Goal: Task Accomplishment & Management: Complete application form

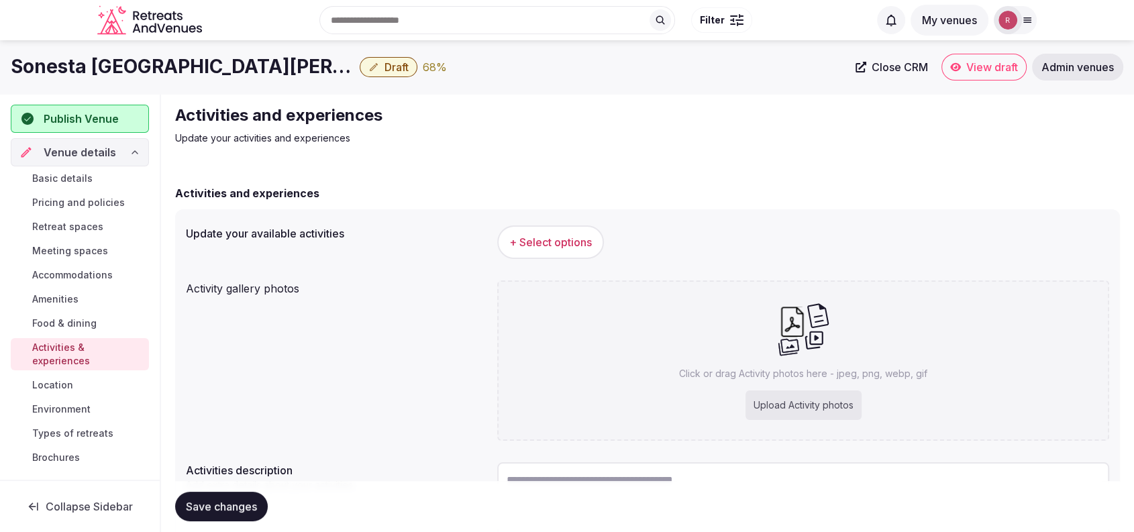
click at [83, 177] on span "Basic details" at bounding box center [62, 178] width 60 height 13
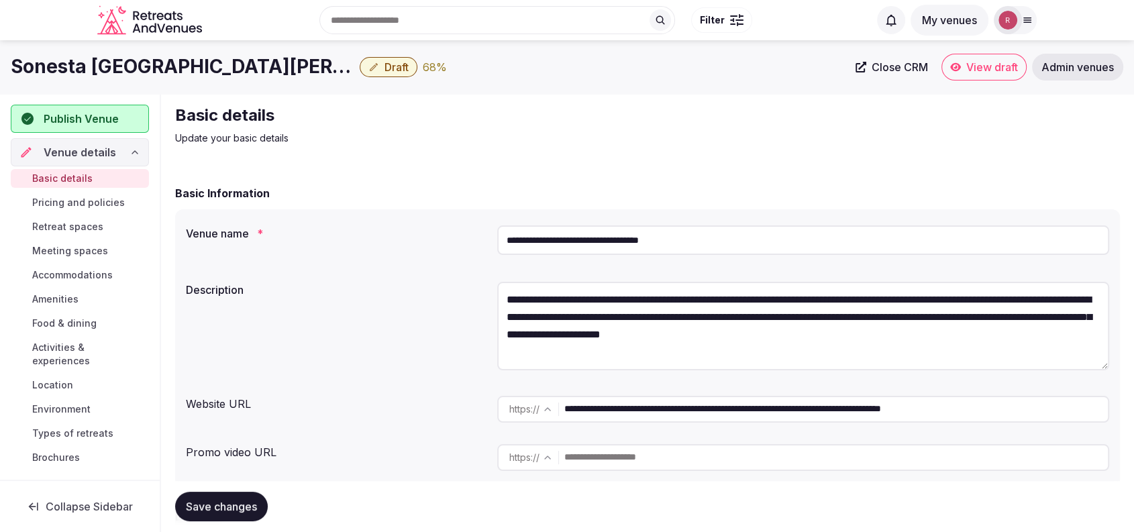
scroll to position [134, 0]
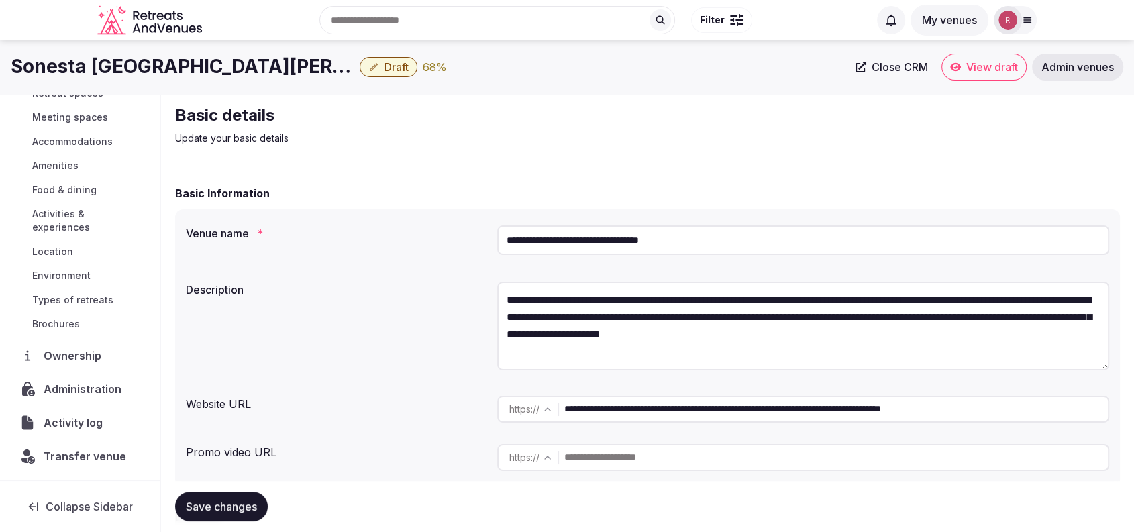
click at [607, 305] on textarea "**********" at bounding box center [803, 326] width 612 height 89
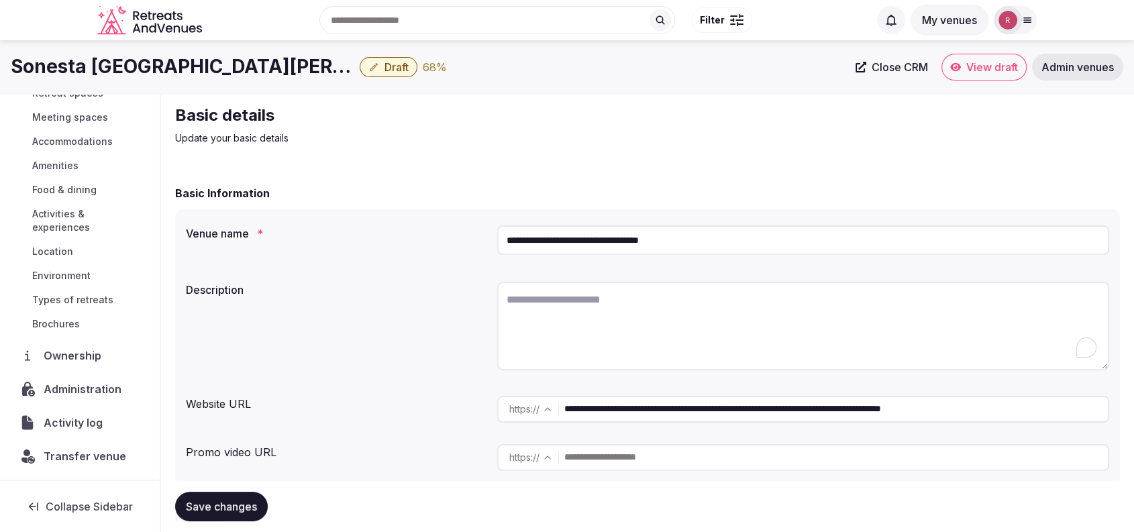
click at [1098, 138] on div "Basic details Update your basic details" at bounding box center [647, 125] width 945 height 40
click at [639, 332] on textarea "To enrich screen reader interactions, please activate Accessibility in Grammarl…" at bounding box center [803, 326] width 612 height 89
paste textarea "**********"
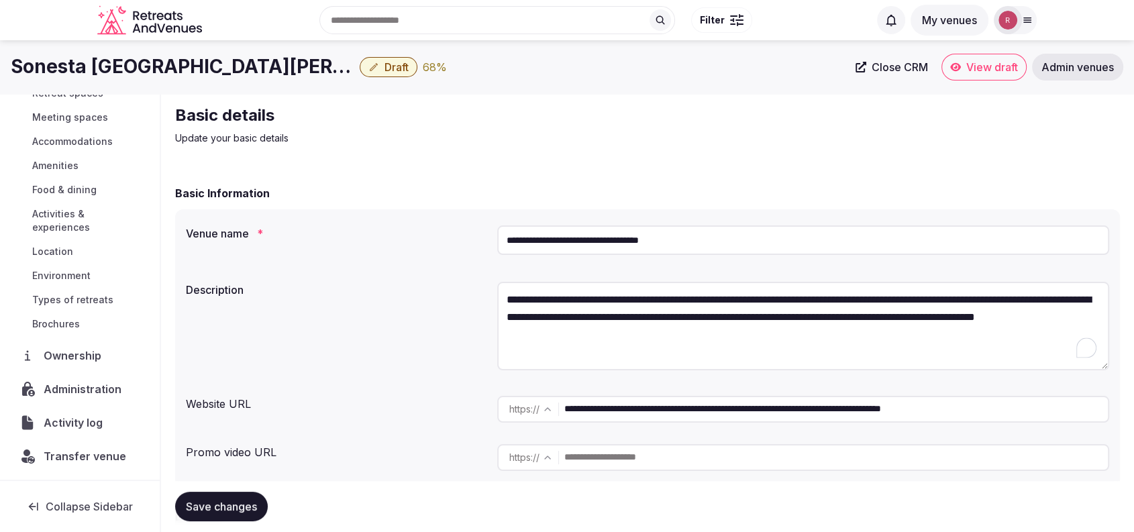
type textarea "**********"
click at [215, 507] on span "Save changes" at bounding box center [221, 506] width 71 height 13
click at [63, 228] on span "Activities & experiences" at bounding box center [87, 220] width 111 height 27
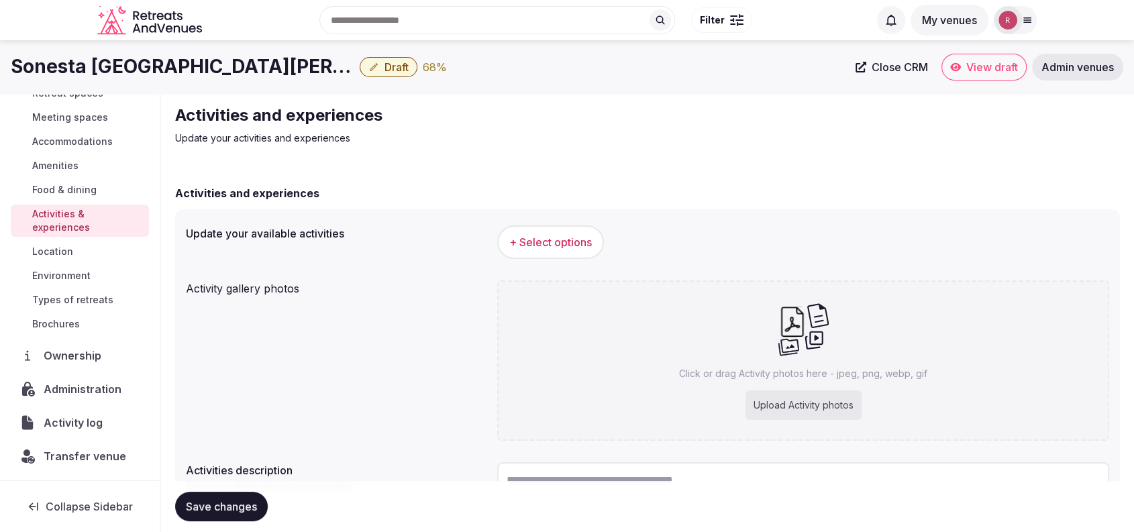
drag, startPoint x: 1104, startPoint y: 165, endPoint x: 1094, endPoint y: 171, distance: 11.4
click at [1104, 165] on div "Activities and experiences Update your activities and experiences Activities an…" at bounding box center [647, 374] width 967 height 561
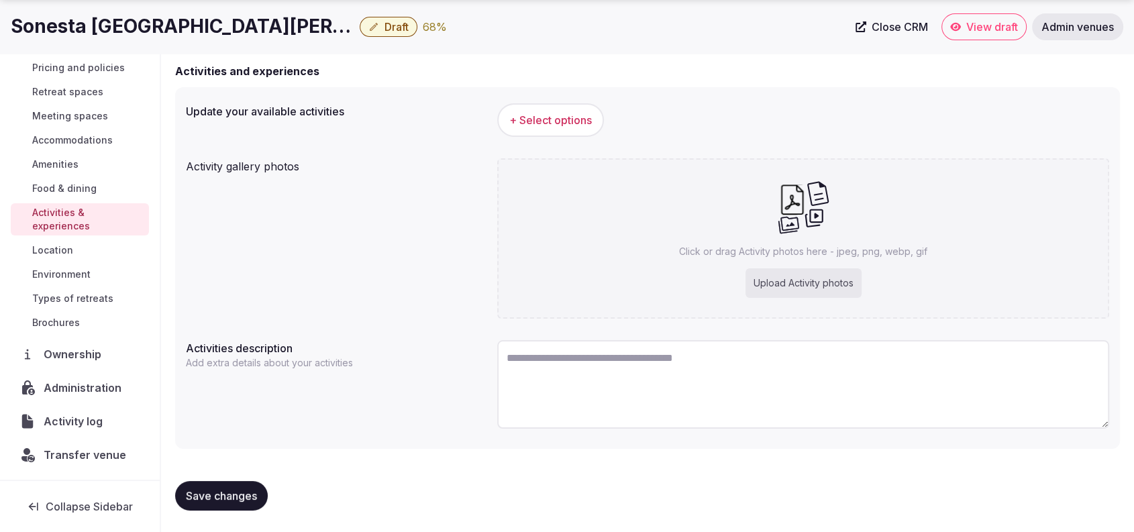
scroll to position [93, 0]
click at [593, 393] on textarea "To enrich screen reader interactions, please activate Accessibility in Grammarl…" at bounding box center [803, 384] width 612 height 89
paste textarea "**********"
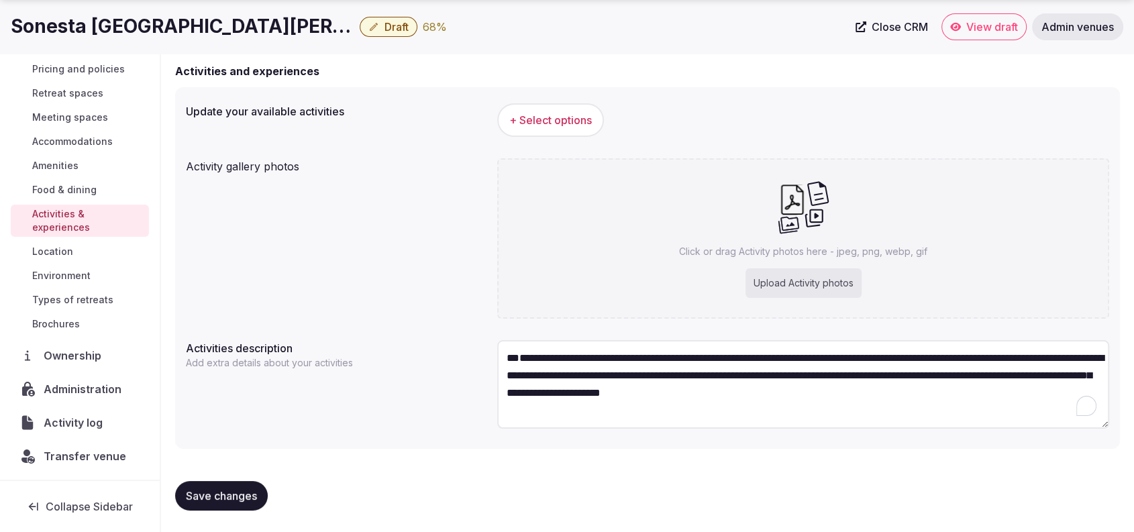
scroll to position [24, 0]
click at [505, 387] on textarea "**********" at bounding box center [803, 384] width 612 height 89
click at [328, 234] on div "Activity gallery photos Click or drag Activity photos here - jpeg, png, webp, g…" at bounding box center [648, 238] width 924 height 171
click at [546, 378] on textarea "**********" at bounding box center [803, 384] width 612 height 89
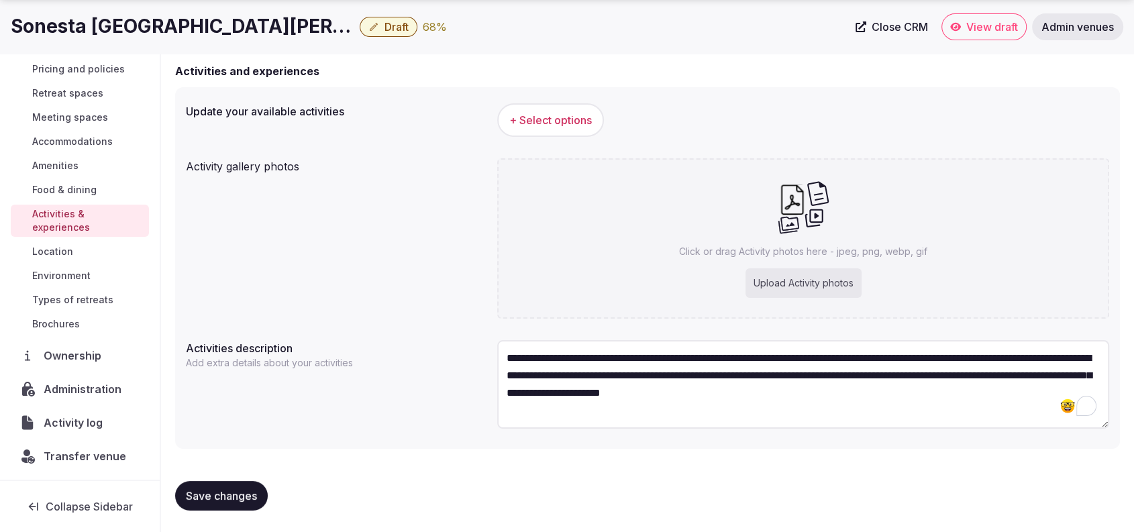
paste textarea "To enrich screen reader interactions, please activate Accessibility in Grammarl…"
type textarea "**********"
click at [430, 424] on div "**********" at bounding box center [648, 386] width 924 height 103
click at [554, 115] on span "+ Select options" at bounding box center [551, 120] width 83 height 15
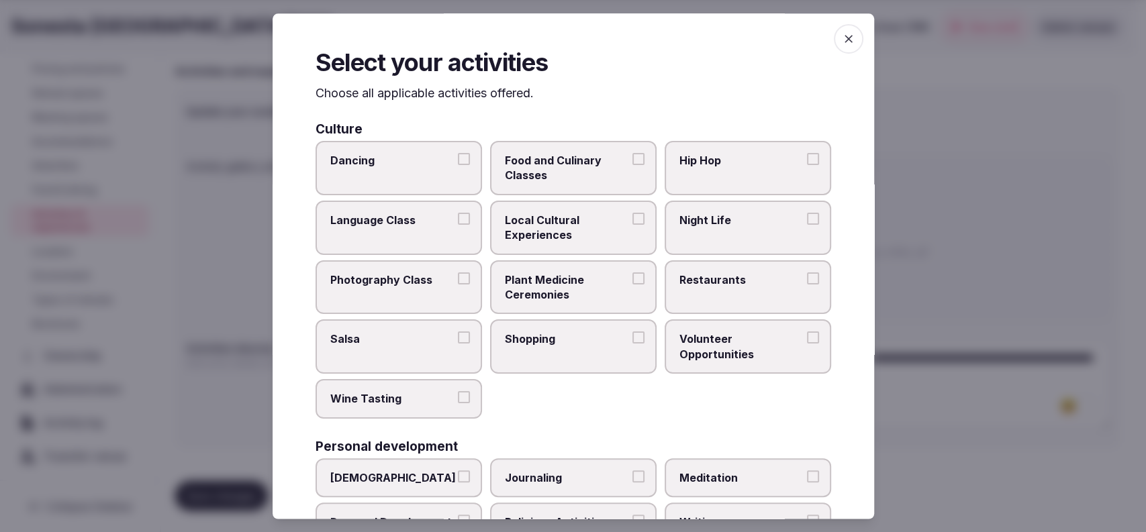
click at [717, 222] on span "Night Life" at bounding box center [741, 220] width 124 height 15
click at [807, 222] on button "Night Life" at bounding box center [813, 219] width 12 height 12
click at [704, 281] on span "Restaurants" at bounding box center [741, 280] width 124 height 15
click at [807, 281] on button "Restaurants" at bounding box center [813, 279] width 12 height 12
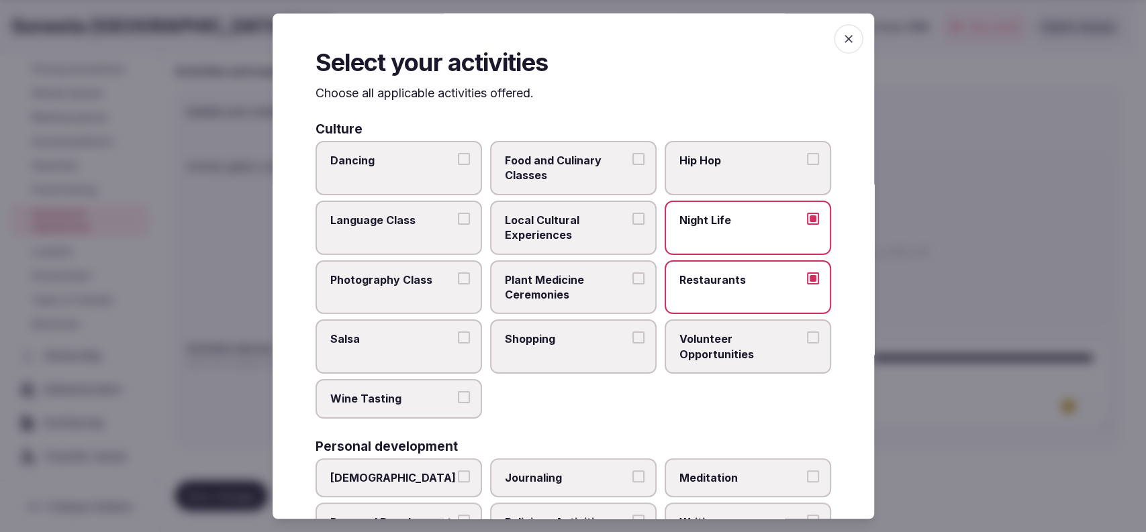
click at [560, 330] on label "Shopping" at bounding box center [573, 347] width 166 height 54
click at [632, 332] on button "Shopping" at bounding box center [638, 338] width 12 height 12
click at [565, 228] on span "Local Cultural Experiences" at bounding box center [567, 228] width 124 height 30
click at [632, 225] on button "Local Cultural Experiences" at bounding box center [638, 219] width 12 height 12
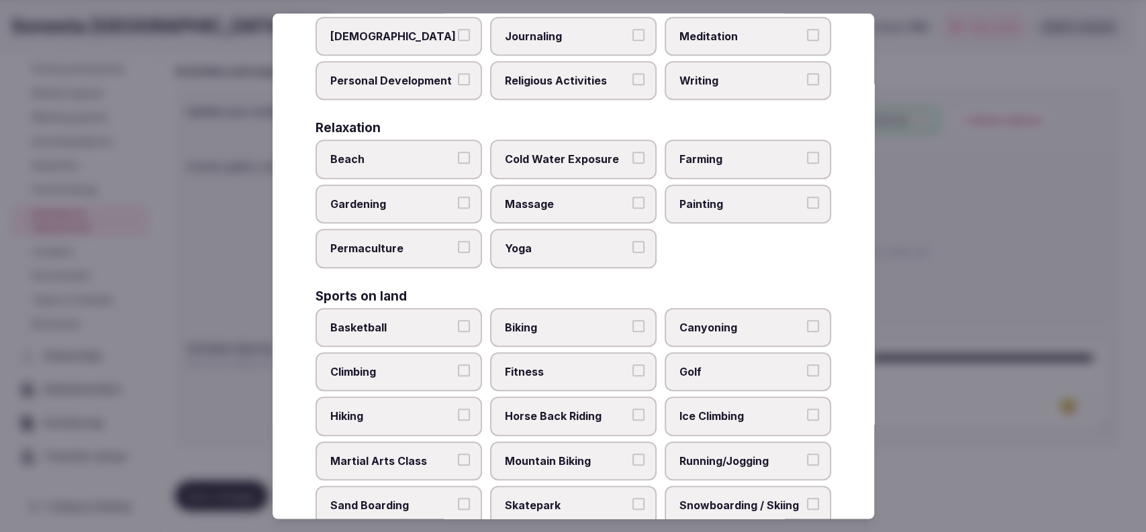
scroll to position [884, 0]
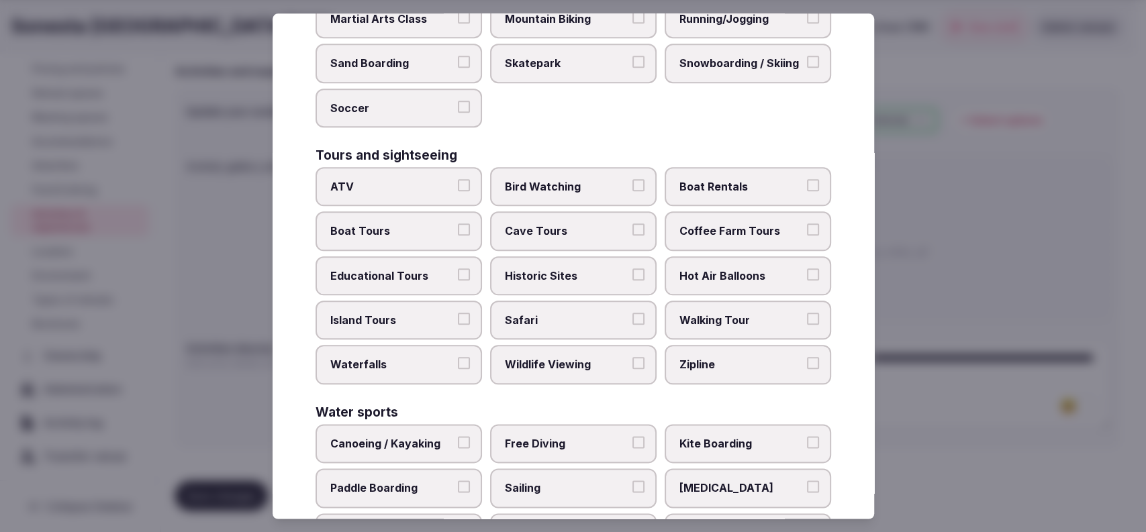
click at [710, 316] on span "Walking Tour" at bounding box center [741, 320] width 124 height 15
click at [807, 316] on button "Walking Tour" at bounding box center [813, 319] width 12 height 12
click at [573, 277] on span "Historic Sites" at bounding box center [567, 276] width 124 height 15
click at [632, 277] on button "Historic Sites" at bounding box center [638, 275] width 12 height 12
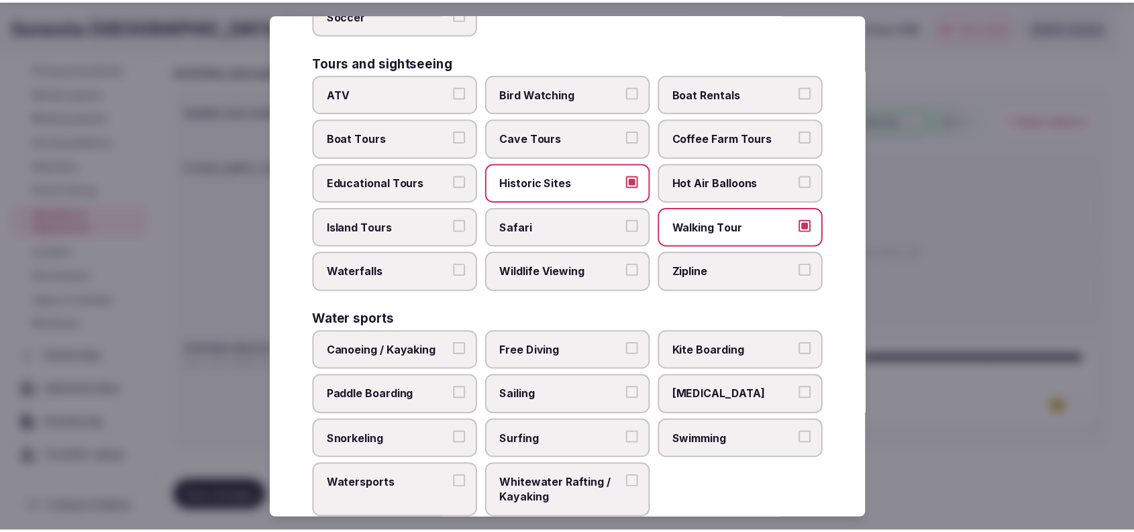
scroll to position [1002, 0]
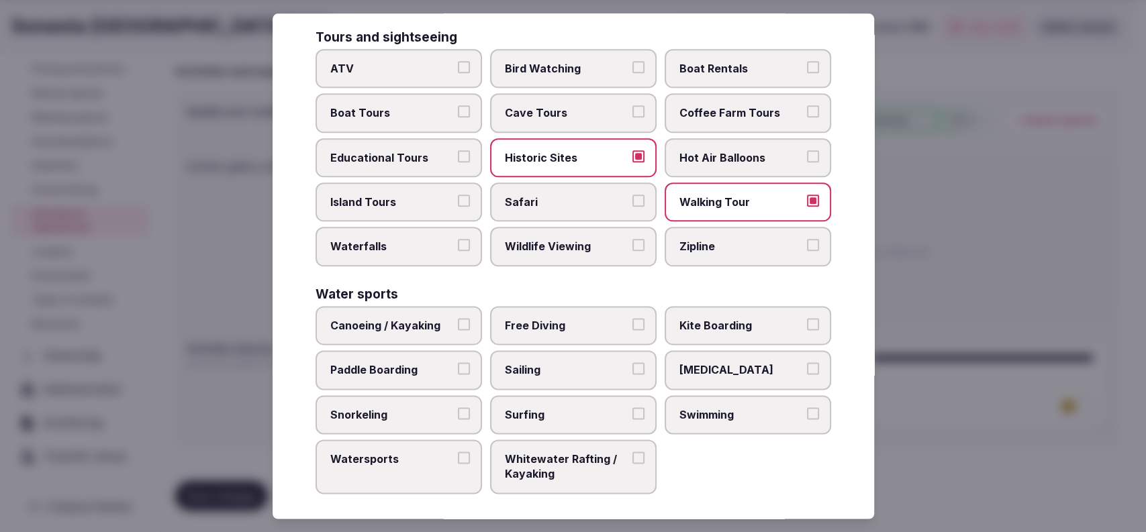
click at [969, 219] on div at bounding box center [573, 266] width 1146 height 532
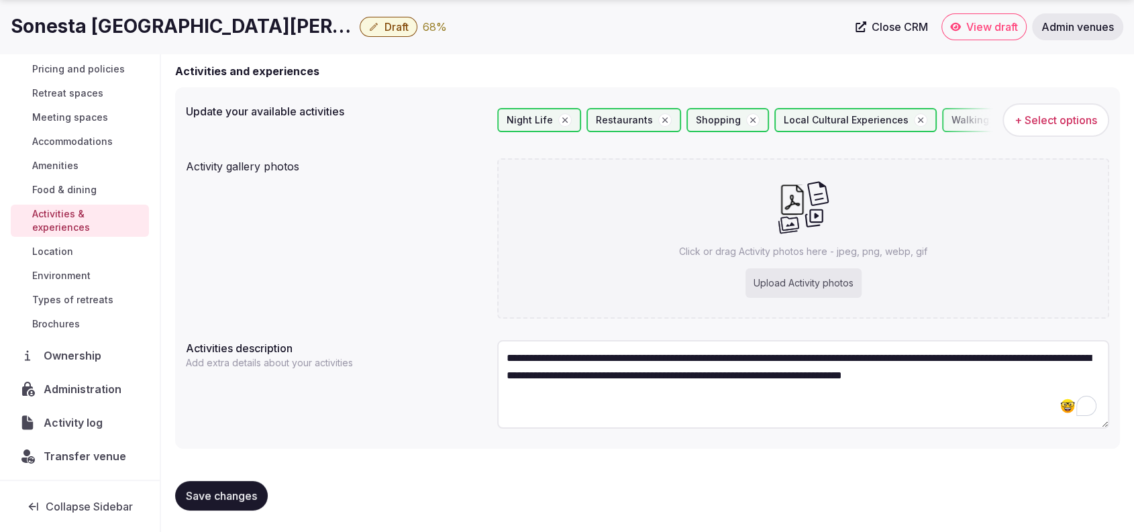
click at [817, 288] on div "Upload Activity photos" at bounding box center [804, 284] width 116 height 30
type input "**********"
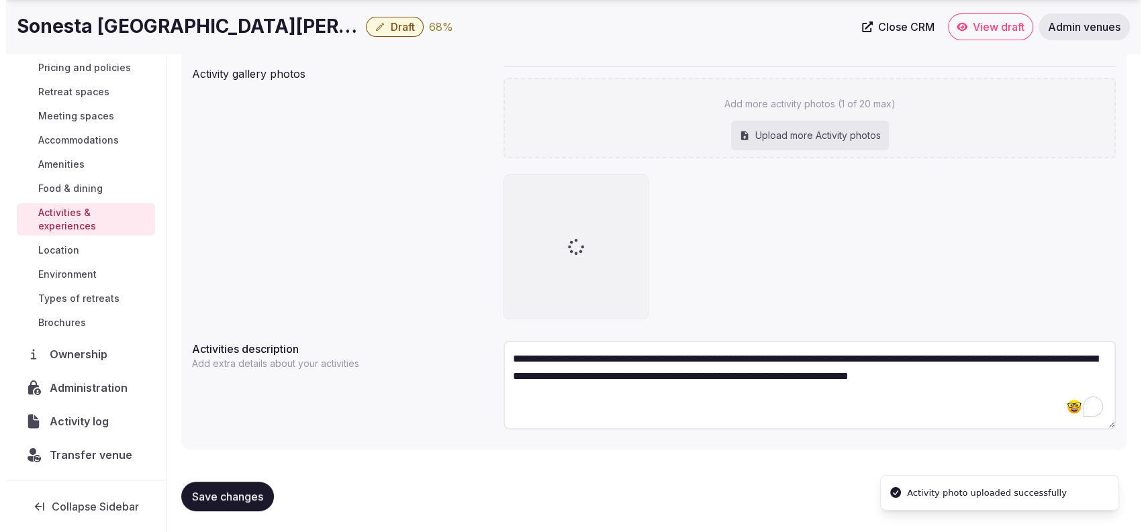
scroll to position [93, 0]
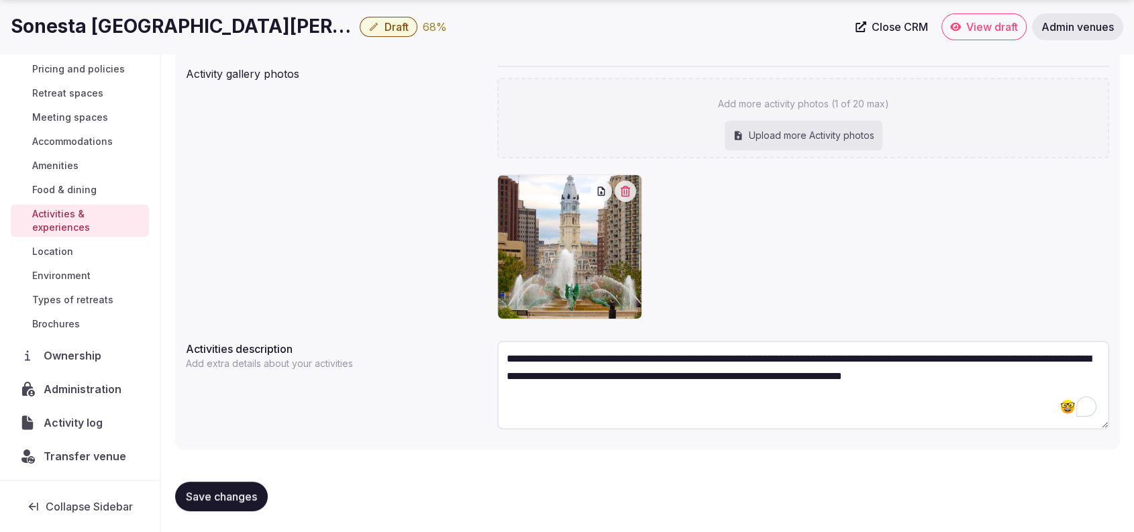
click at [246, 487] on button "Save changes" at bounding box center [221, 497] width 93 height 30
click at [626, 186] on icon "button" at bounding box center [625, 191] width 9 height 11
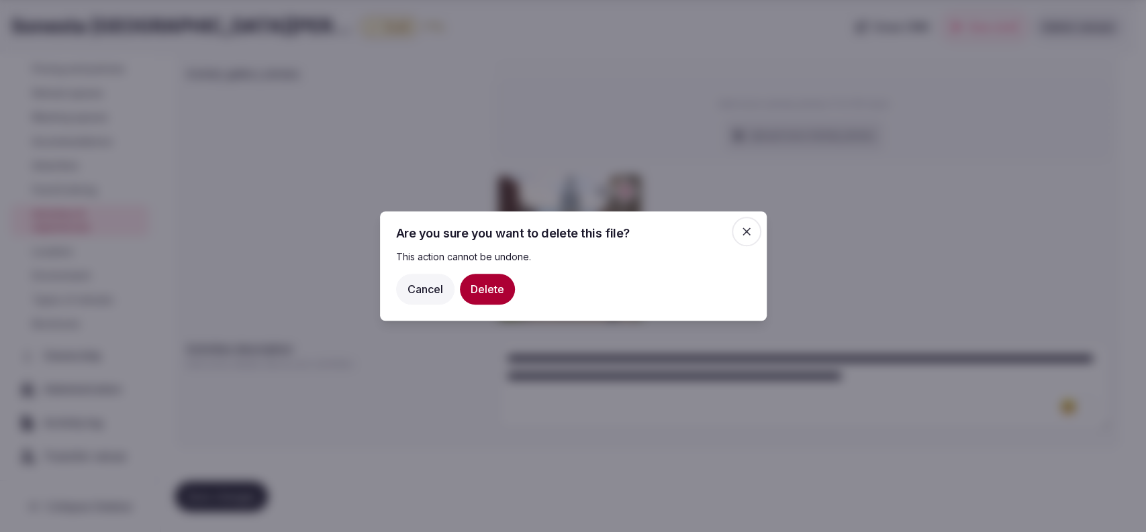
click at [496, 285] on button "Delete" at bounding box center [487, 289] width 55 height 31
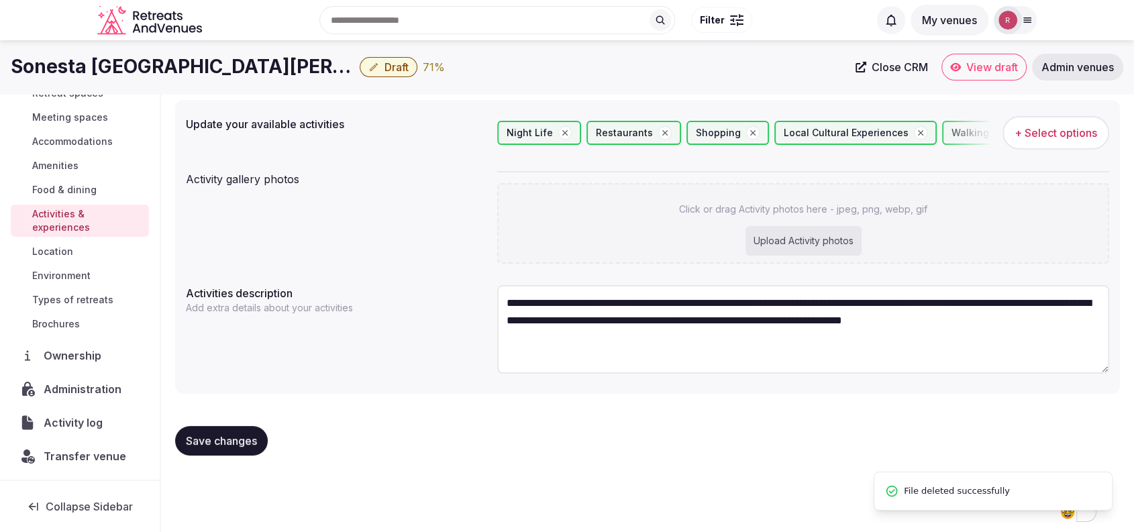
scroll to position [54, 0]
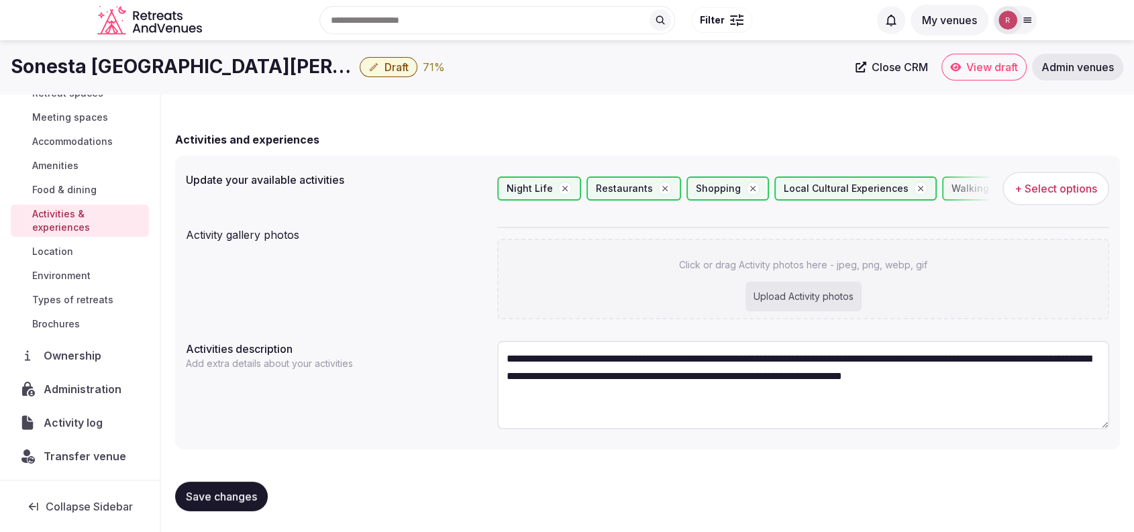
click at [805, 300] on div "Upload Activity photos" at bounding box center [804, 297] width 116 height 30
type input "**********"
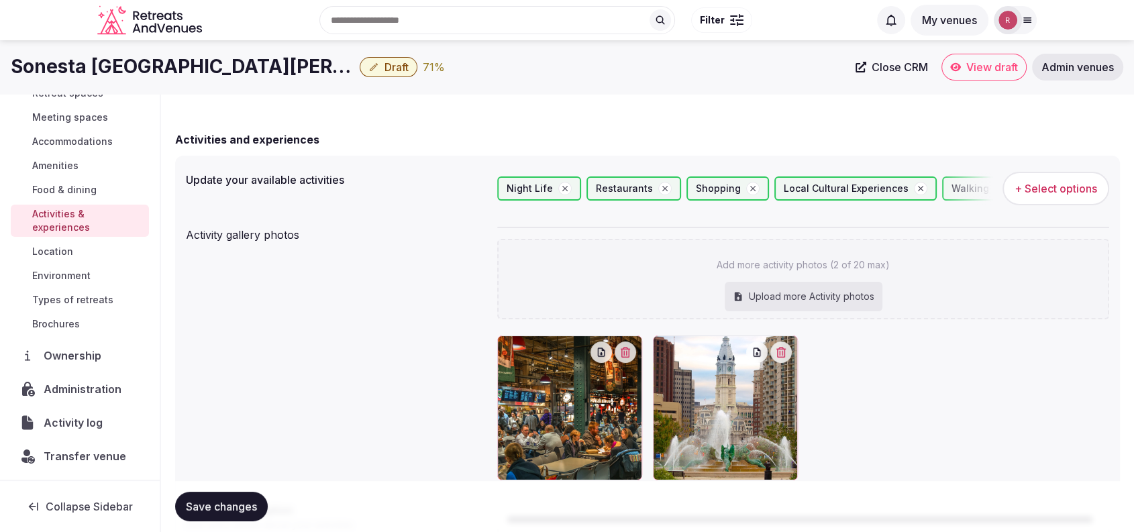
click at [250, 498] on button "Save changes" at bounding box center [221, 507] width 93 height 30
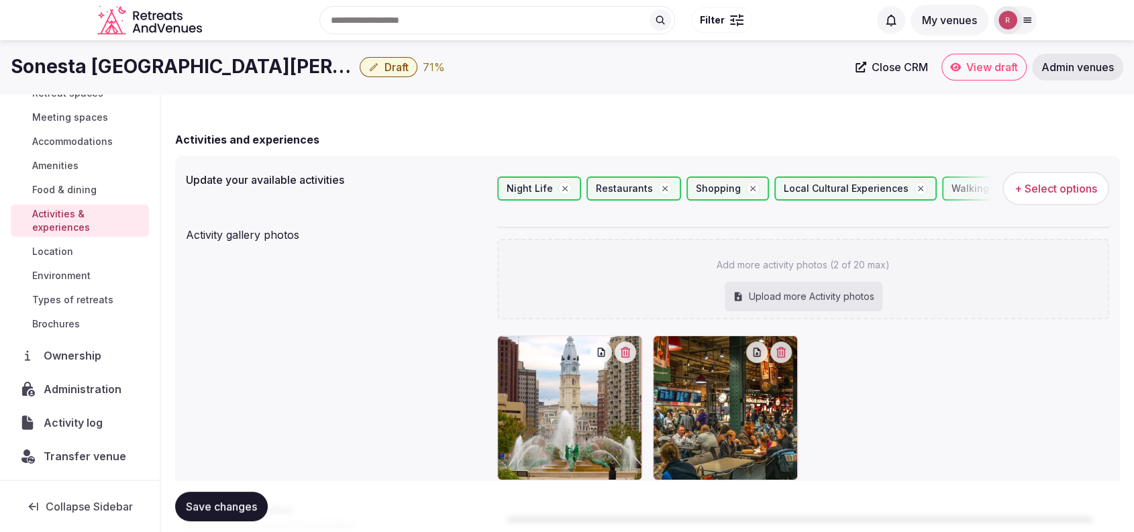
click at [428, 366] on div "Activity gallery photos Add more activity photos (2 of 20 max) Upload more Acti…" at bounding box center [648, 354] width 924 height 264
click at [804, 297] on div "Upload more Activity photos" at bounding box center [804, 297] width 158 height 30
type input "**********"
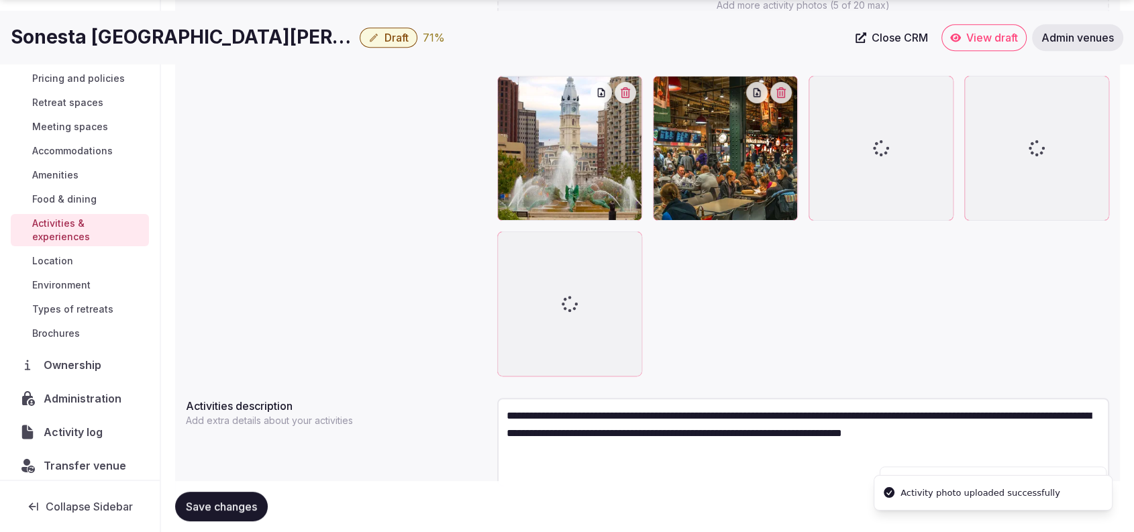
scroll to position [93, 0]
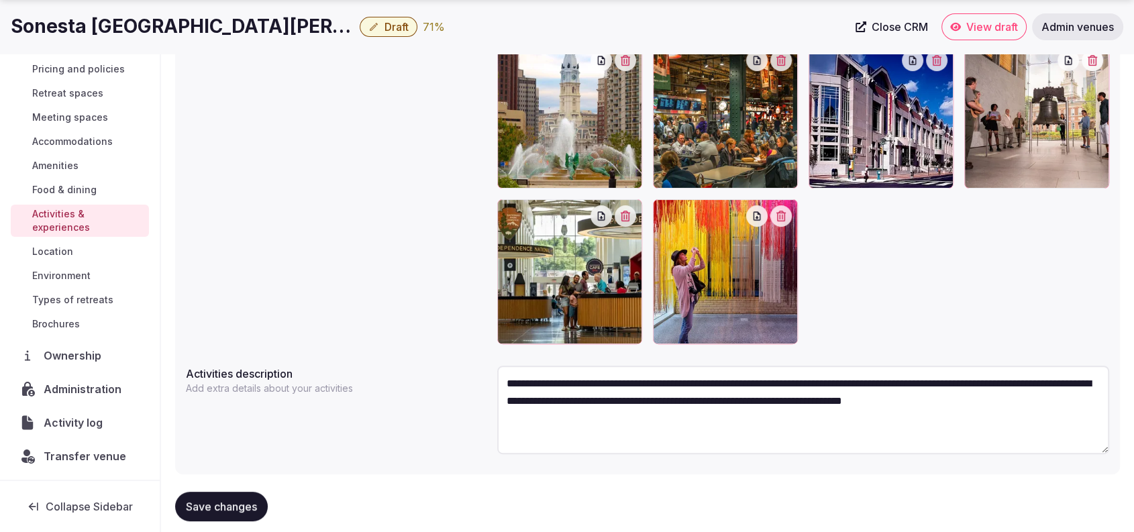
click at [693, 422] on textarea "**********" at bounding box center [803, 410] width 612 height 89
paste textarea "**********"
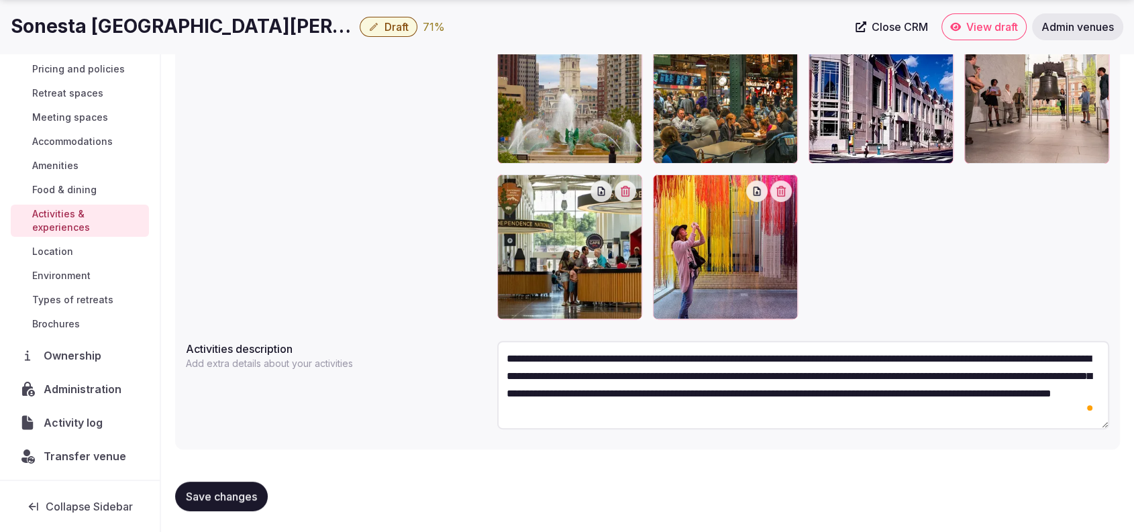
type textarea "**********"
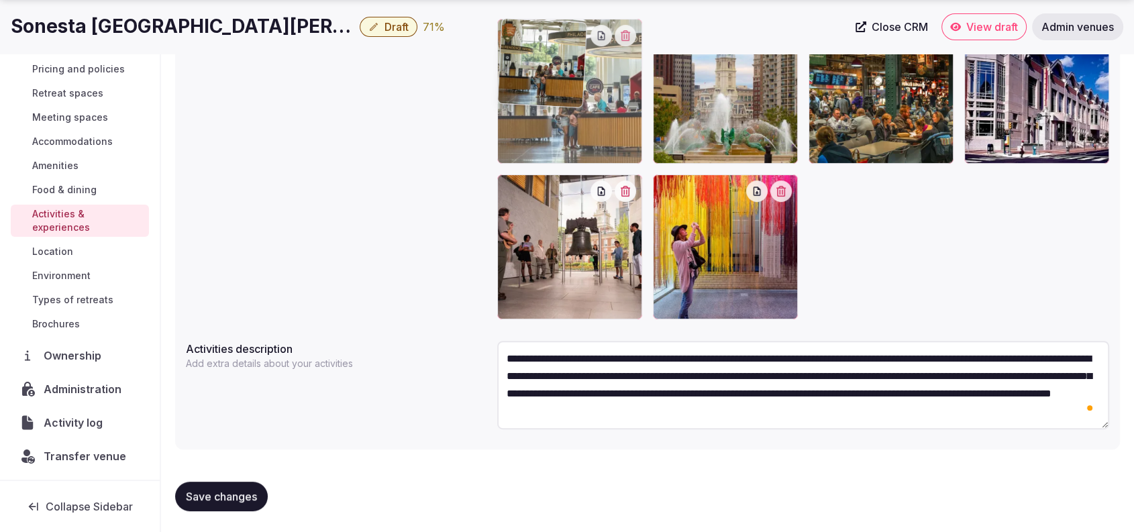
drag, startPoint x: 594, startPoint y: 271, endPoint x: 600, endPoint y: 152, distance: 118.3
click at [600, 152] on body "Search Popular Destinations Toscana, Italy Riviera Maya, Mexico Indonesia, Bali…" at bounding box center [567, 81] width 1134 height 904
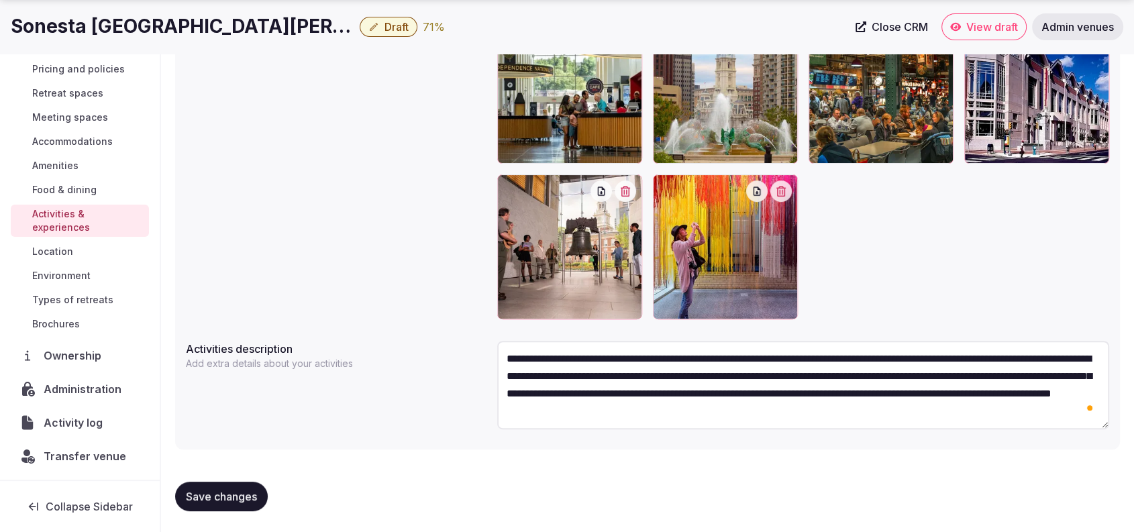
click at [242, 482] on button "Save changes" at bounding box center [221, 497] width 93 height 30
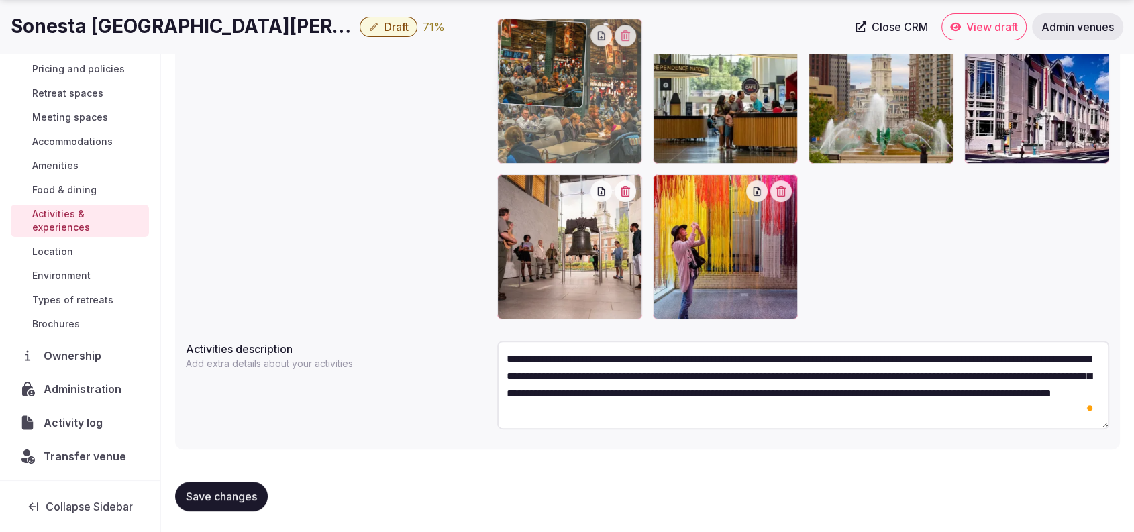
drag, startPoint x: 844, startPoint y: 91, endPoint x: 581, endPoint y: 132, distance: 266.3
click at [581, 132] on body "Search Popular Destinations Toscana, Italy Riviera Maya, Mexico Indonesia, Bali…" at bounding box center [567, 81] width 1134 height 904
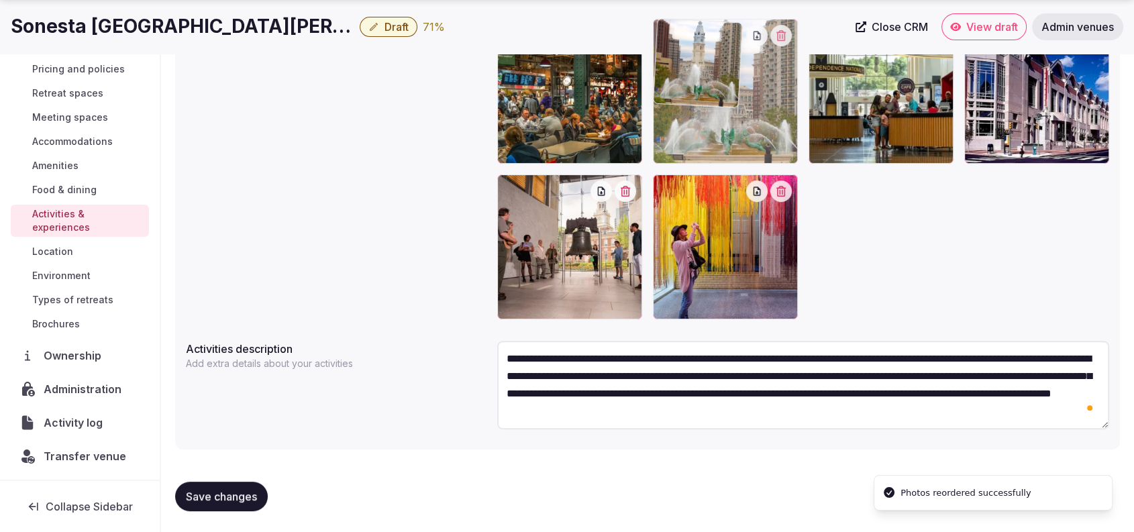
drag, startPoint x: 865, startPoint y: 121, endPoint x: 748, endPoint y: 136, distance: 117.7
click at [748, 136] on body "Search Popular Destinations Toscana, Italy Riviera Maya, Mexico Indonesia, Bali…" at bounding box center [567, 81] width 1134 height 904
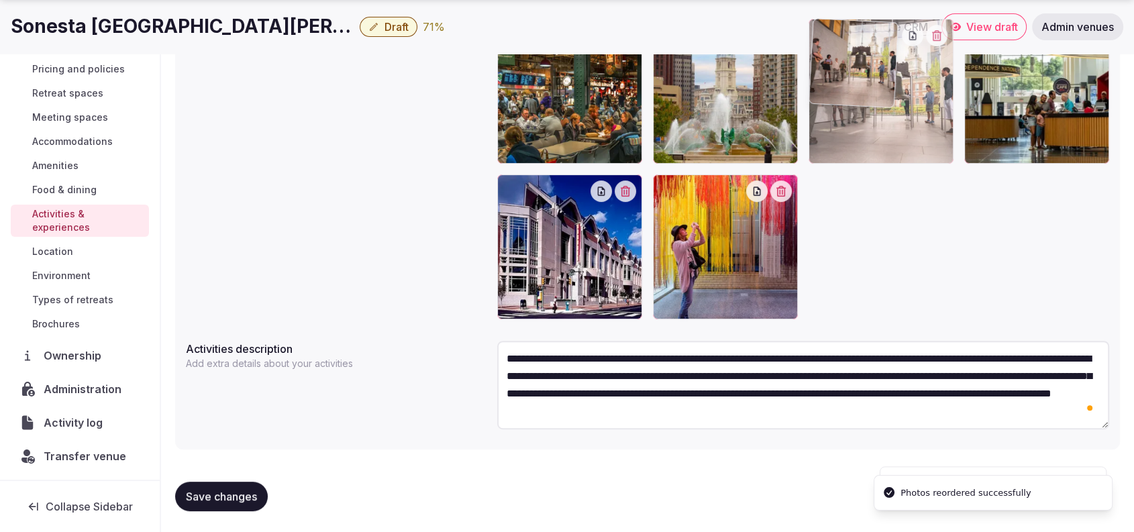
drag, startPoint x: 573, startPoint y: 263, endPoint x: 887, endPoint y: 148, distance: 334.1
click at [887, 148] on body "Search Popular Destinations Toscana, Italy Riviera Maya, Mexico Indonesia, Bali…" at bounding box center [567, 81] width 1134 height 904
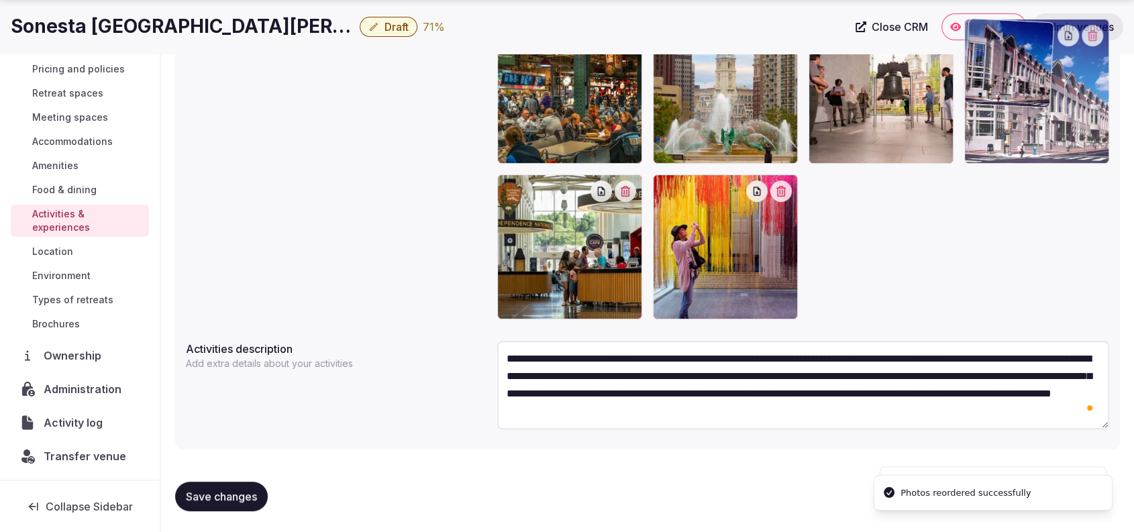
drag, startPoint x: 600, startPoint y: 257, endPoint x: 1038, endPoint y: 160, distance: 449.0
click at [1041, 160] on body "Search Popular Destinations Toscana, Italy Riviera Maya, Mexico Indonesia, Bali…" at bounding box center [567, 81] width 1134 height 904
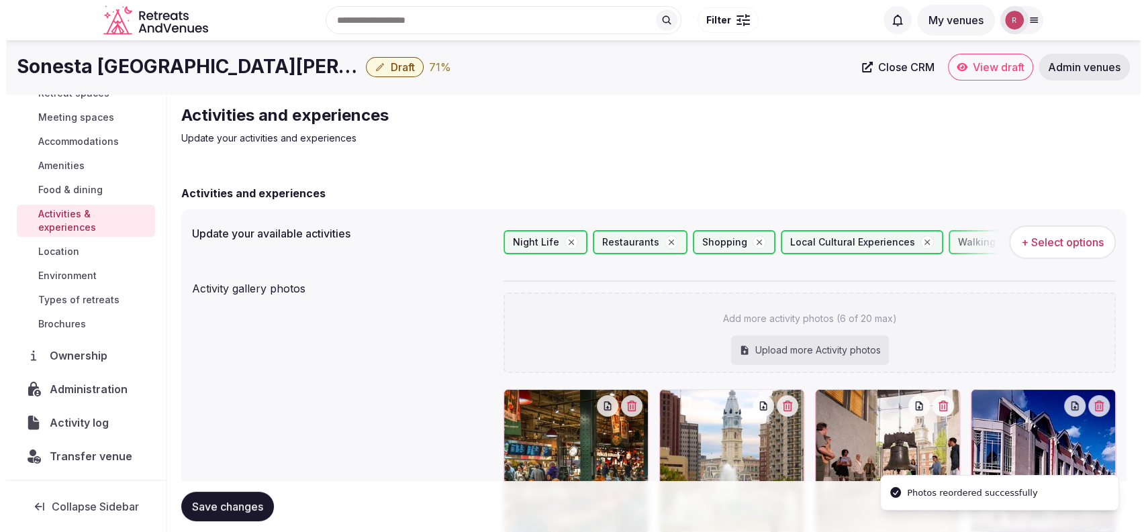
scroll to position [134, 0]
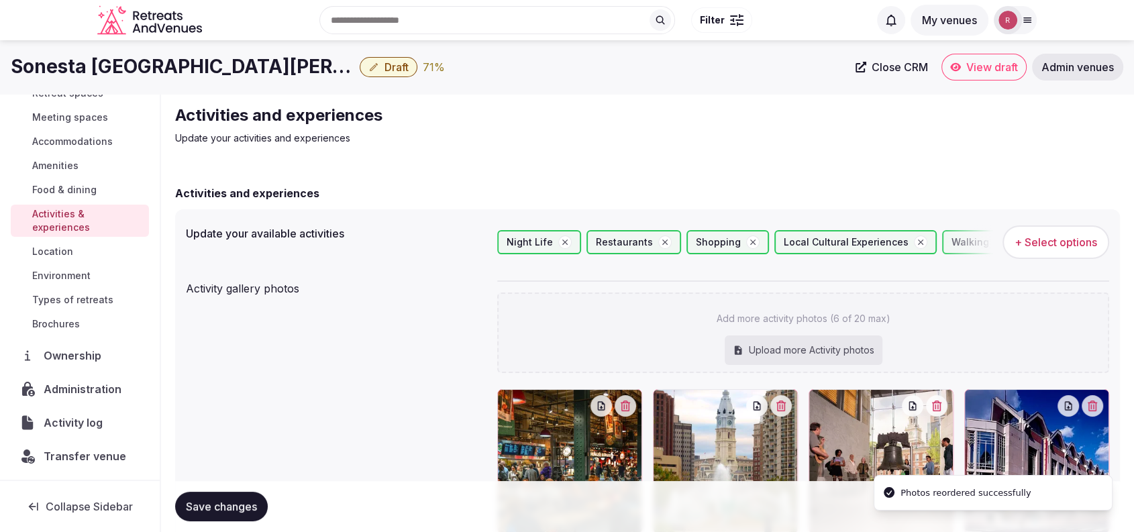
click at [1054, 256] on button "+ Select options" at bounding box center [1056, 243] width 107 height 34
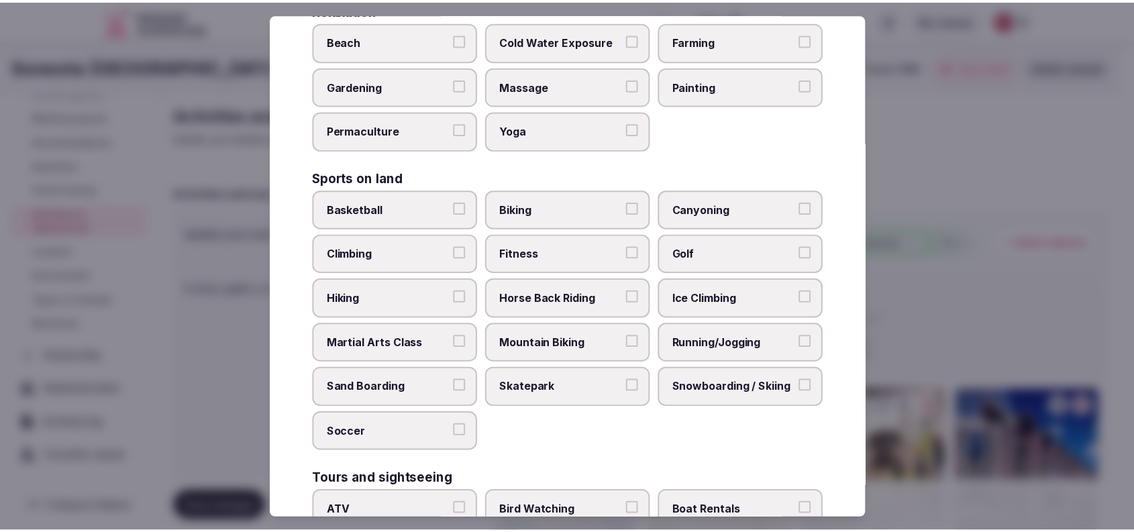
scroll to position [1002, 0]
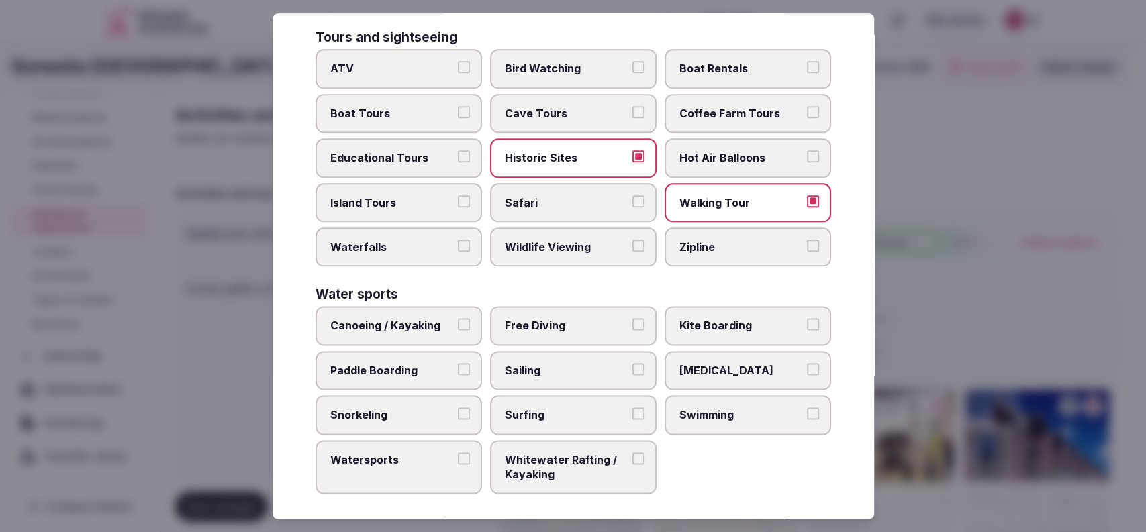
click at [969, 291] on div at bounding box center [573, 266] width 1146 height 532
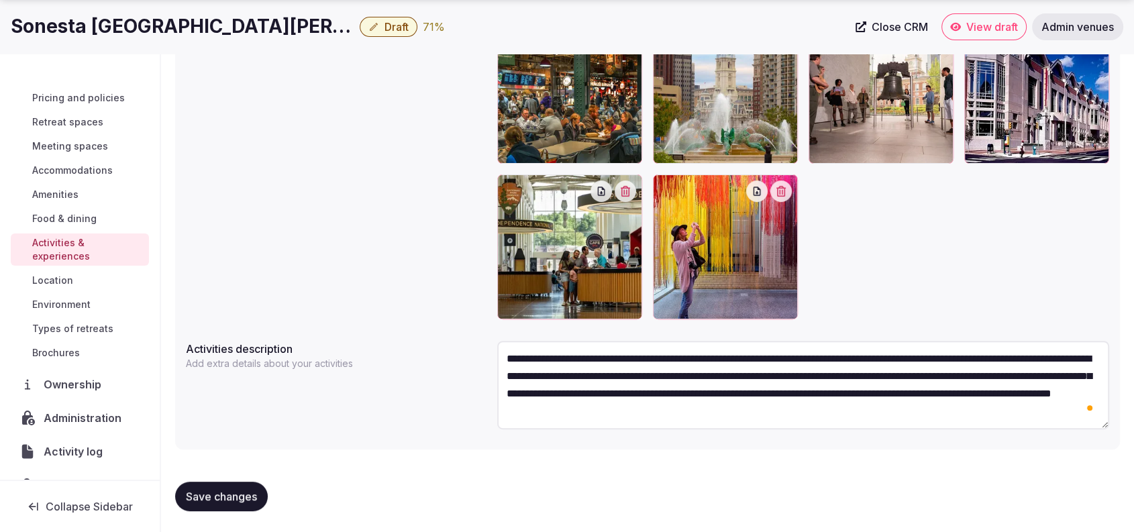
scroll to position [93, 0]
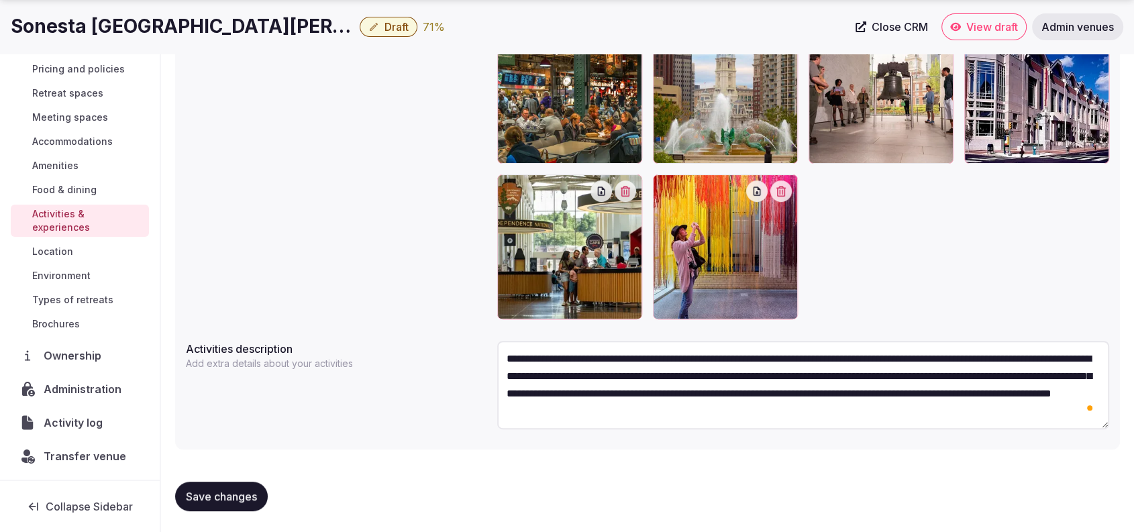
click at [232, 493] on span "Save changes" at bounding box center [221, 496] width 71 height 13
click at [33, 248] on link "Location" at bounding box center [80, 251] width 138 height 19
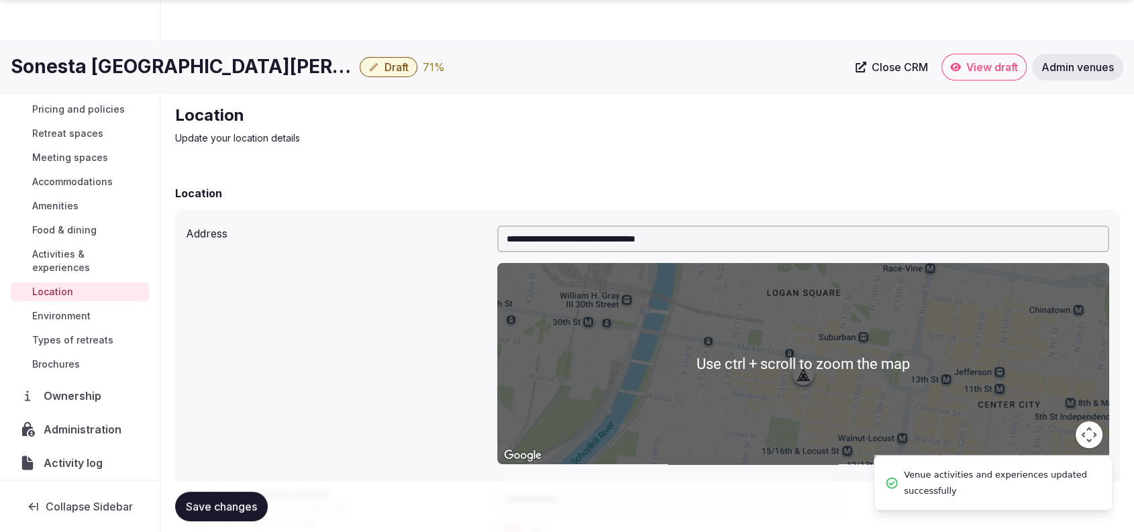
scroll to position [281, 0]
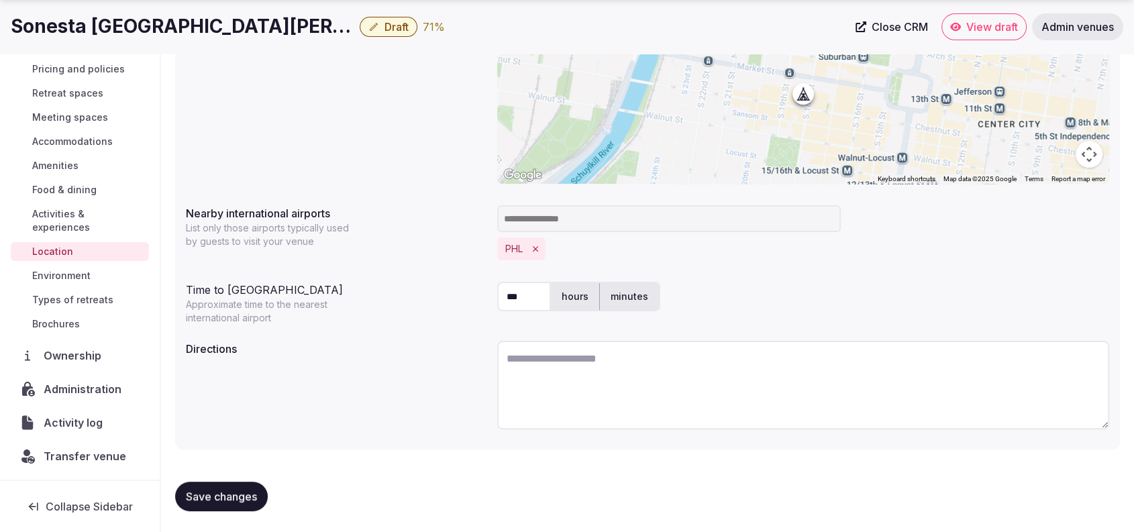
click at [869, 389] on textarea at bounding box center [803, 385] width 612 height 89
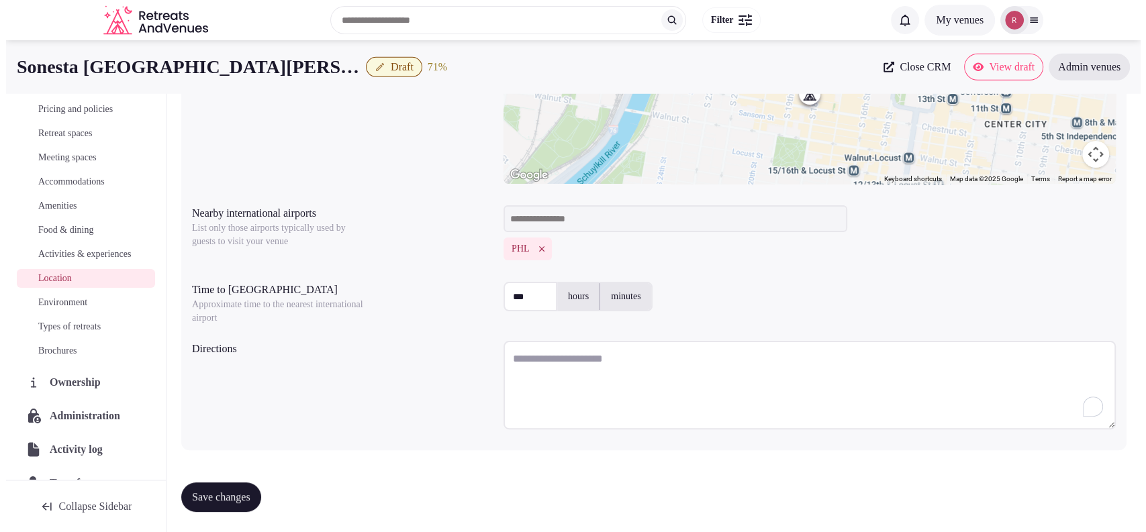
scroll to position [0, 0]
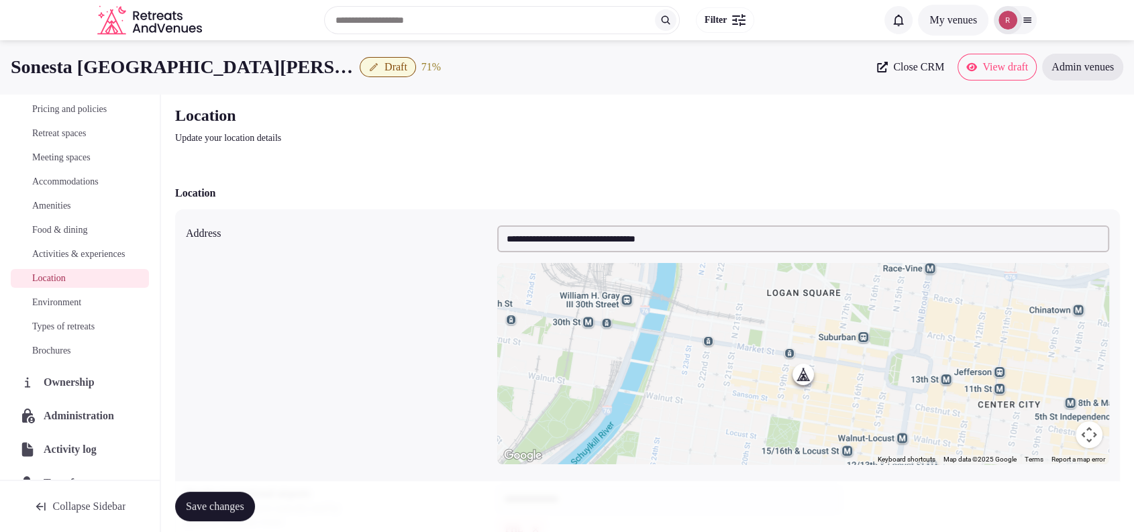
click at [82, 130] on span "Retreat spaces" at bounding box center [59, 133] width 54 height 13
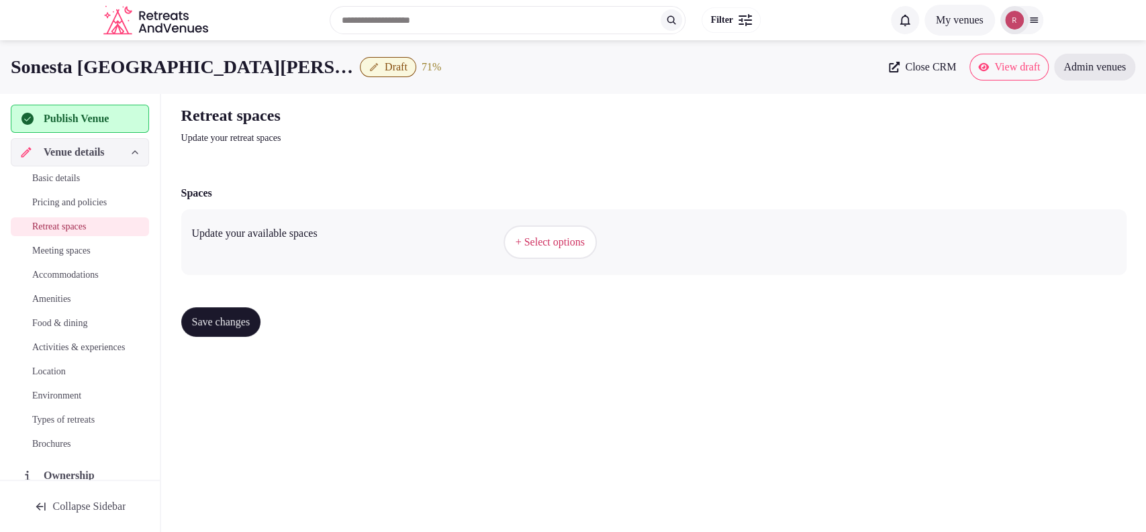
click at [542, 244] on span "+ Select options" at bounding box center [550, 242] width 69 height 15
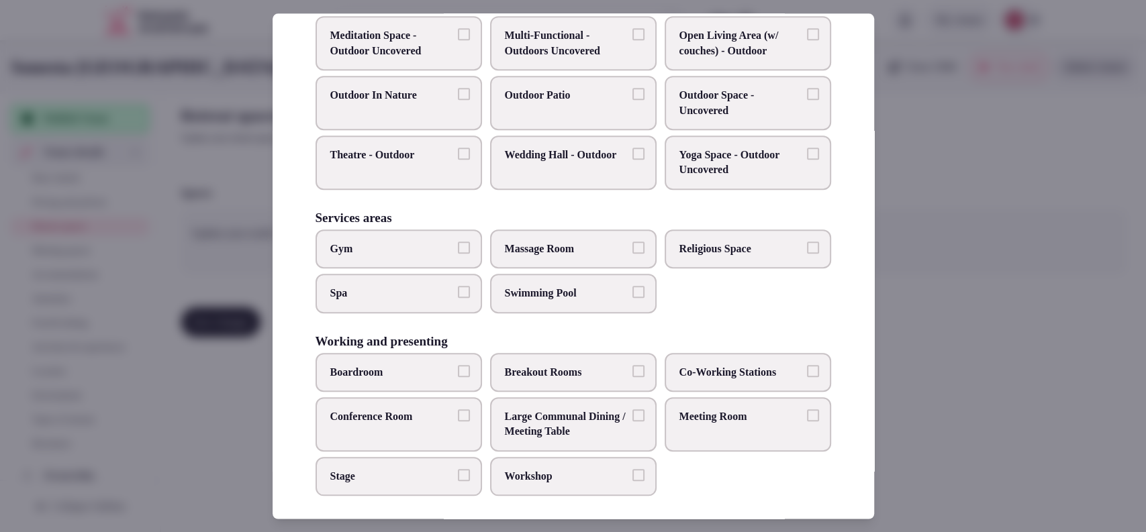
scroll to position [570, 0]
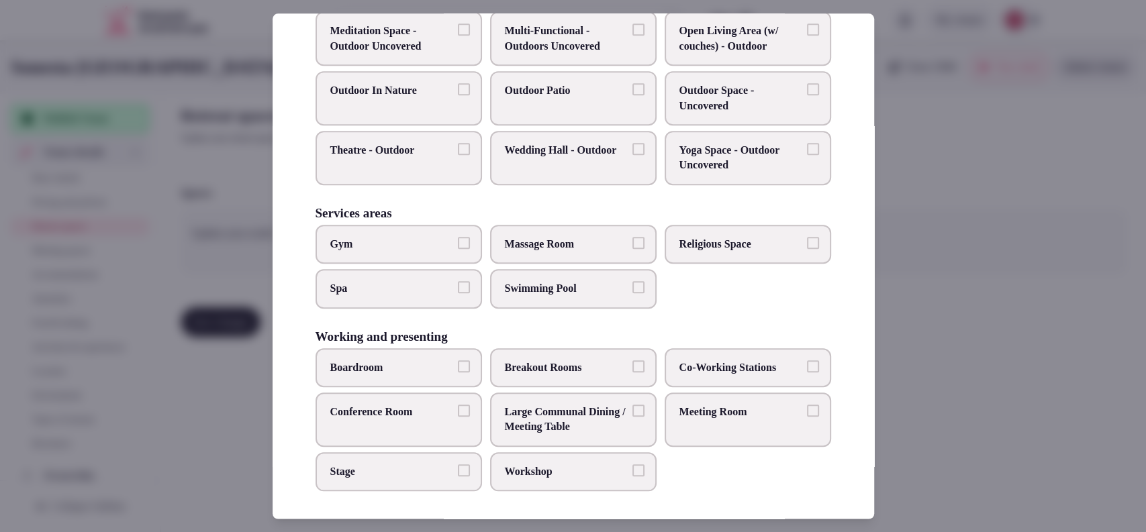
click at [732, 405] on span "Meeting Room" at bounding box center [741, 412] width 124 height 15
click at [807, 405] on button "Meeting Room" at bounding box center [813, 411] width 12 height 12
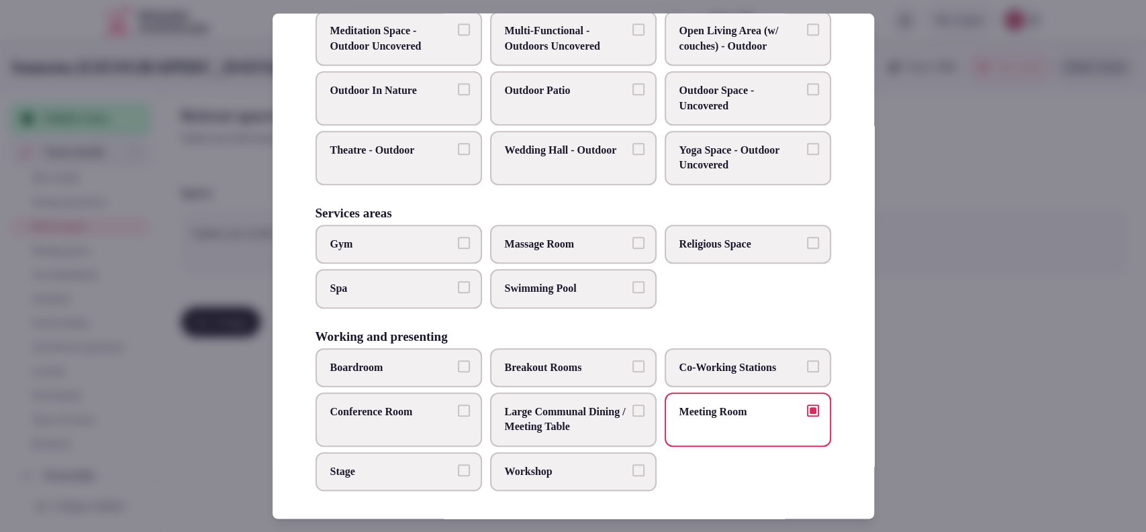
click at [398, 411] on span "Conference Room" at bounding box center [392, 412] width 124 height 15
click at [458, 411] on button "Conference Room" at bounding box center [464, 411] width 12 height 12
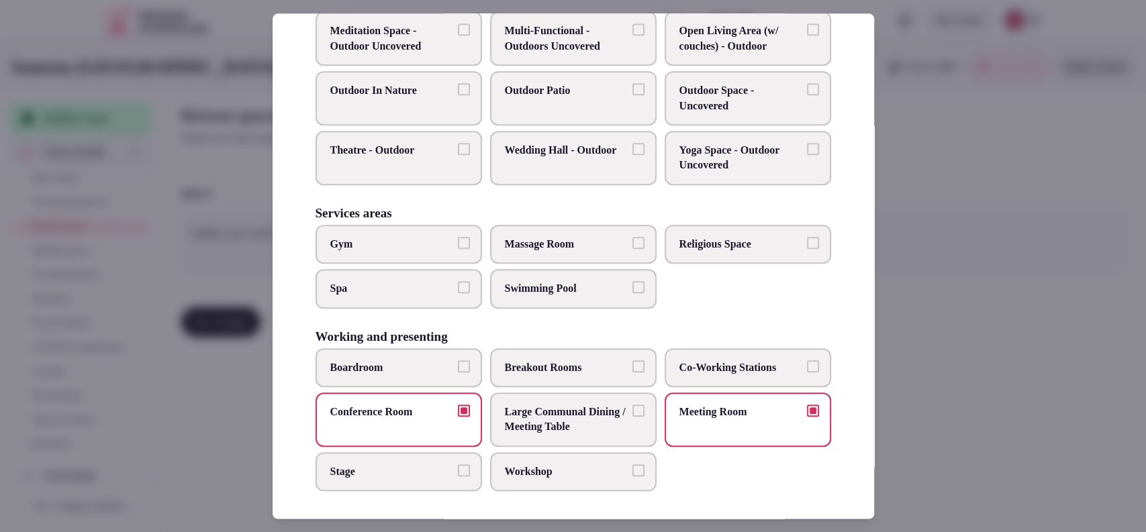
click at [399, 369] on span "Boardroom" at bounding box center [392, 367] width 124 height 15
click at [458, 369] on button "Boardroom" at bounding box center [464, 366] width 12 height 12
click at [520, 471] on span "Workshop" at bounding box center [567, 472] width 124 height 15
click at [632, 471] on button "Workshop" at bounding box center [638, 471] width 12 height 12
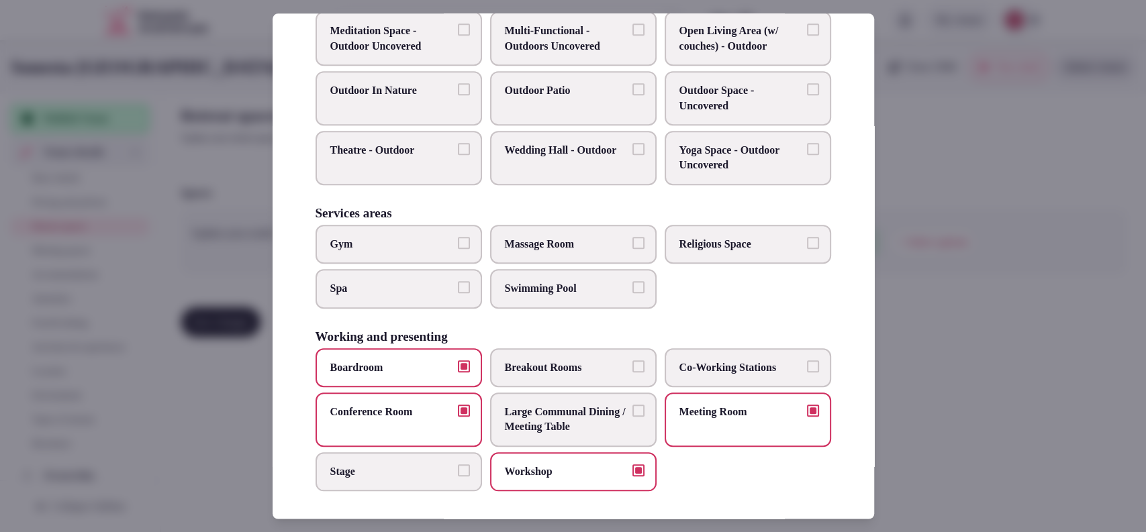
click at [463, 476] on label "Stage" at bounding box center [399, 471] width 166 height 39
click at [463, 476] on button "Stage" at bounding box center [464, 471] width 12 height 12
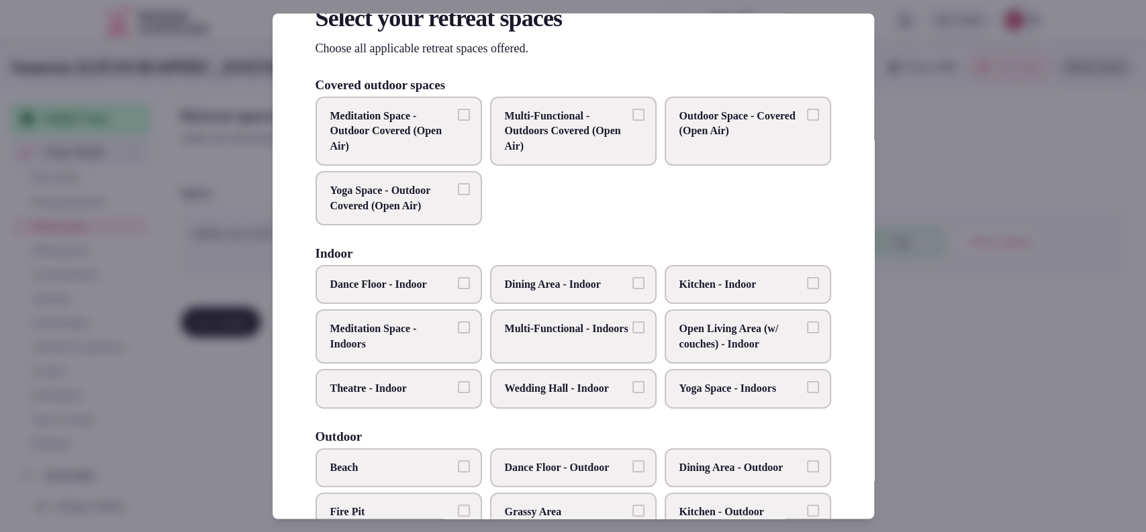
scroll to position [0, 0]
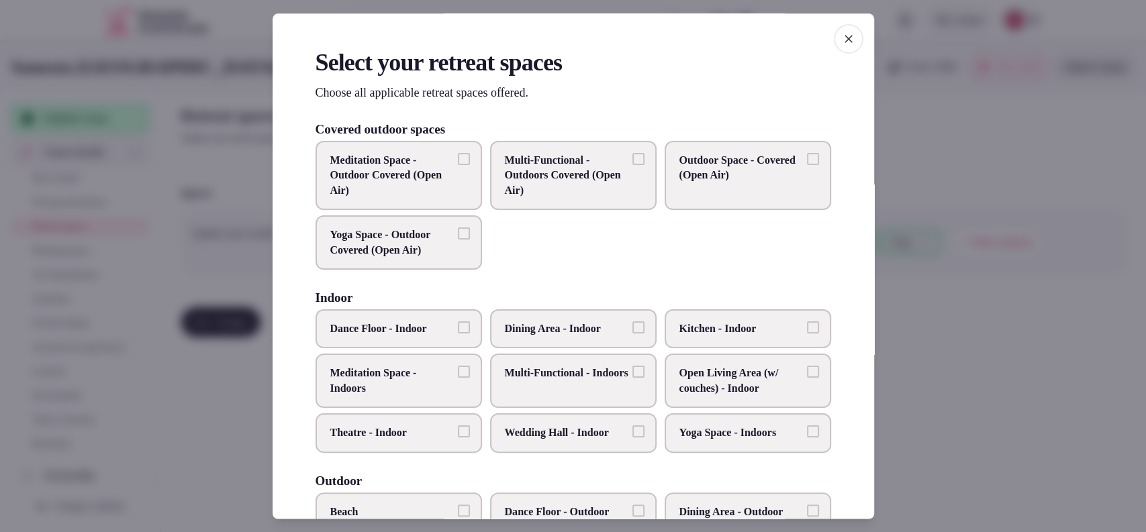
click at [587, 381] on span "Multi-Functional - Indoors" at bounding box center [567, 374] width 124 height 15
click at [632, 379] on button "Multi-Functional - Indoors" at bounding box center [638, 373] width 12 height 12
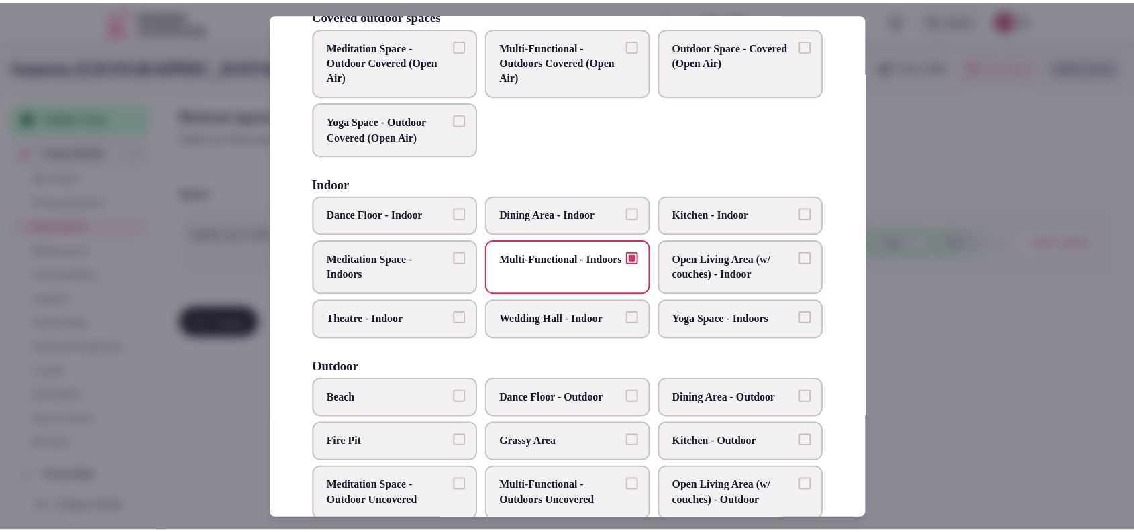
scroll to position [119, 0]
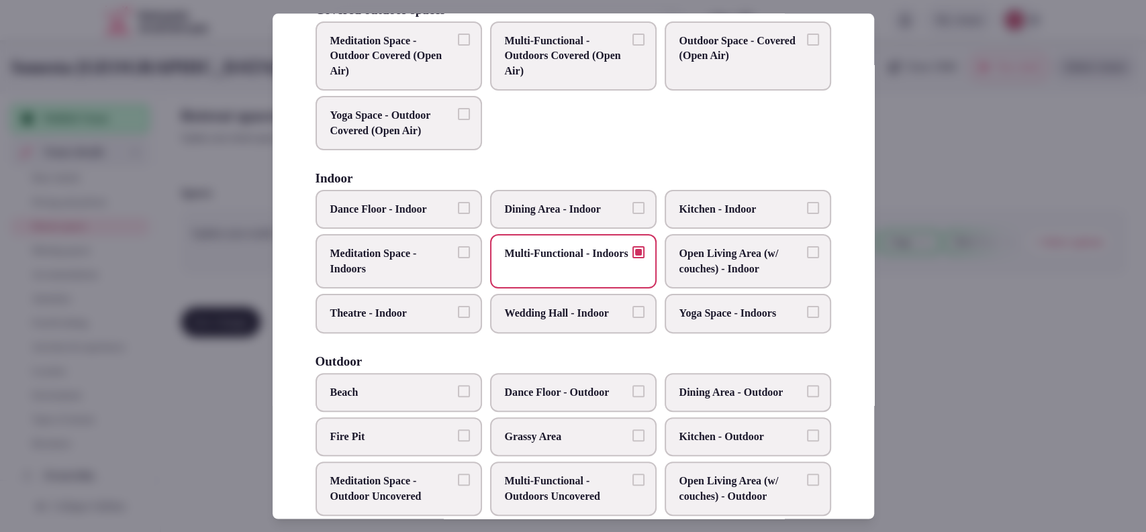
click at [935, 370] on div at bounding box center [573, 266] width 1146 height 532
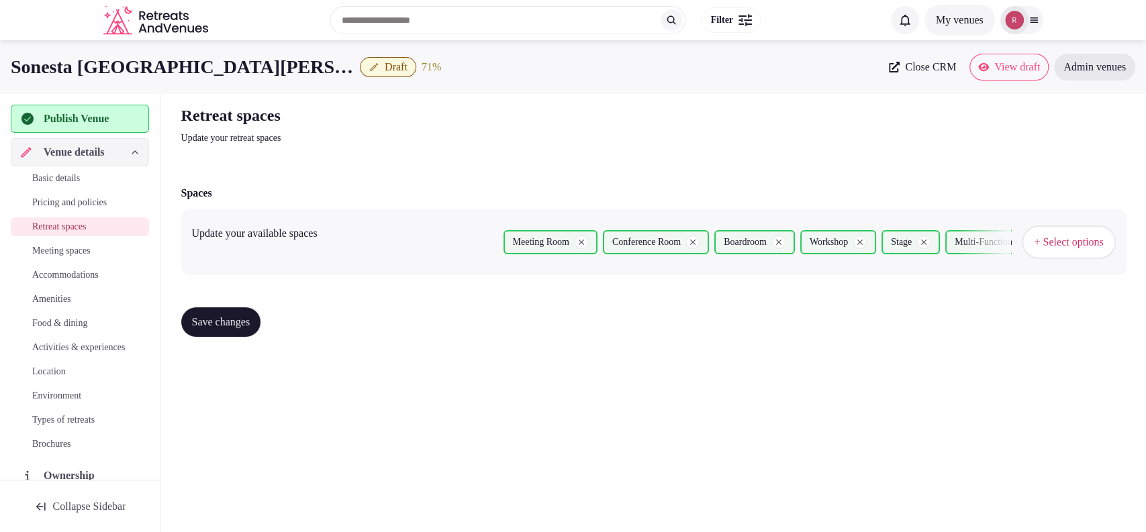
click at [232, 316] on span "Save changes" at bounding box center [221, 322] width 58 height 13
click at [72, 248] on span "Meeting spaces" at bounding box center [61, 250] width 58 height 13
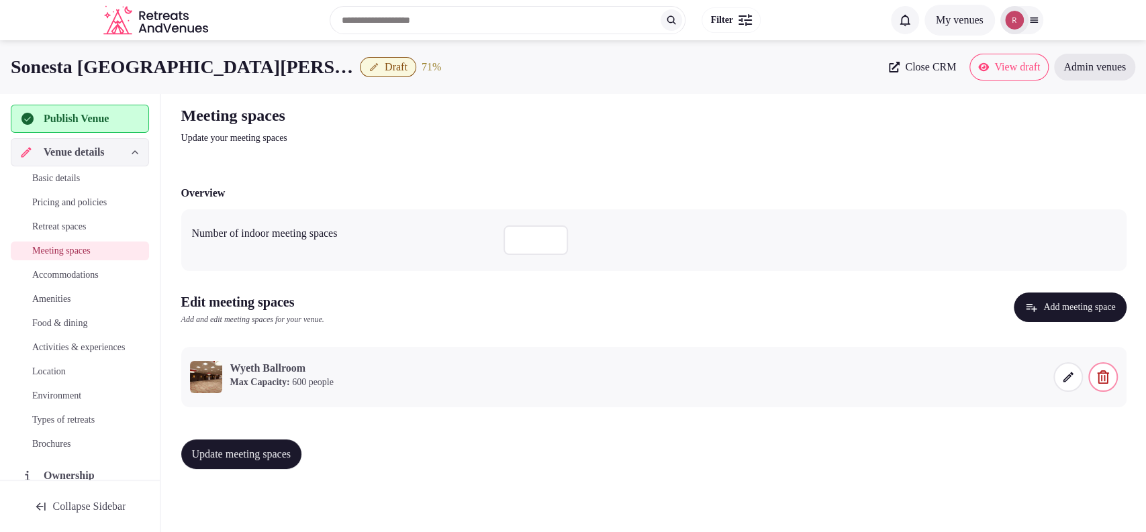
click at [43, 379] on span "Location" at bounding box center [49, 371] width 34 height 13
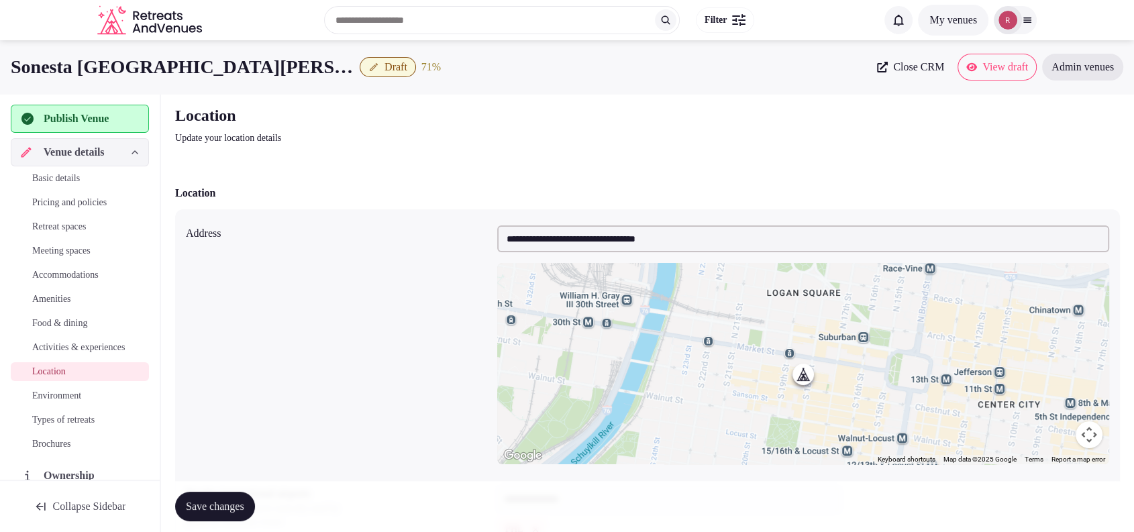
click at [65, 179] on span "Basic details" at bounding box center [56, 178] width 48 height 13
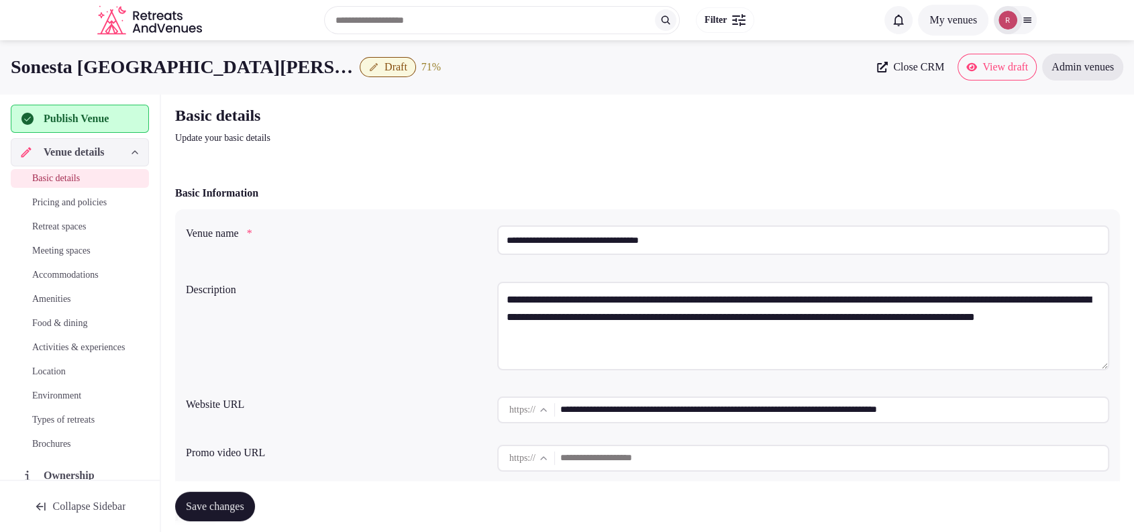
click at [757, 250] on input "**********" at bounding box center [803, 241] width 612 height 30
click at [385, 275] on div "**********" at bounding box center [647, 348] width 945 height 279
click at [59, 379] on span "Location" at bounding box center [49, 371] width 34 height 13
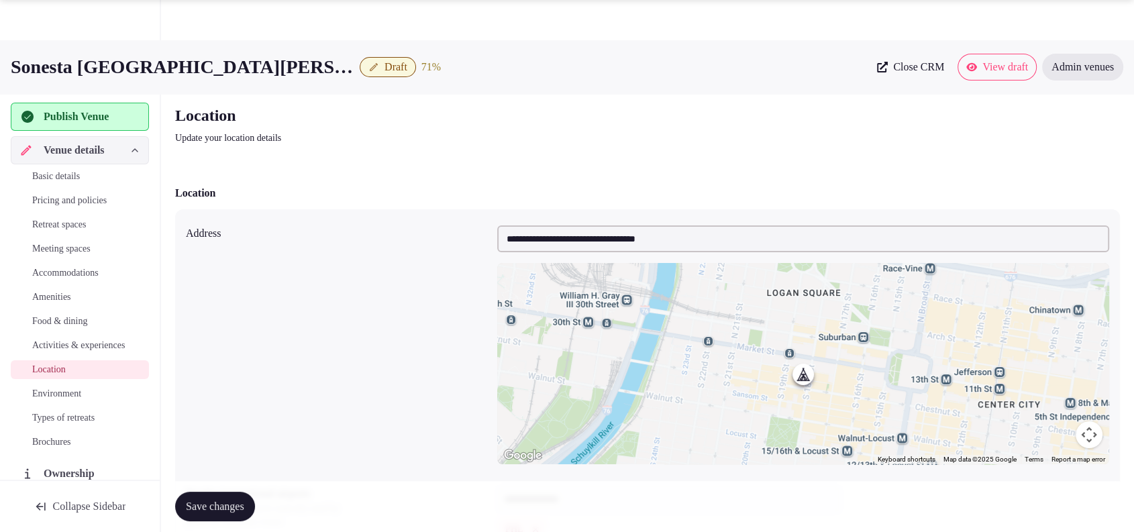
scroll to position [281, 0]
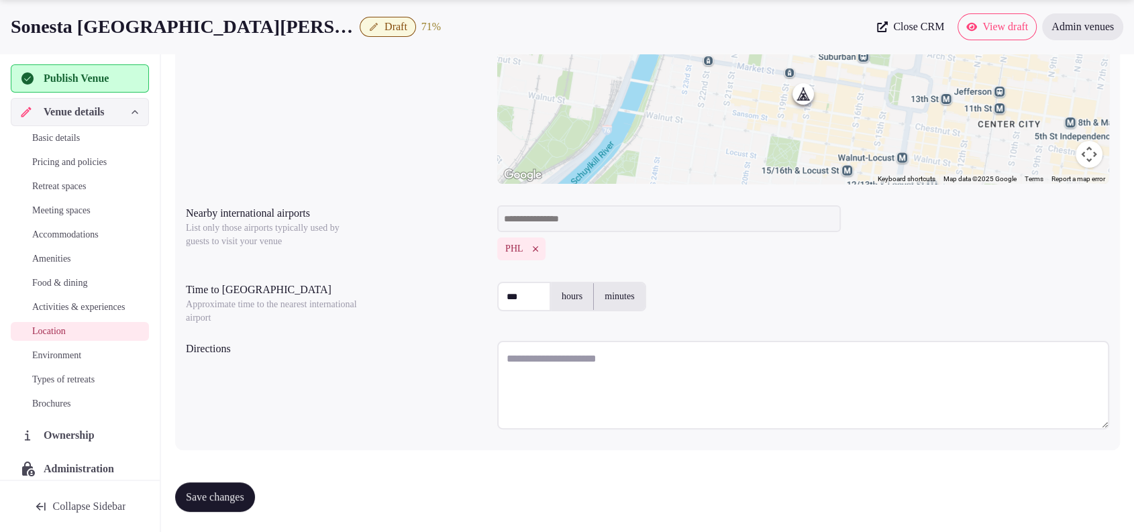
click at [614, 299] on label "minutes" at bounding box center [619, 296] width 51 height 35
drag, startPoint x: 533, startPoint y: 295, endPoint x: 460, endPoint y: 287, distance: 73.6
click at [460, 287] on div "Time to international airport Approximate time to the nearest international air…" at bounding box center [648, 301] width 924 height 48
type input "**"
click at [591, 376] on textarea at bounding box center [803, 385] width 612 height 89
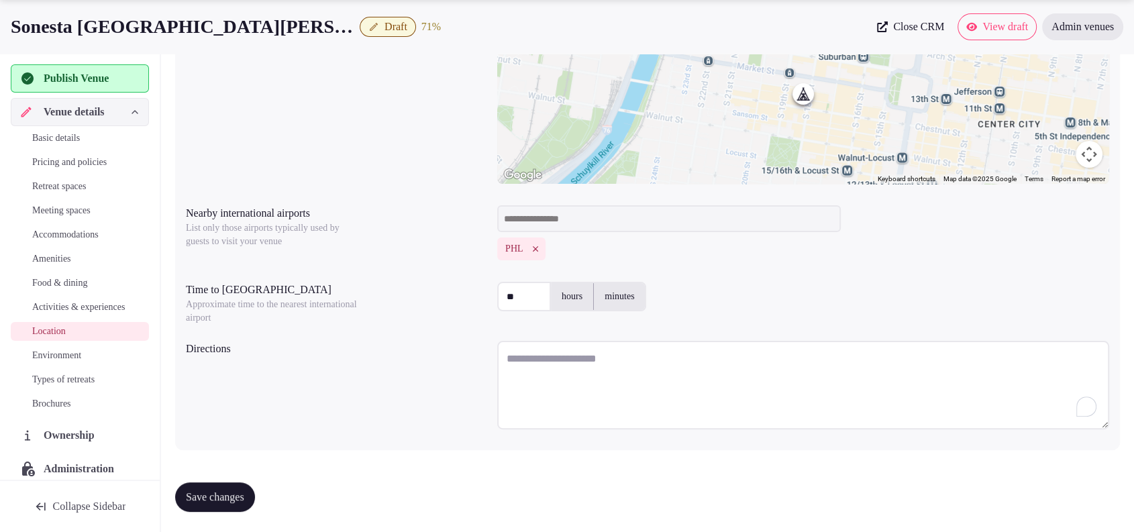
paste textarea "**********"
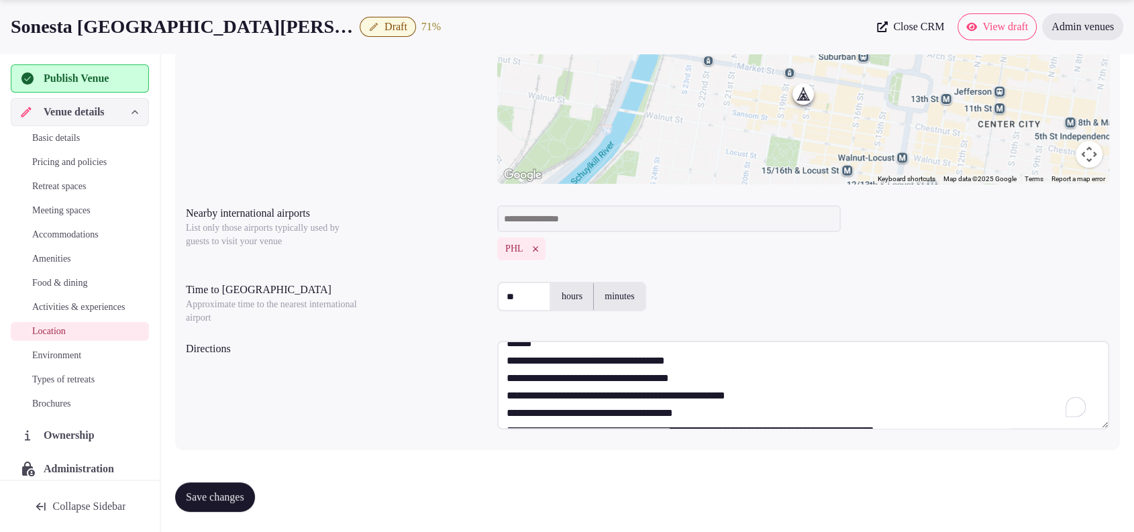
scroll to position [0, 0]
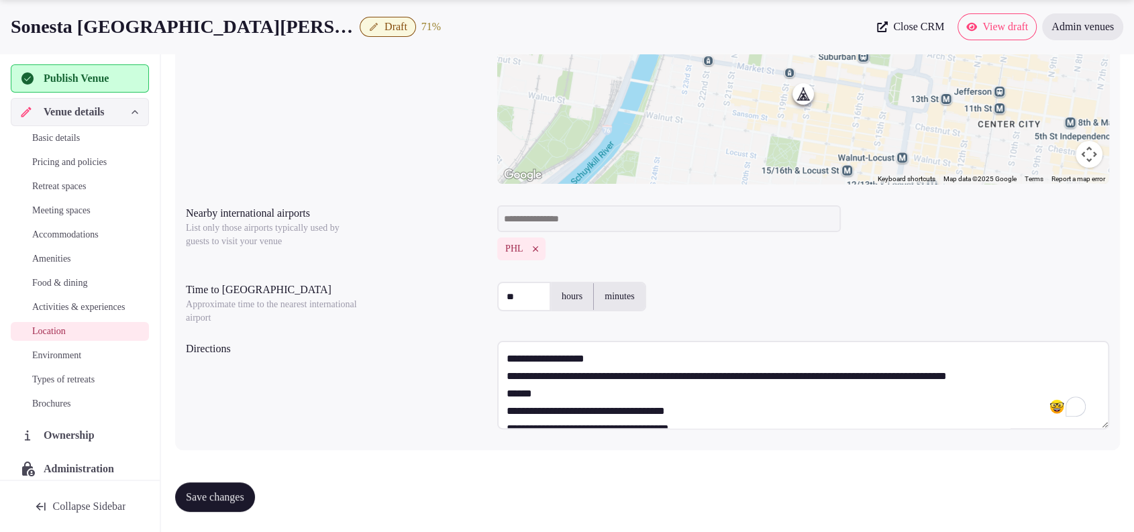
click at [615, 360] on textarea "**********" at bounding box center [803, 385] width 612 height 89
drag, startPoint x: 545, startPoint y: 399, endPoint x: 506, endPoint y: 381, distance: 42.9
click at [506, 381] on textarea "**********" at bounding box center [803, 385] width 612 height 89
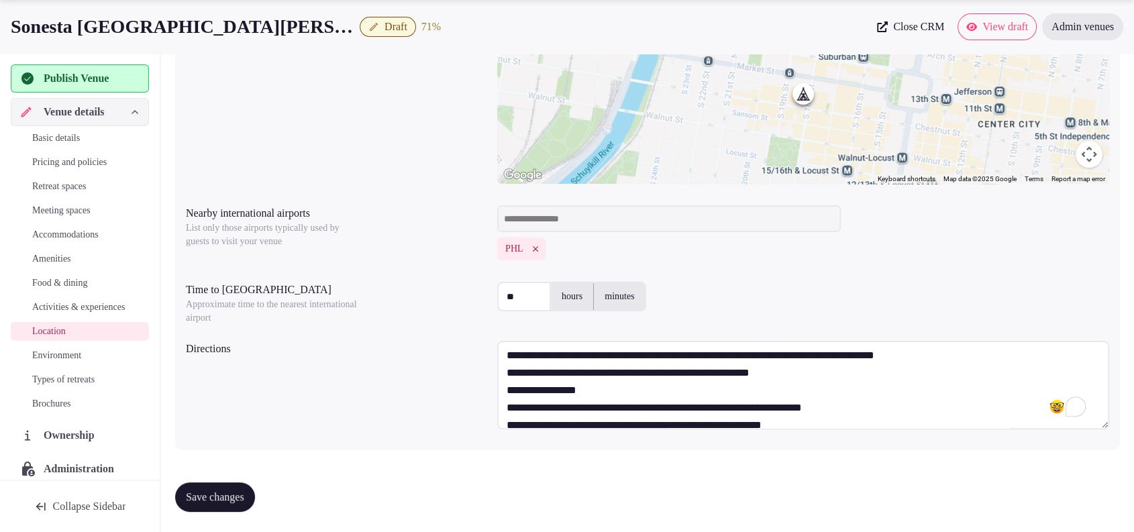
scroll to position [119, 0]
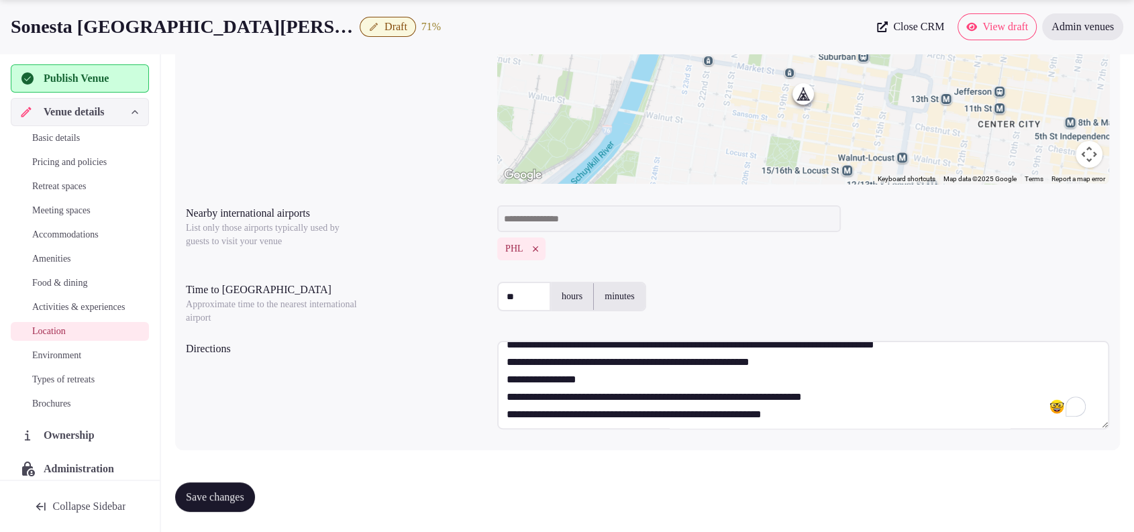
click at [873, 366] on textarea "**********" at bounding box center [803, 385] width 612 height 89
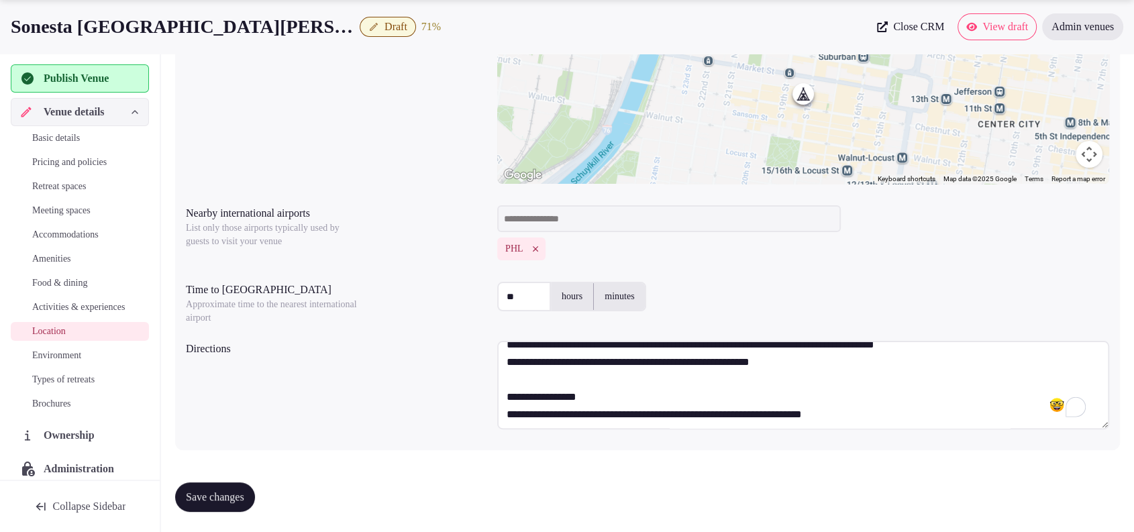
click at [614, 396] on textarea "**********" at bounding box center [803, 385] width 612 height 89
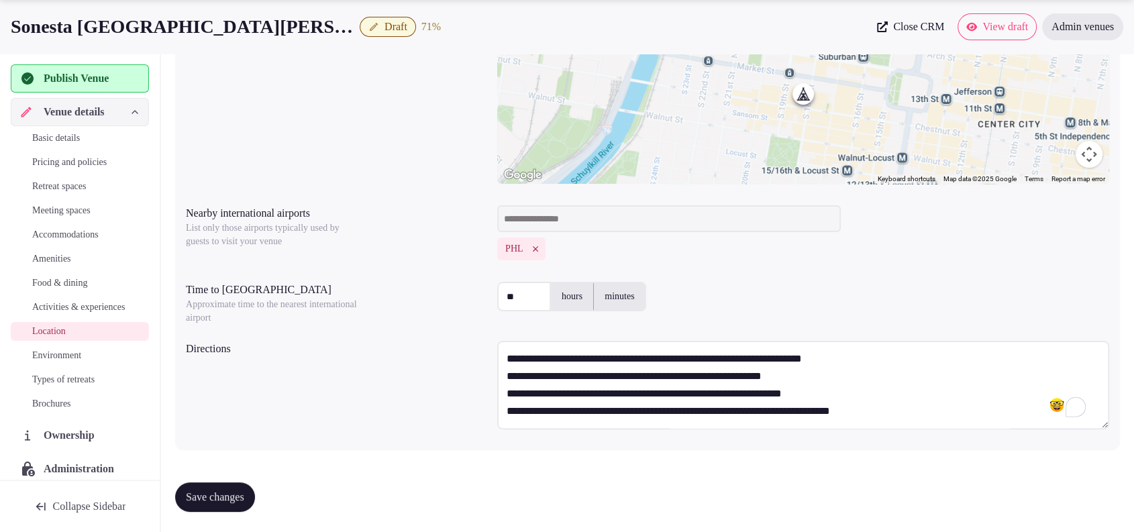
type textarea "**********"
click at [201, 495] on span "Save changes" at bounding box center [215, 497] width 58 height 13
click at [75, 361] on link "Environment" at bounding box center [80, 355] width 138 height 19
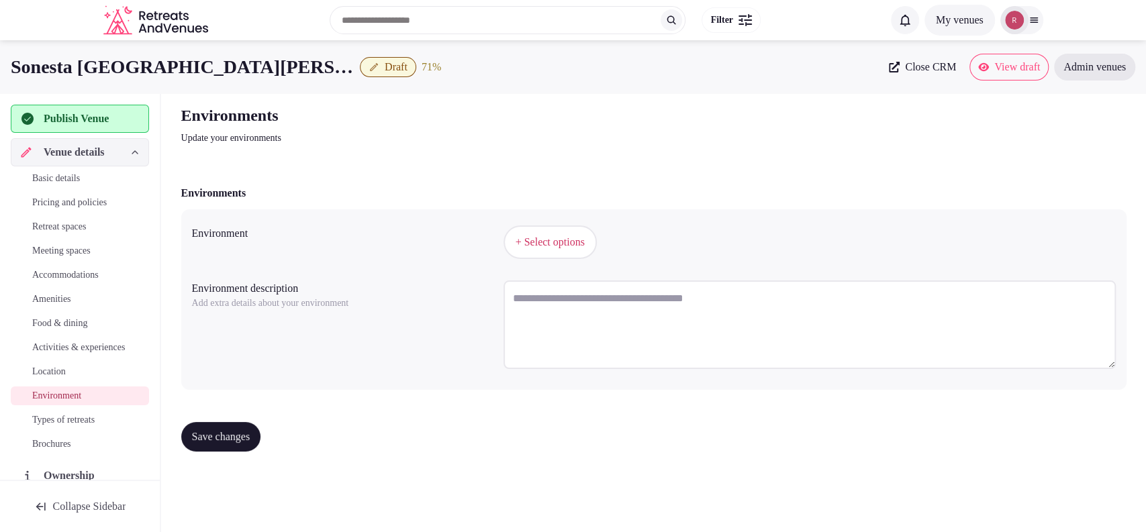
click at [526, 240] on span "+ Select options" at bounding box center [550, 242] width 69 height 15
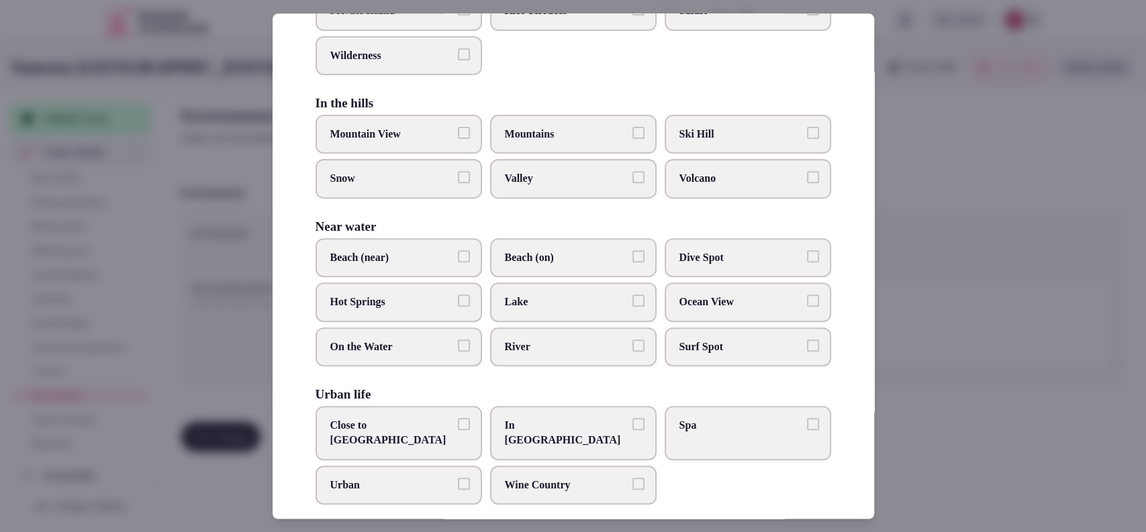
click at [391, 424] on span "Close to City Center" at bounding box center [392, 433] width 124 height 30
click at [458, 424] on button "Close to City Center" at bounding box center [464, 424] width 12 height 12
click at [981, 397] on div at bounding box center [573, 266] width 1146 height 532
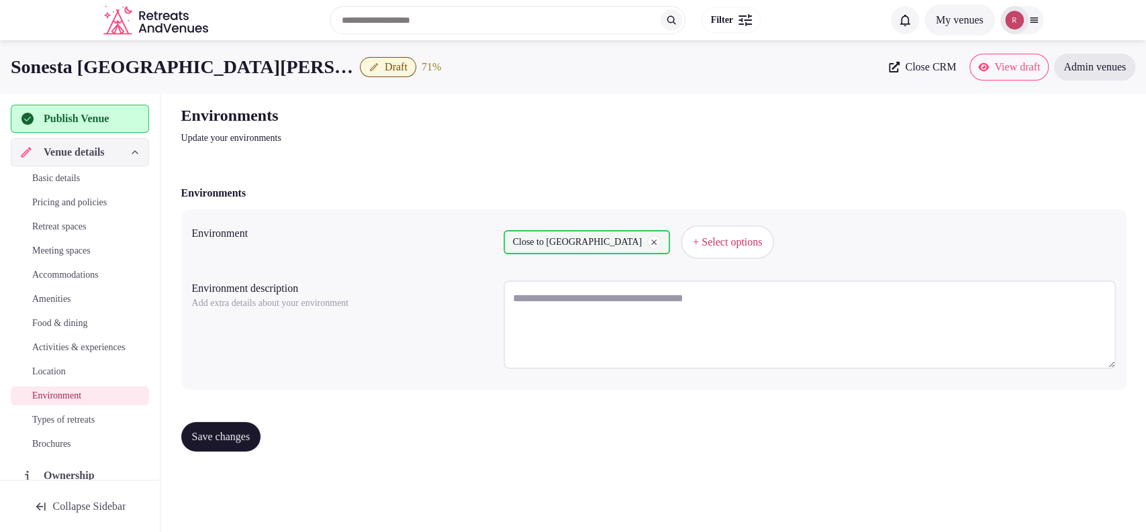
click at [209, 430] on span "Save changes" at bounding box center [221, 436] width 58 height 13
click at [91, 427] on span "Types of retreats" at bounding box center [63, 420] width 62 height 13
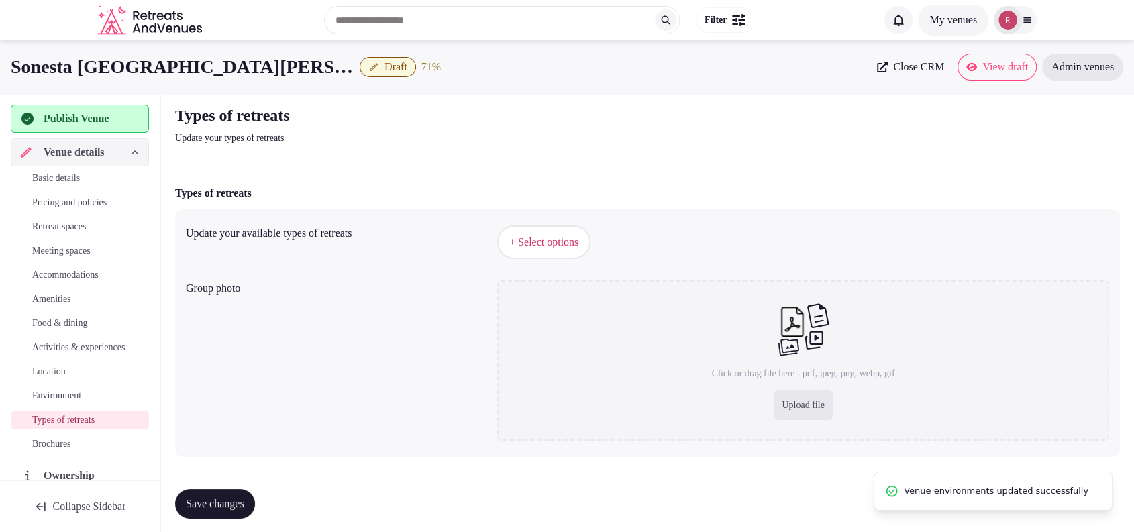
click at [527, 245] on span "+ Select options" at bounding box center [544, 242] width 69 height 15
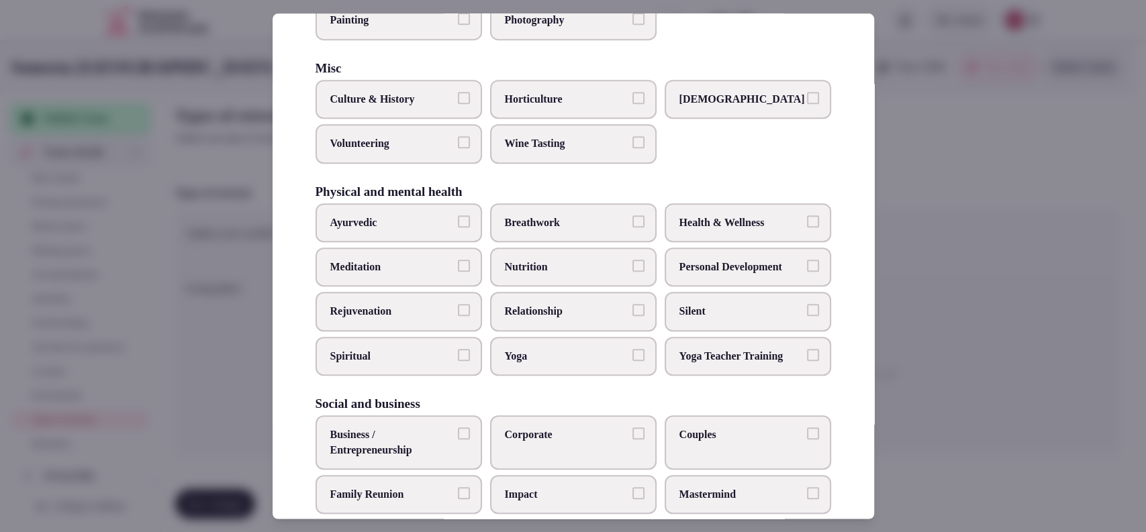
click at [450, 99] on label "Culture & History" at bounding box center [399, 99] width 166 height 39
click at [458, 99] on button "Culture & History" at bounding box center [464, 98] width 12 height 12
click at [567, 438] on span "Corporate" at bounding box center [567, 435] width 124 height 15
click at [632, 438] on button "Corporate" at bounding box center [638, 434] width 12 height 12
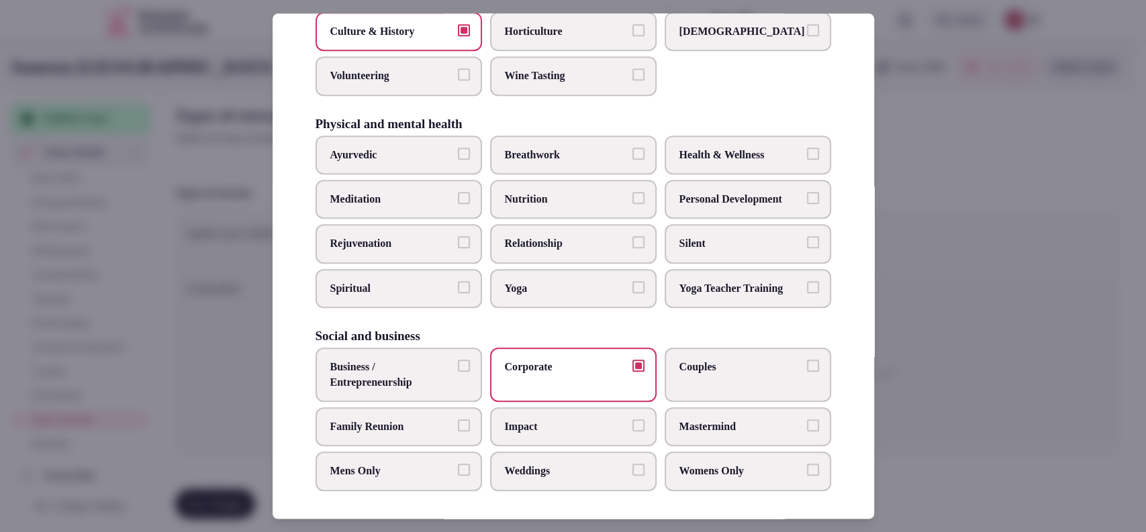
click at [714, 362] on span "Couples" at bounding box center [741, 367] width 124 height 15
click at [807, 362] on button "Couples" at bounding box center [813, 366] width 12 height 12
click at [448, 348] on label "Business / Entrepreneurship" at bounding box center [399, 375] width 166 height 54
click at [458, 360] on button "Business / Entrepreneurship" at bounding box center [464, 366] width 12 height 12
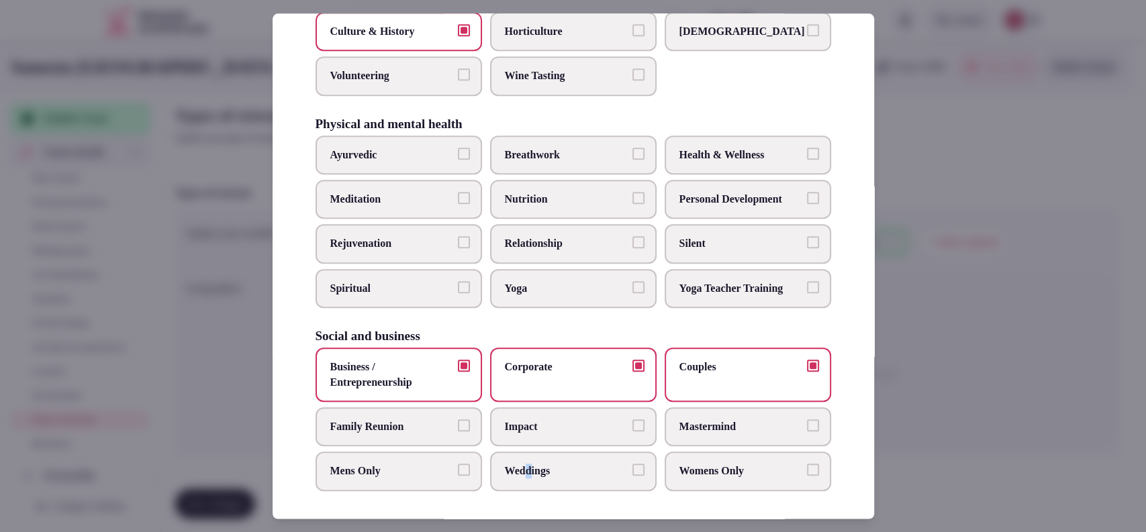
click at [528, 475] on label "Weddings" at bounding box center [573, 471] width 166 height 39
click at [580, 473] on span "Weddings" at bounding box center [567, 472] width 124 height 15
click at [632, 473] on button "Weddings" at bounding box center [638, 471] width 12 height 12
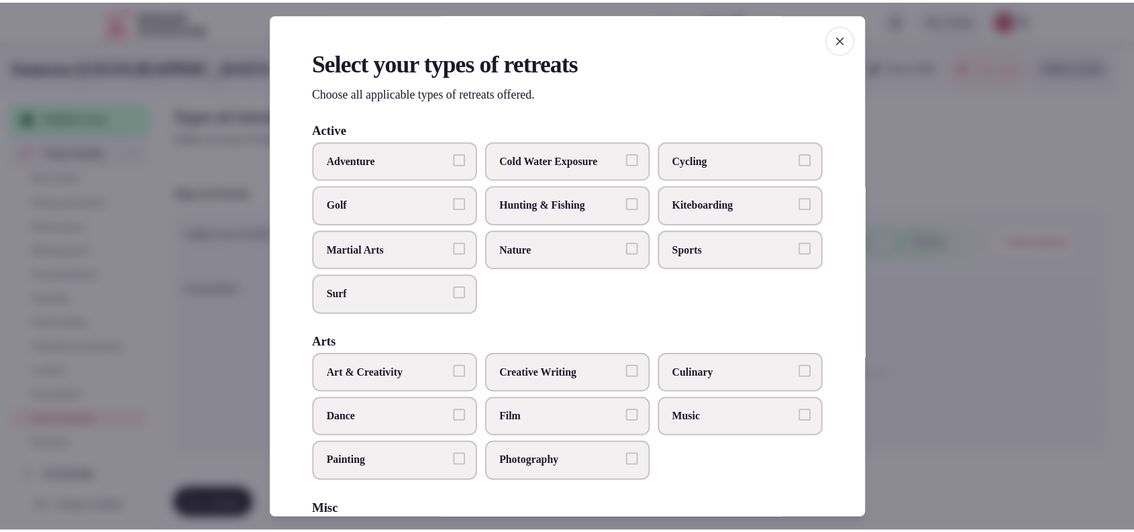
scroll to position [442, 0]
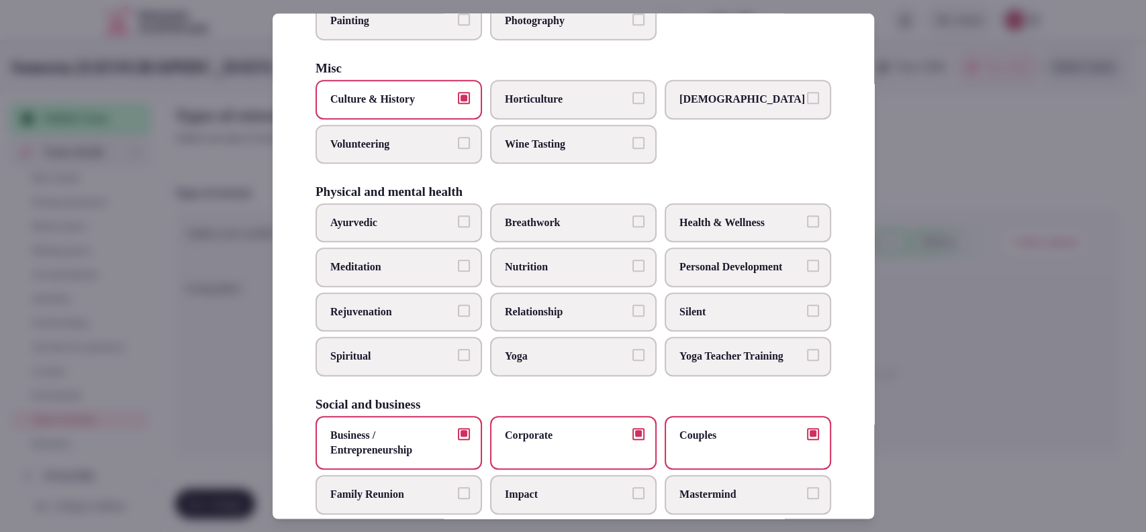
click at [1030, 346] on div at bounding box center [573, 266] width 1146 height 532
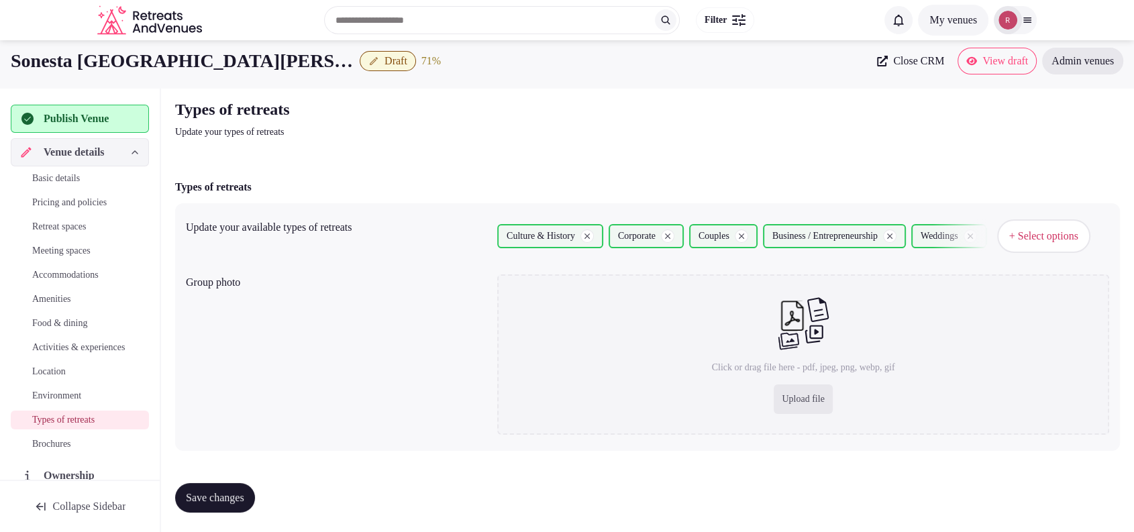
scroll to position [8, 0]
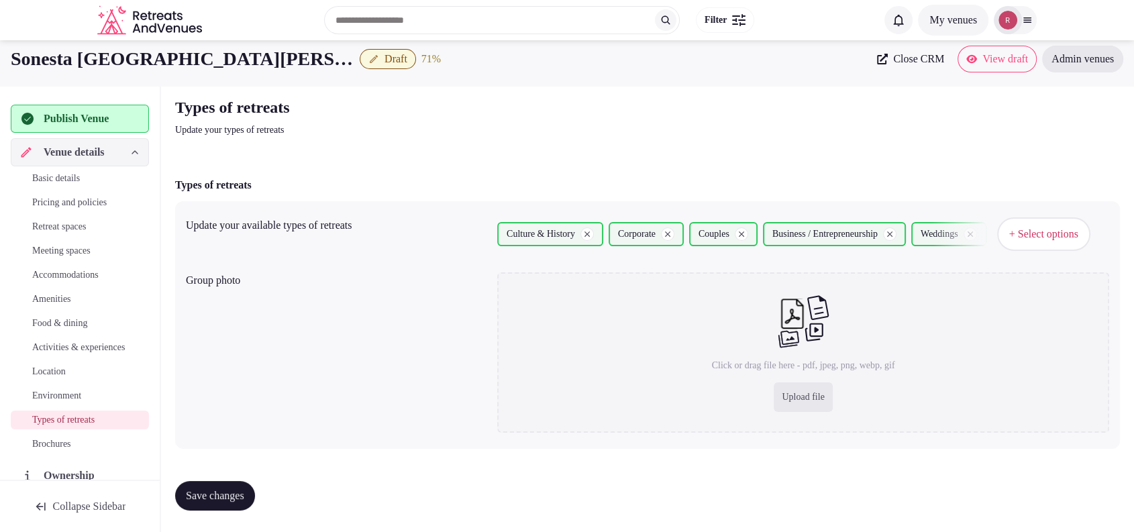
click at [240, 495] on span "Save changes" at bounding box center [215, 495] width 58 height 13
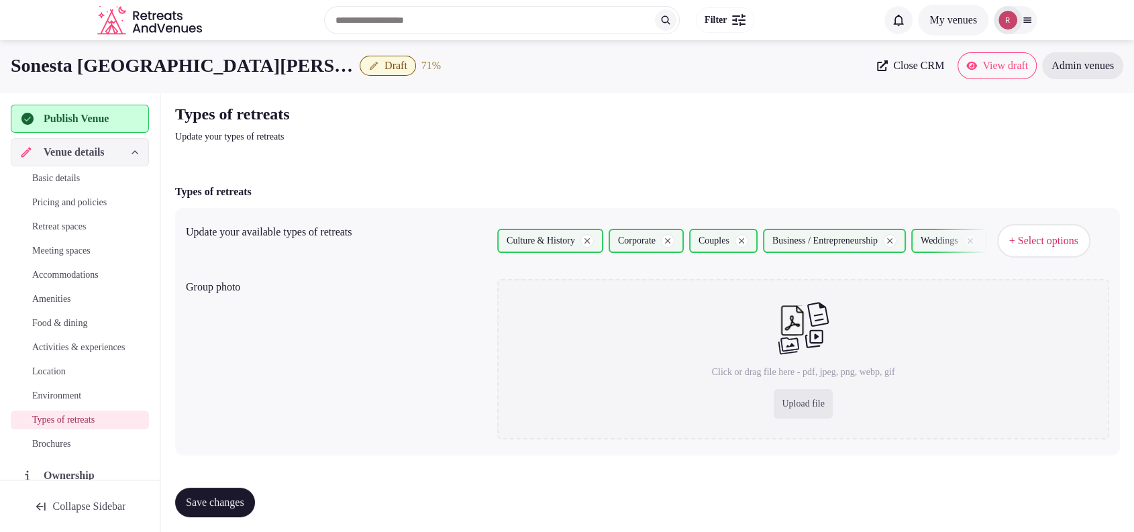
scroll to position [0, 0]
click at [34, 111] on icon "button" at bounding box center [27, 119] width 16 height 16
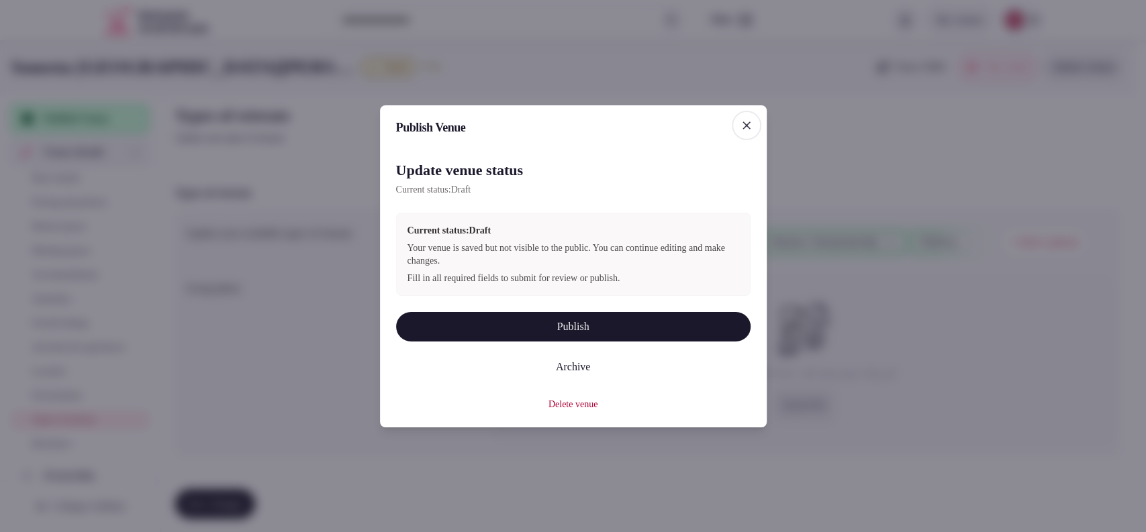
click at [466, 320] on button "Publish" at bounding box center [573, 327] width 354 height 30
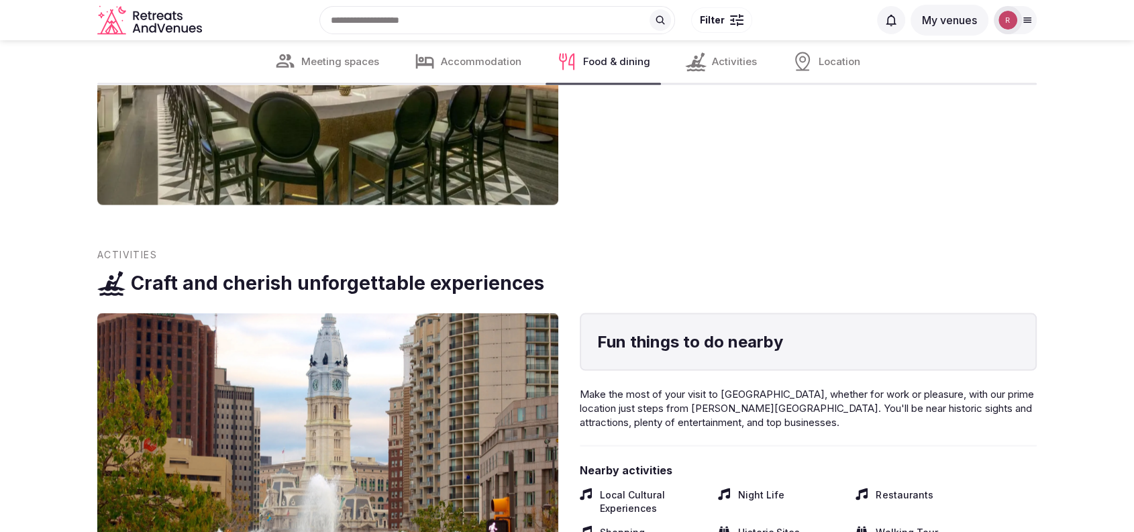
scroll to position [2794, 0]
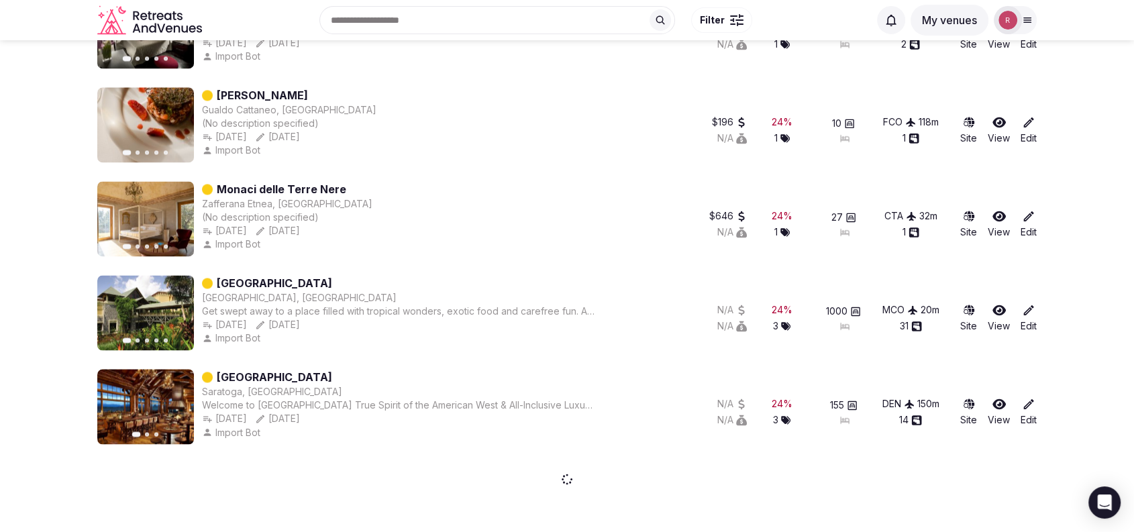
scroll to position [1659, 0]
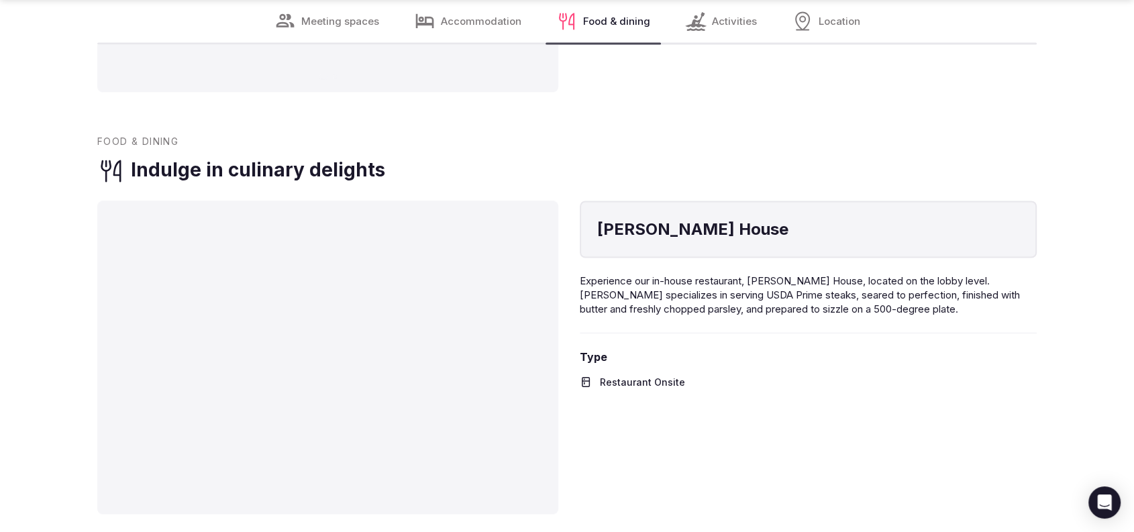
scroll to position [2794, 0]
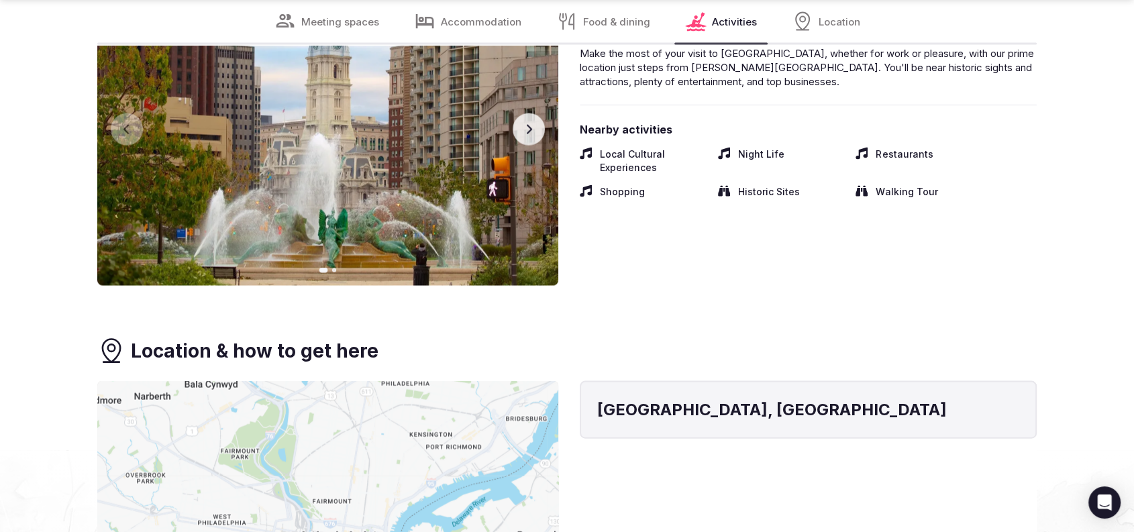
click at [524, 132] on icon "button" at bounding box center [529, 129] width 11 height 11
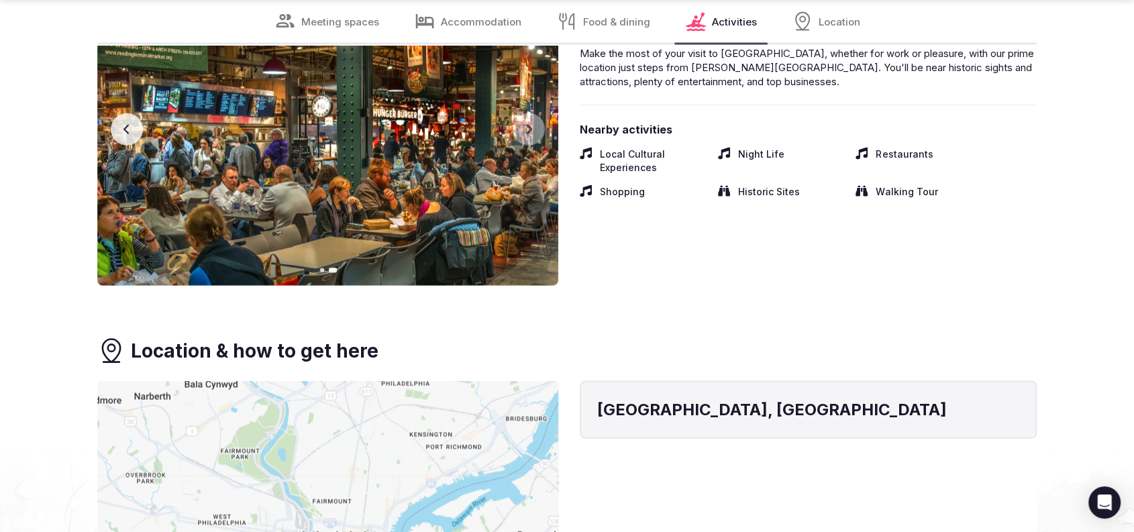
click at [134, 124] on button "Previous slide" at bounding box center [127, 129] width 32 height 32
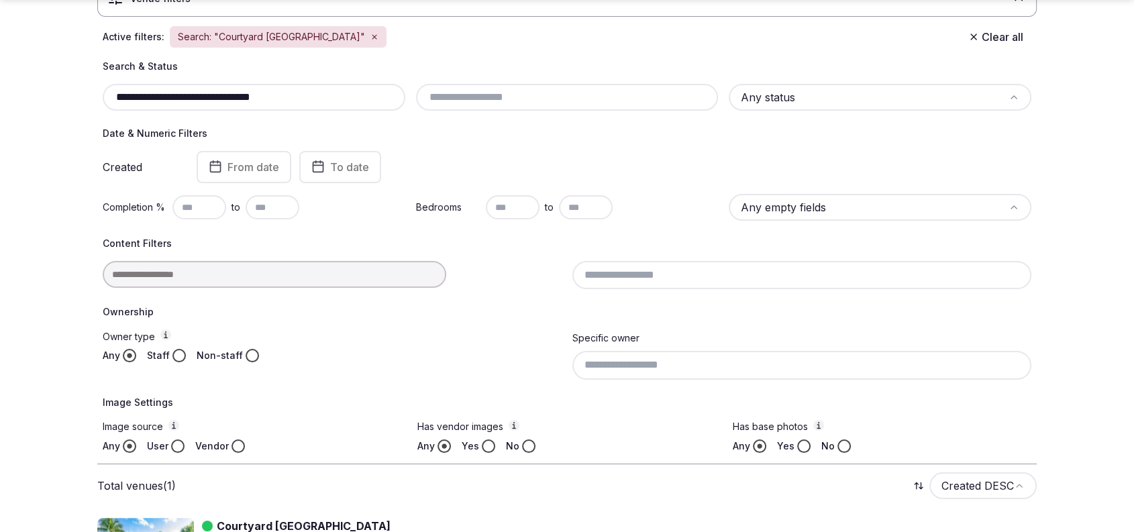
scroll to position [138, 0]
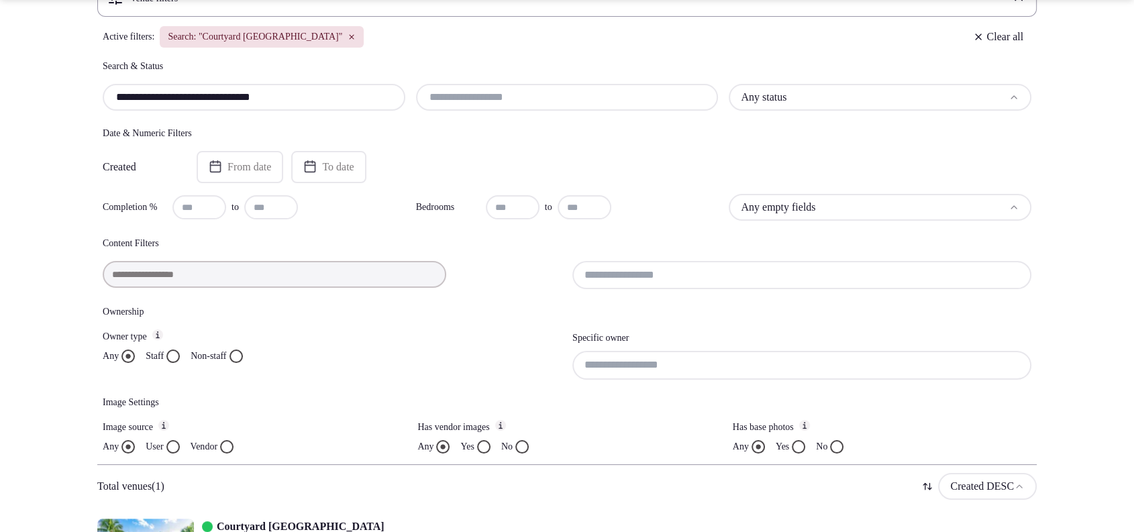
click at [356, 39] on icon "button" at bounding box center [352, 37] width 8 height 8
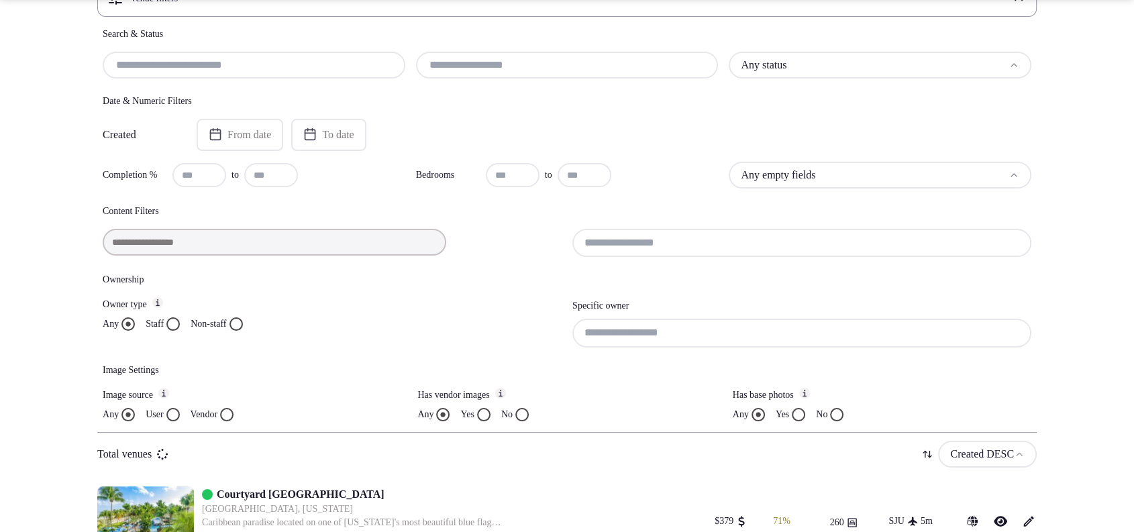
click at [262, 68] on input "text" at bounding box center [254, 65] width 292 height 16
paste input "**********"
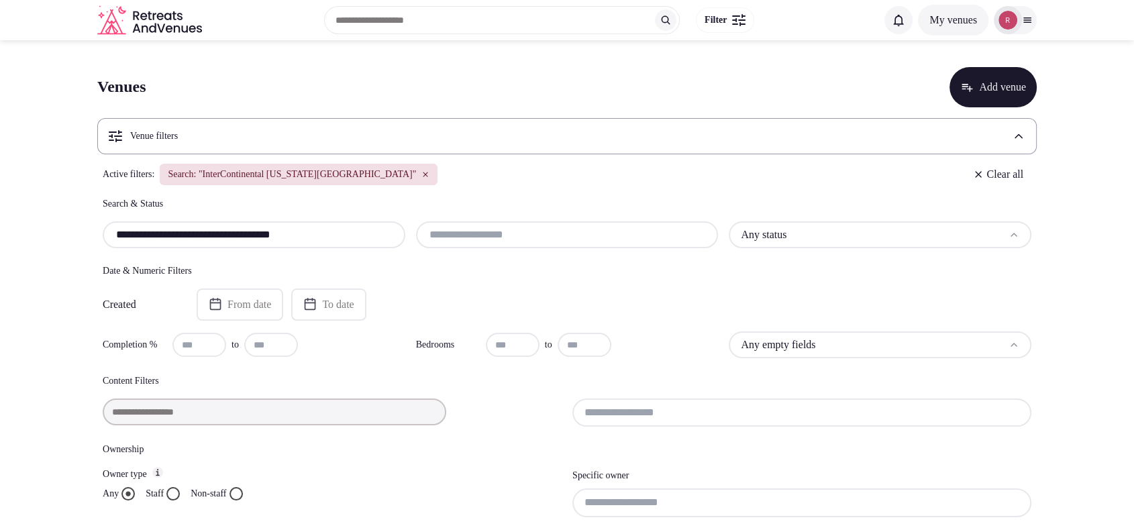
type input "**********"
click at [422, 171] on icon "button" at bounding box center [426, 175] width 8 height 8
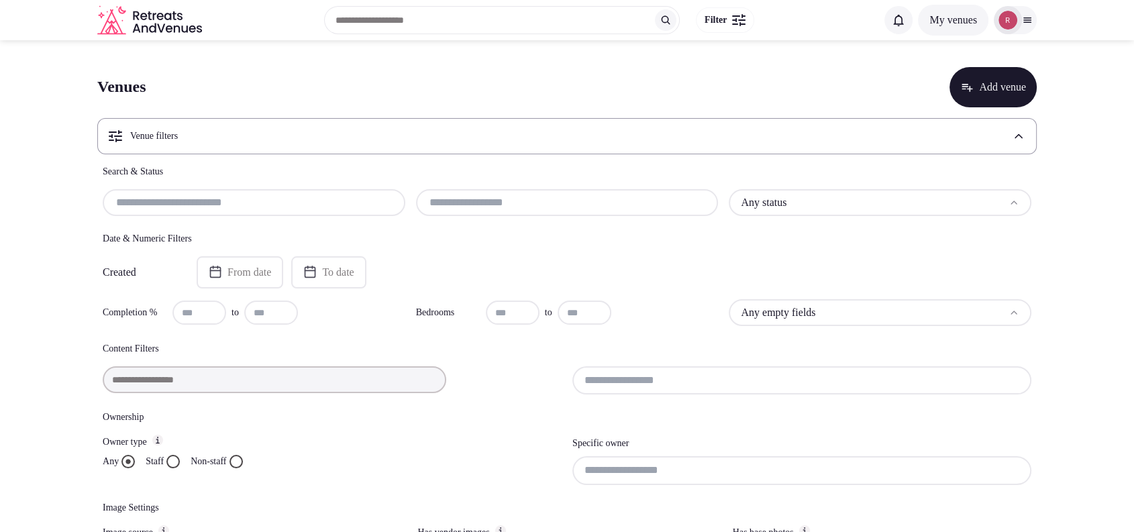
click at [266, 205] on input "text" at bounding box center [254, 203] width 292 height 16
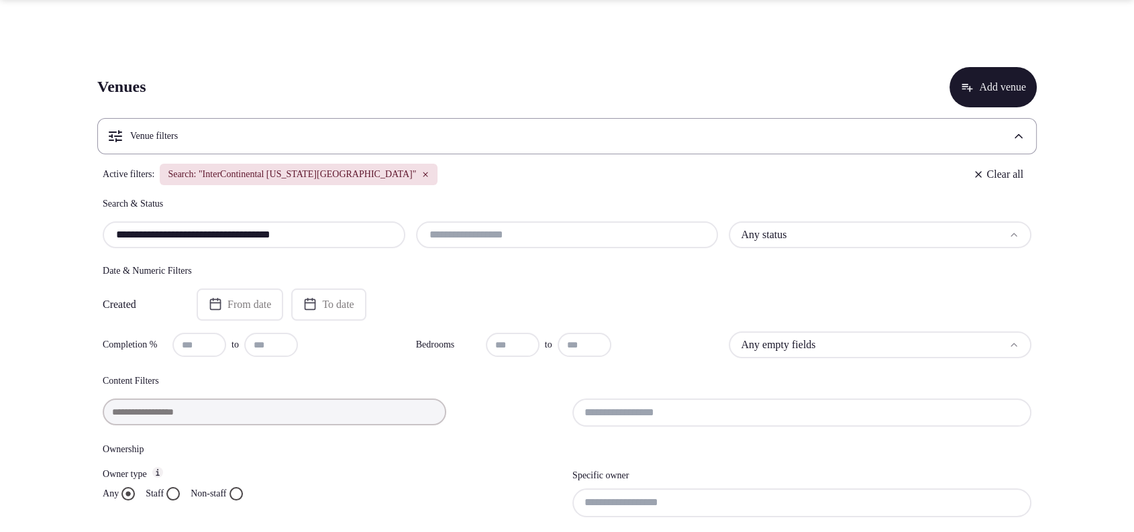
scroll to position [220, 0]
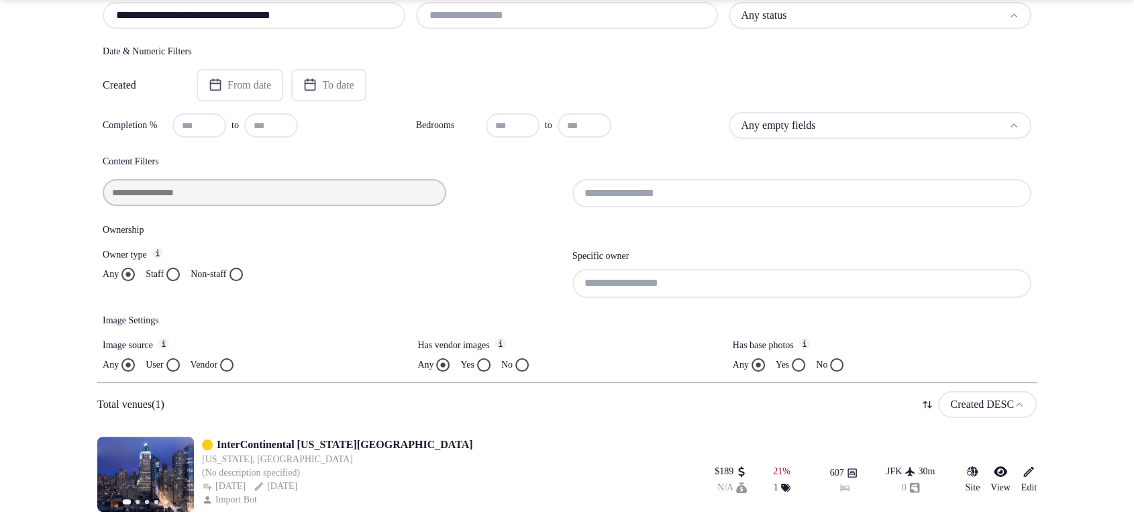
type input "**********"
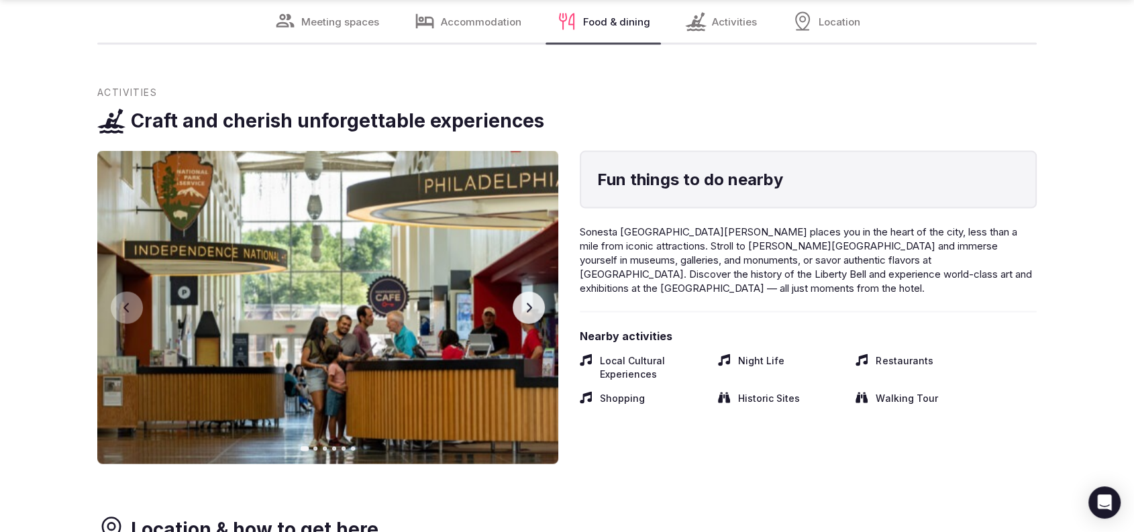
scroll to position [2631, 0]
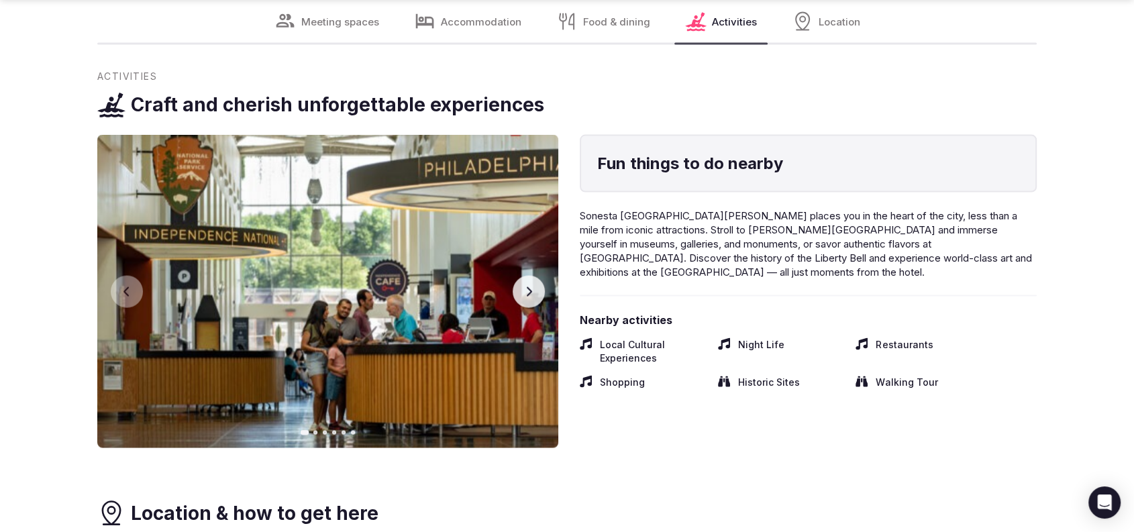
click at [532, 299] on button "Next slide" at bounding box center [529, 292] width 32 height 32
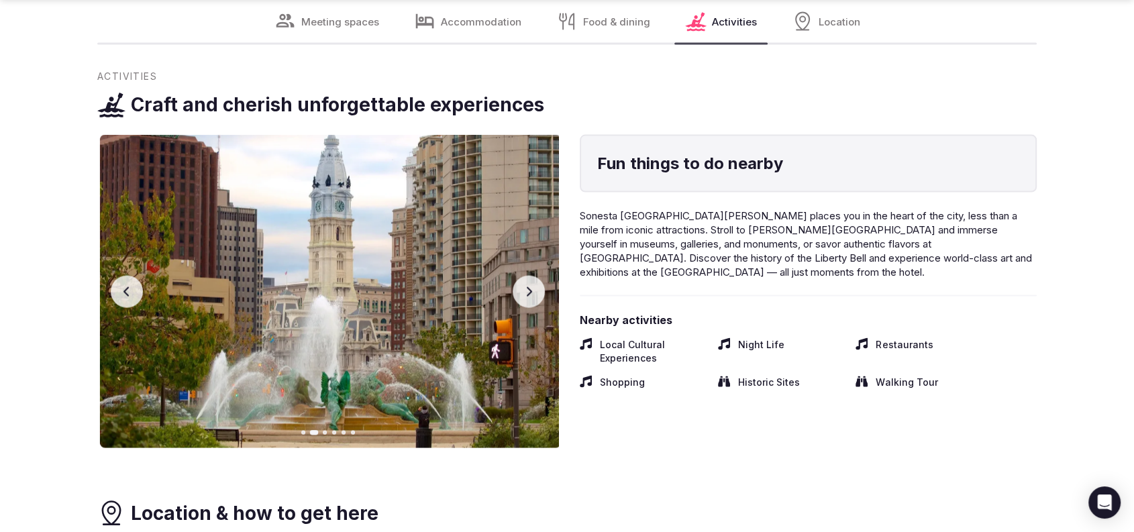
click at [532, 299] on button "Next slide" at bounding box center [529, 292] width 32 height 32
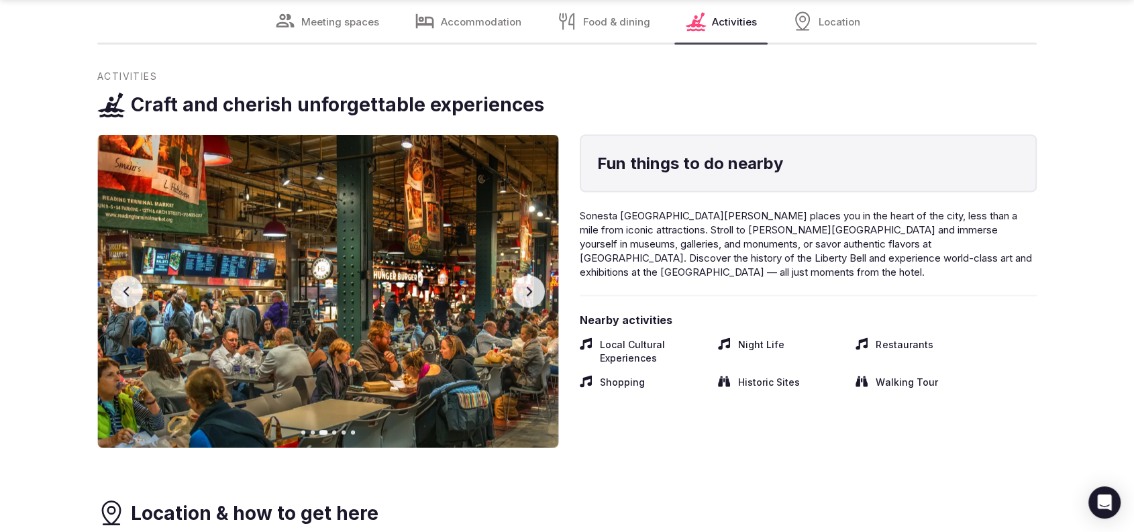
click at [532, 299] on button "Next slide" at bounding box center [529, 292] width 32 height 32
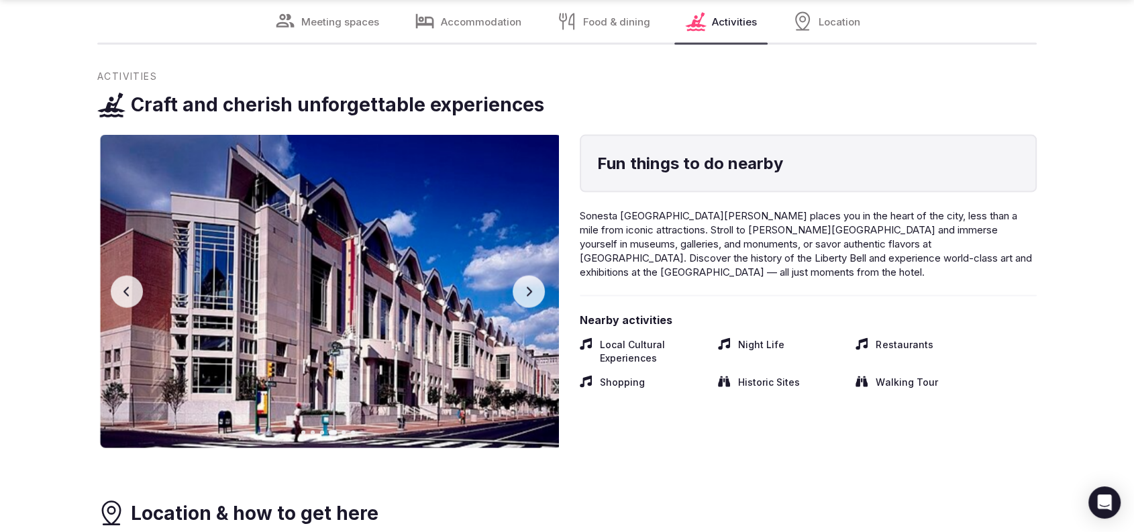
click at [532, 299] on button "Next slide" at bounding box center [529, 292] width 32 height 32
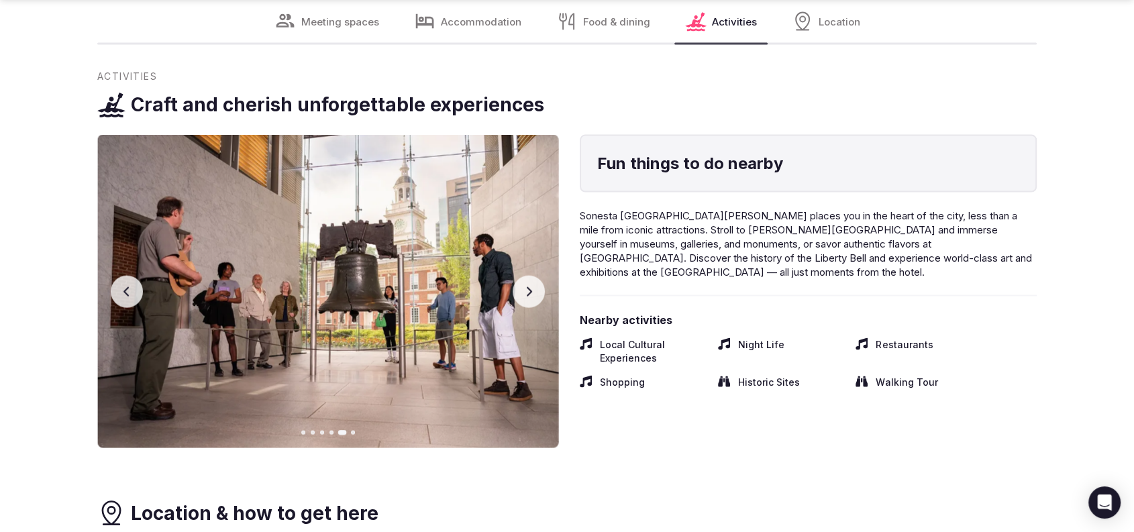
click at [532, 299] on button "Next slide" at bounding box center [529, 292] width 32 height 32
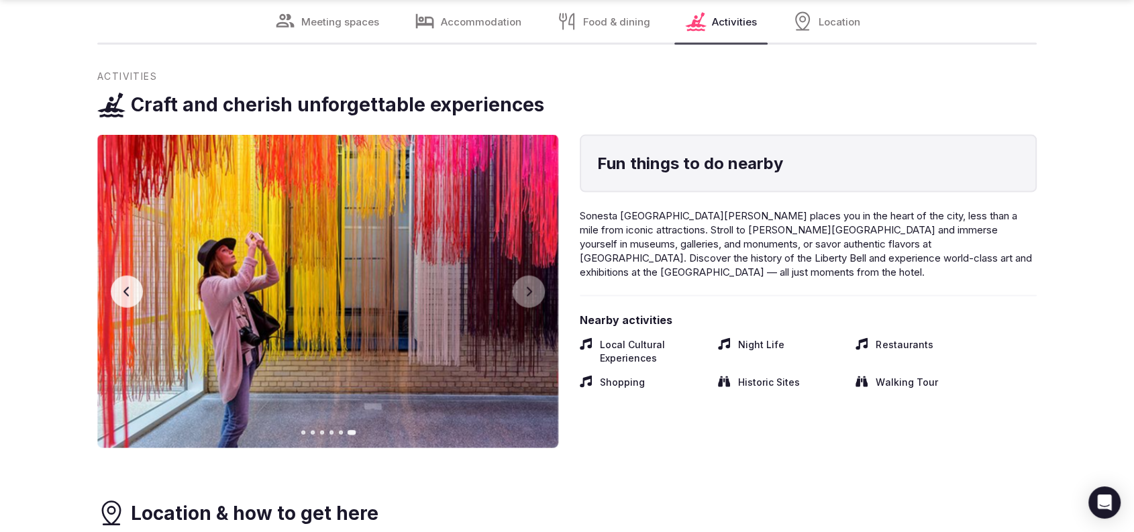
click at [126, 295] on icon "button" at bounding box center [127, 292] width 11 height 11
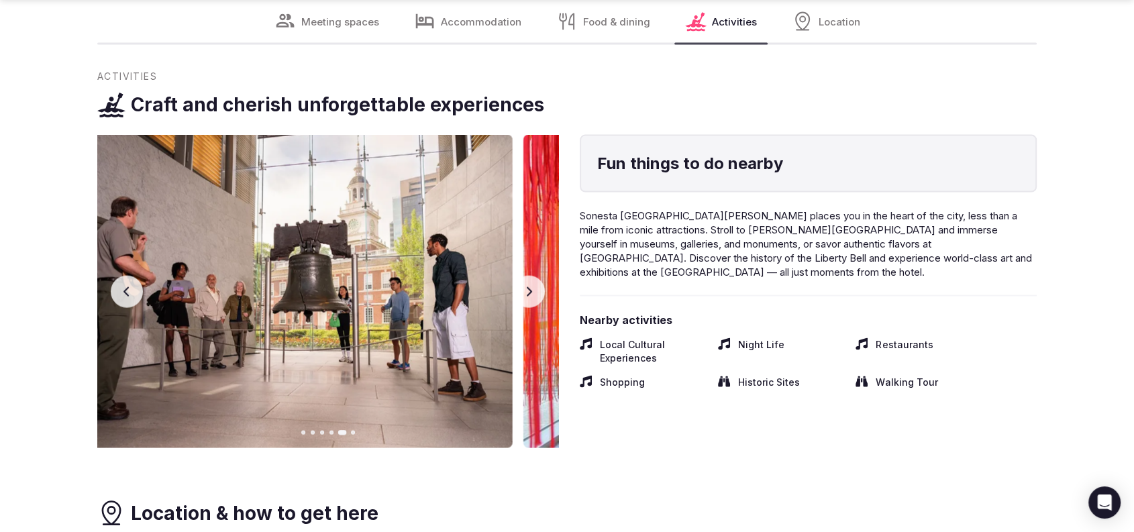
click at [126, 295] on icon "button" at bounding box center [127, 292] width 11 height 11
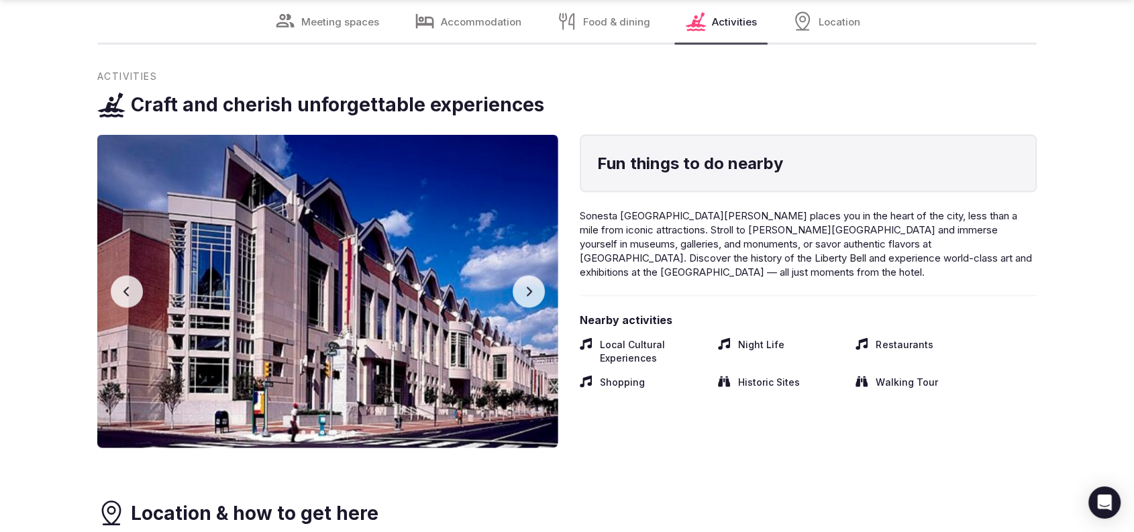
click at [126, 295] on icon "button" at bounding box center [127, 292] width 11 height 11
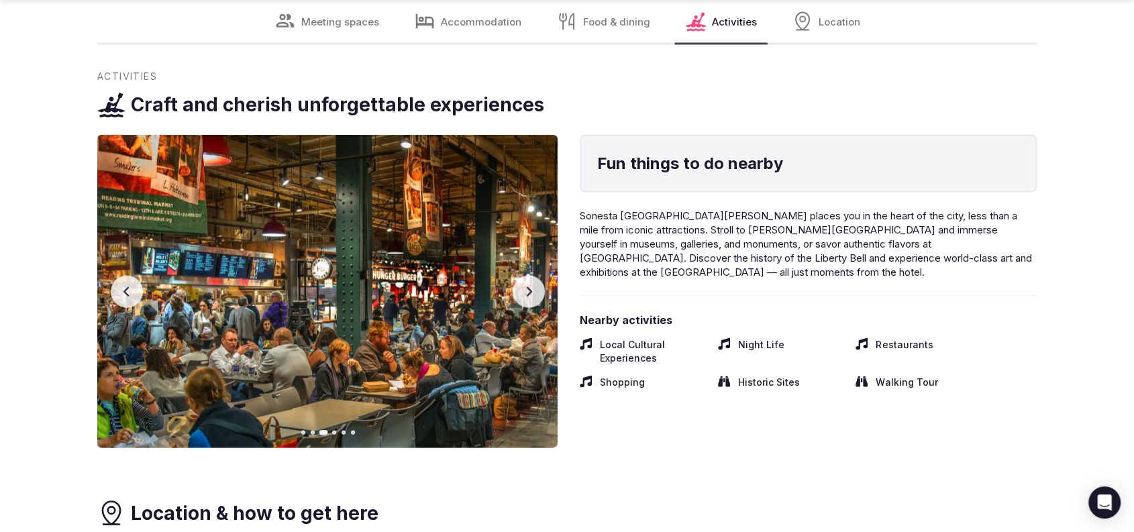
click at [126, 295] on icon "button" at bounding box center [127, 292] width 11 height 11
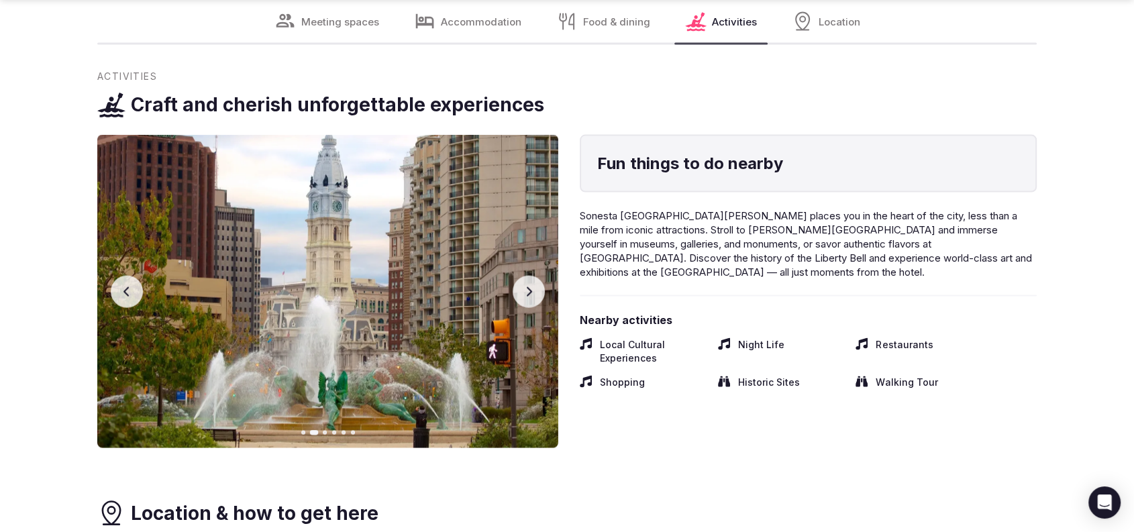
click at [126, 295] on icon "button" at bounding box center [127, 292] width 11 height 11
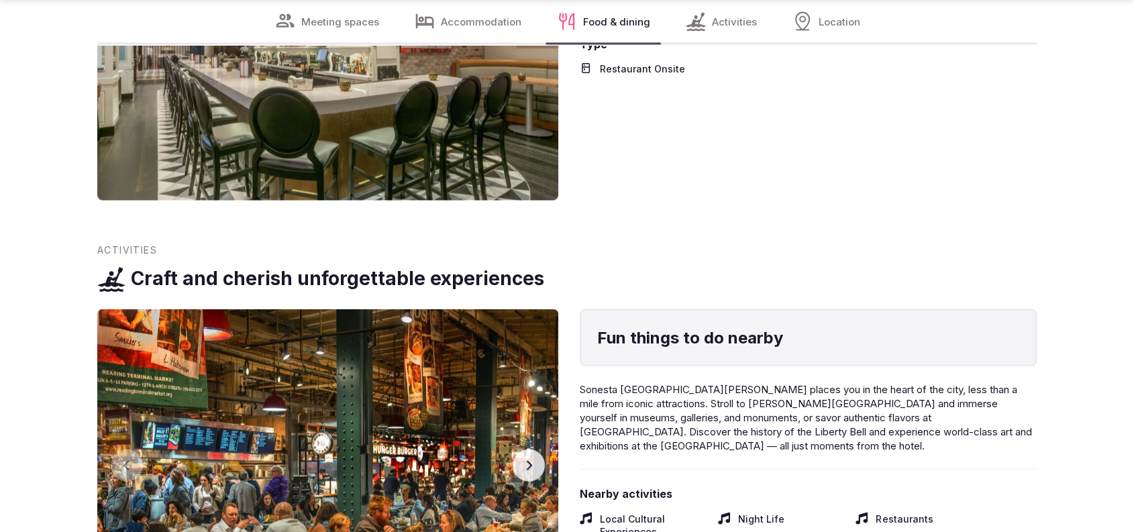
scroll to position [2844, 0]
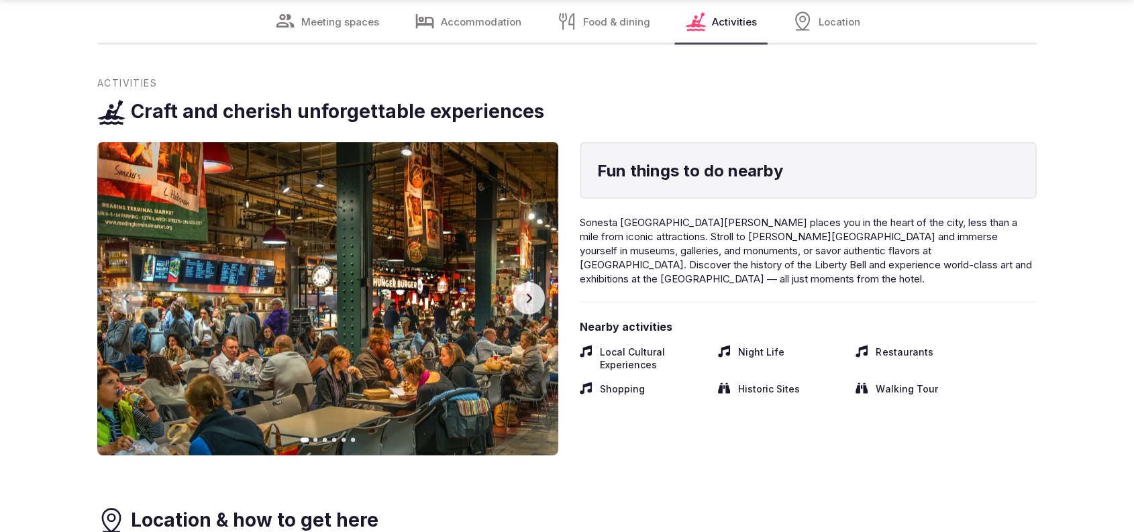
click at [560, 290] on div "Fun things to do nearby Previous slide Next slide Fun things to do nearby Sones…" at bounding box center [567, 298] width 940 height 313
click at [534, 294] on icon "button" at bounding box center [529, 298] width 11 height 11
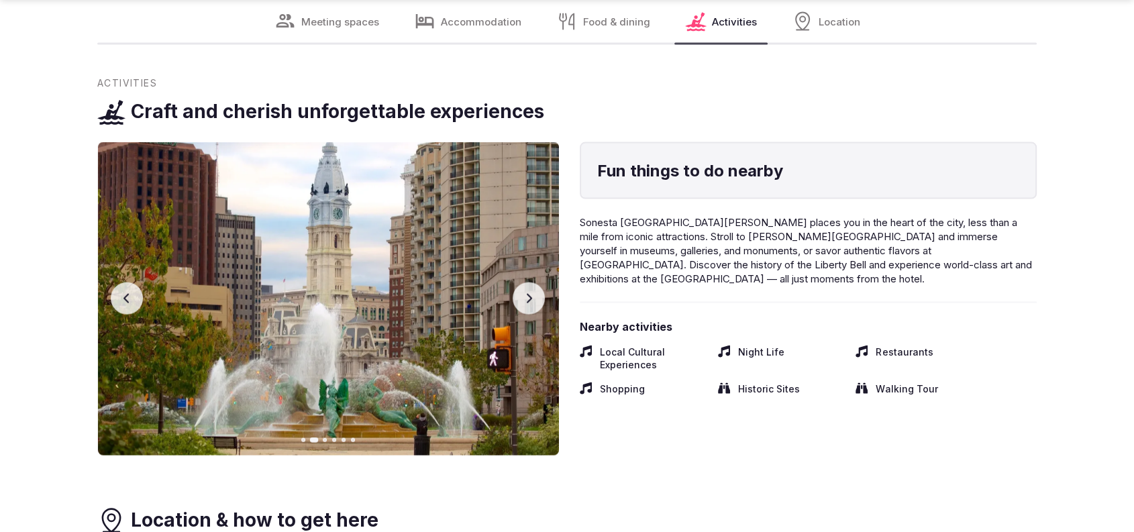
click at [534, 294] on icon "button" at bounding box center [529, 298] width 11 height 11
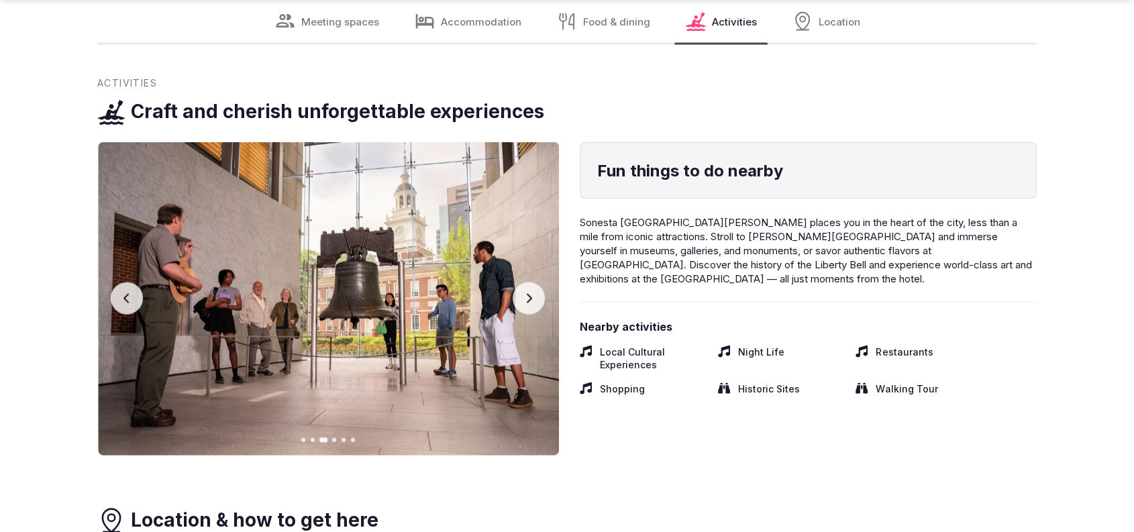
click at [534, 294] on icon "button" at bounding box center [529, 298] width 11 height 11
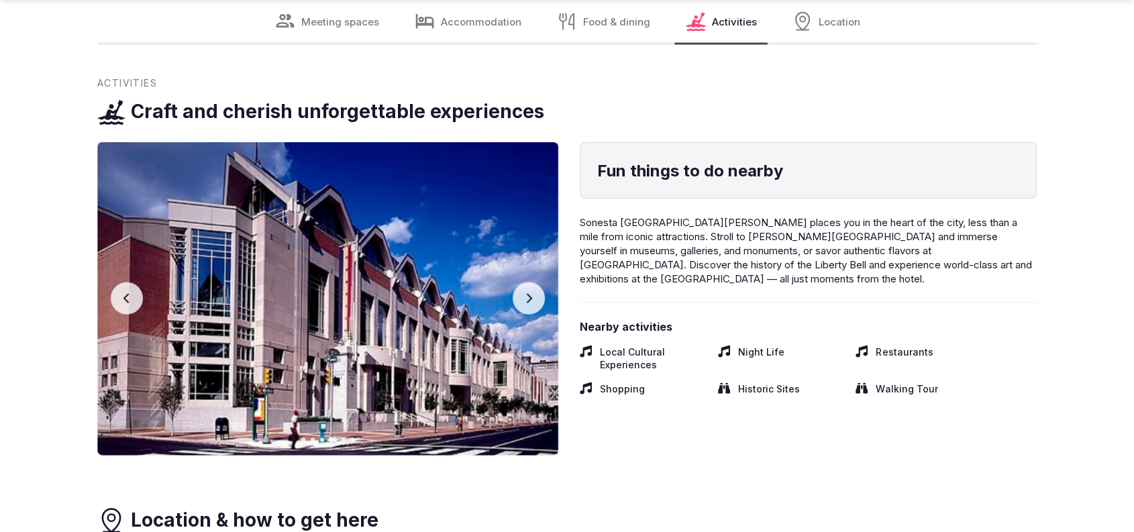
click at [534, 295] on icon "button" at bounding box center [529, 298] width 11 height 11
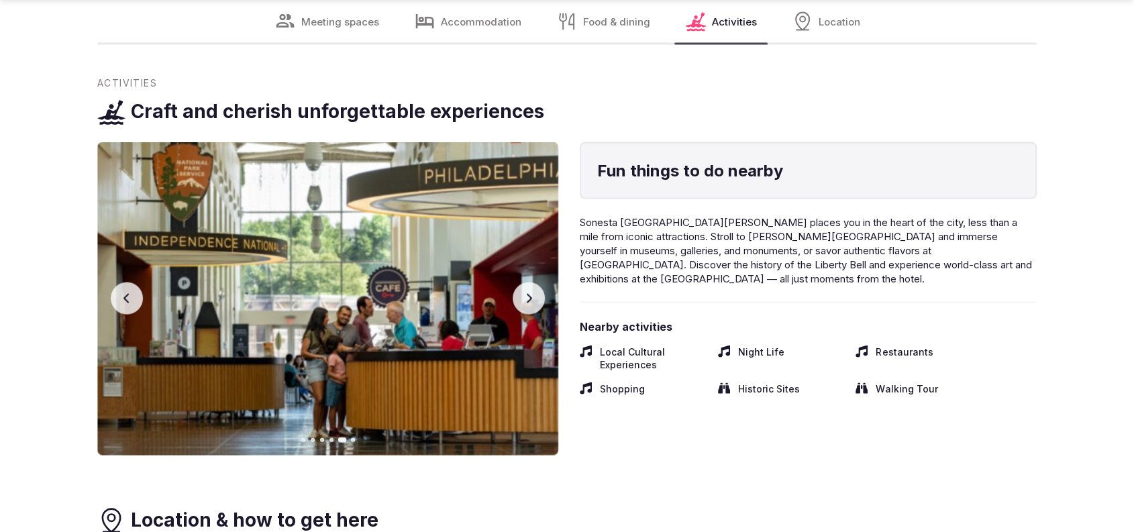
click at [534, 295] on icon "button" at bounding box center [529, 298] width 11 height 11
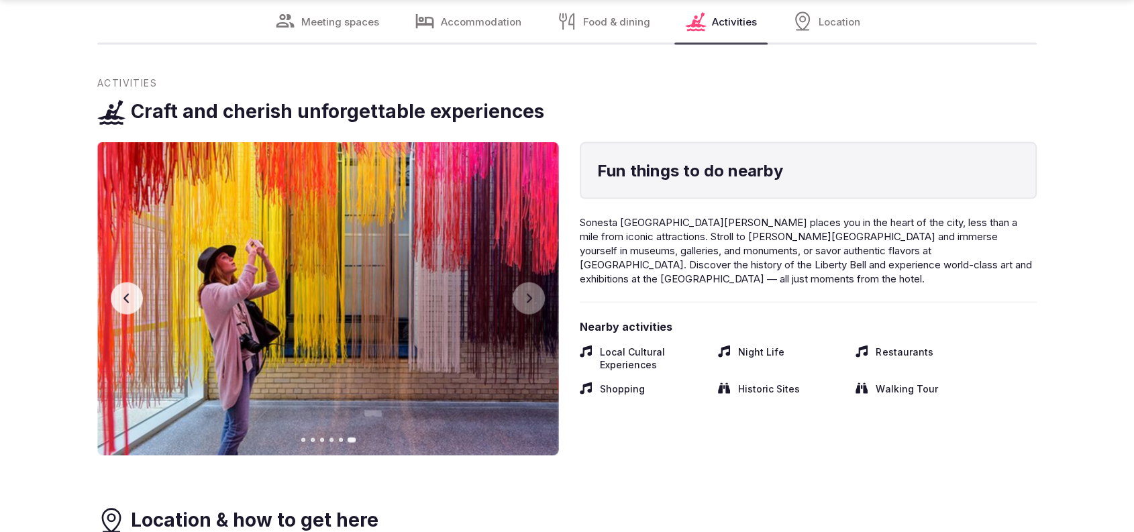
scroll to position [3309, 0]
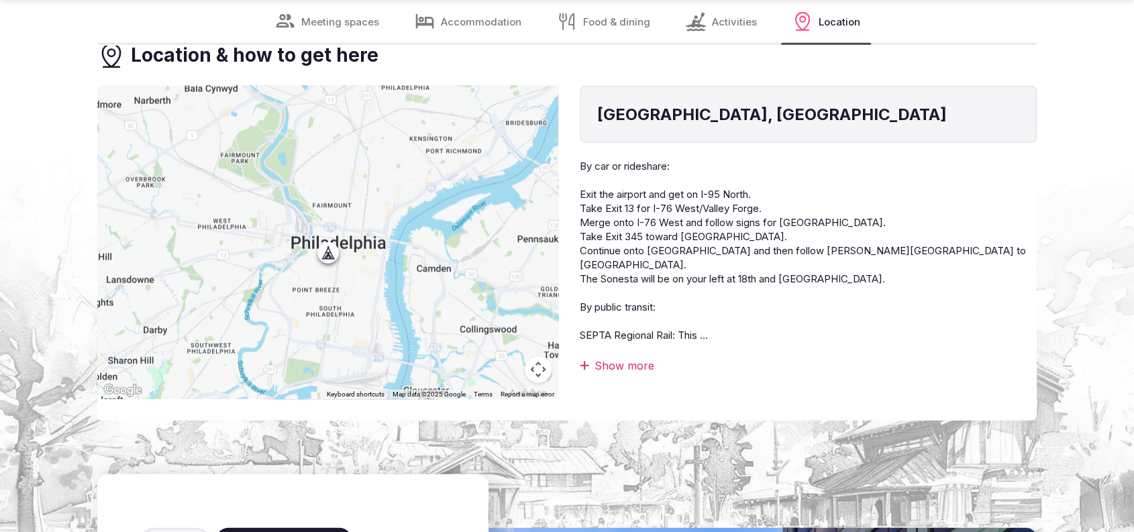
click at [610, 358] on div "Show more" at bounding box center [808, 365] width 457 height 15
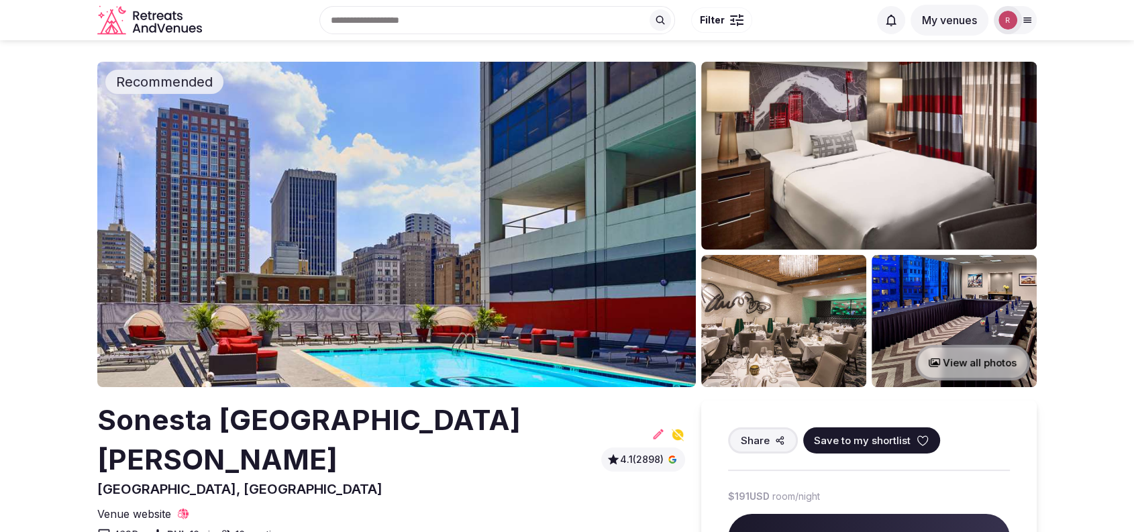
scroll to position [0, 0]
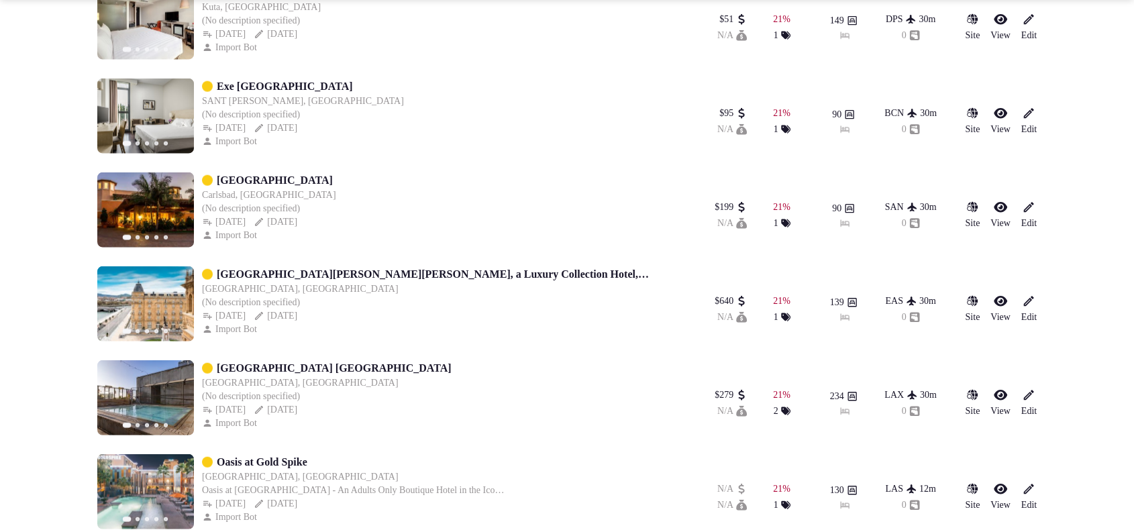
scroll to position [3684, 0]
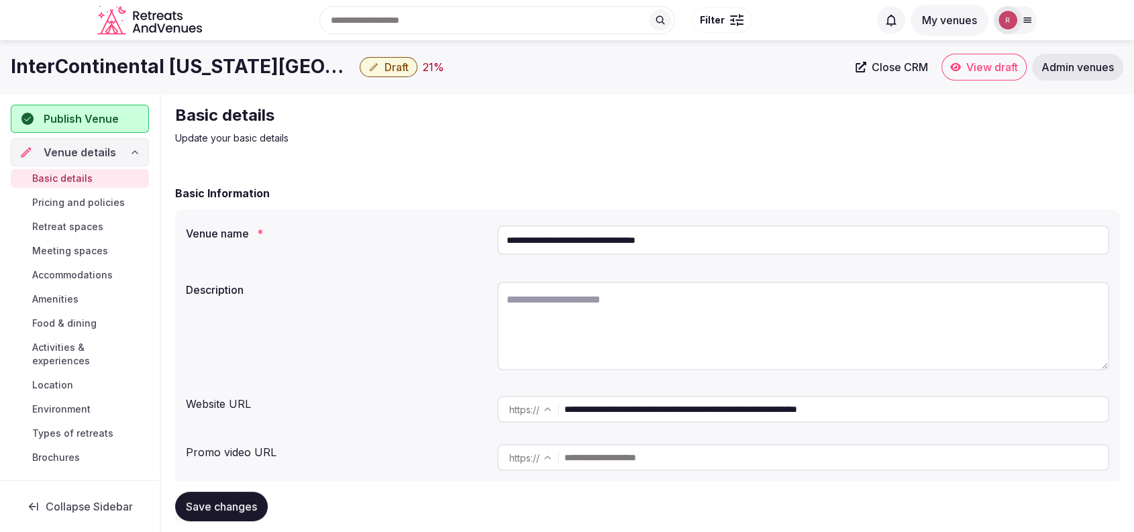
click at [900, 74] on link "Close CRM" at bounding box center [892, 67] width 89 height 27
click at [681, 246] on input "**********" at bounding box center [803, 241] width 612 height 30
click at [777, 126] on div "Basic details Update your basic details" at bounding box center [647, 125] width 945 height 40
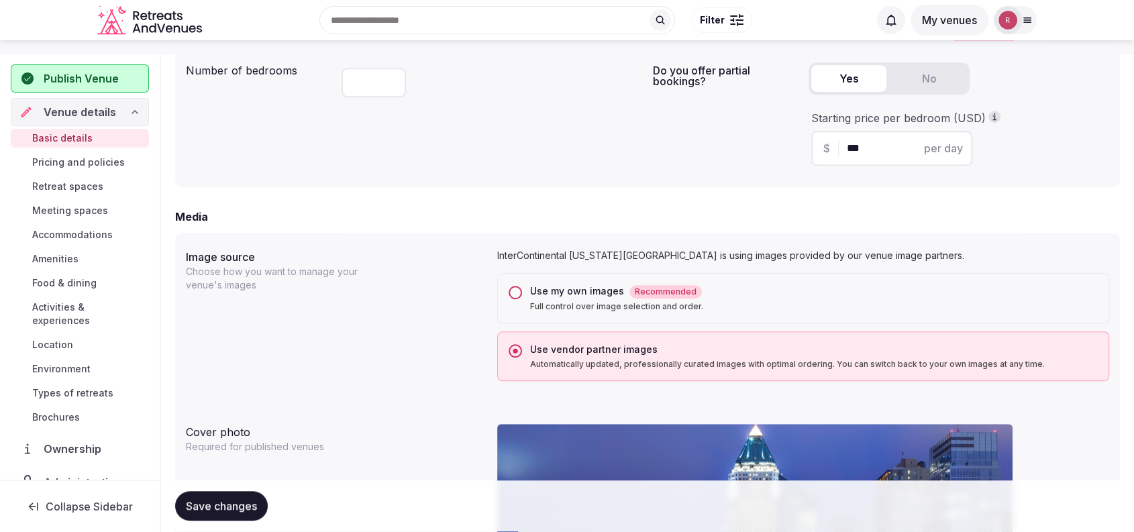
scroll to position [466, 0]
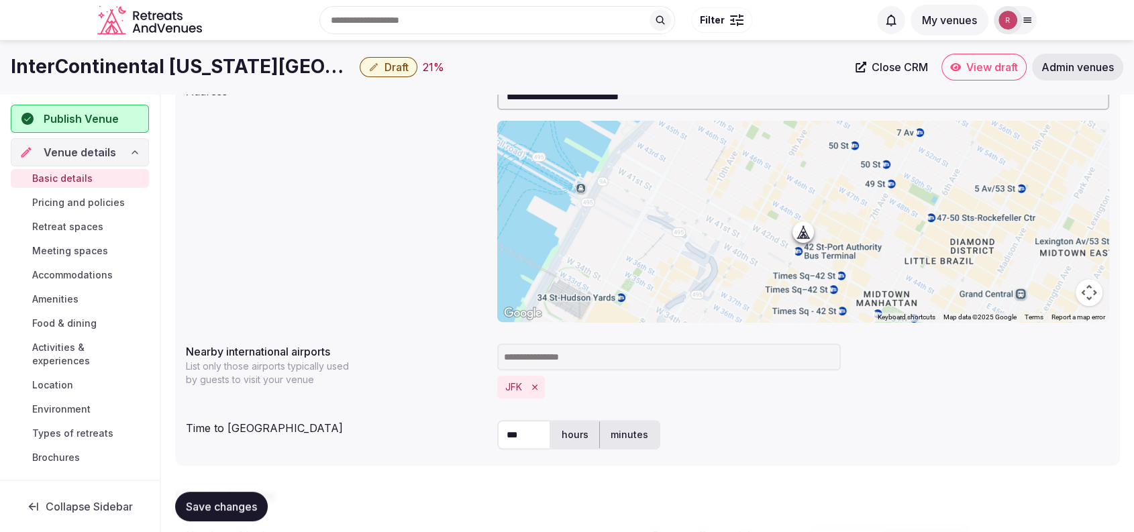
click at [369, 203] on div "**********" at bounding box center [648, 203] width 924 height 250
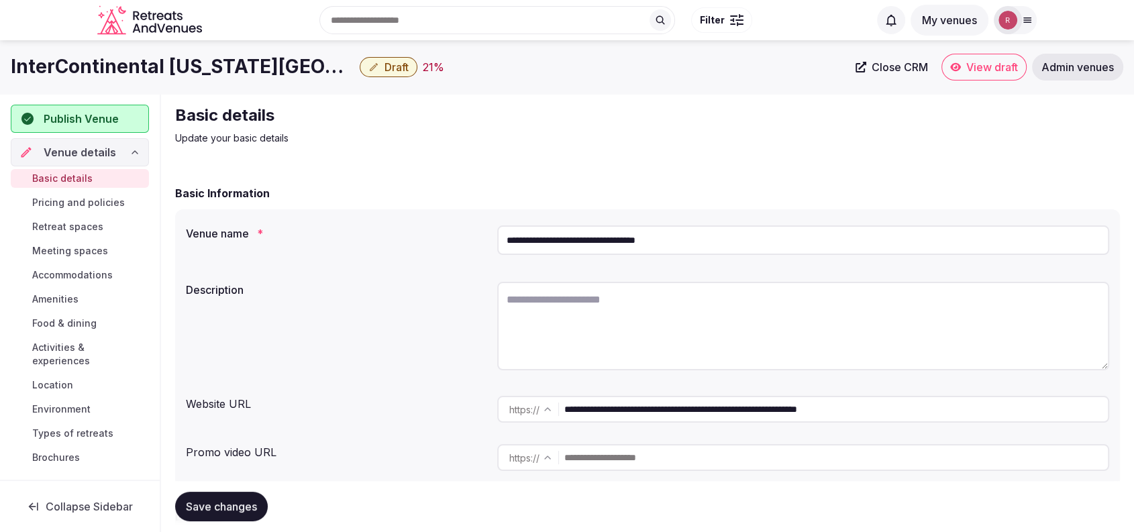
click at [671, 404] on input "**********" at bounding box center [837, 409] width 544 height 27
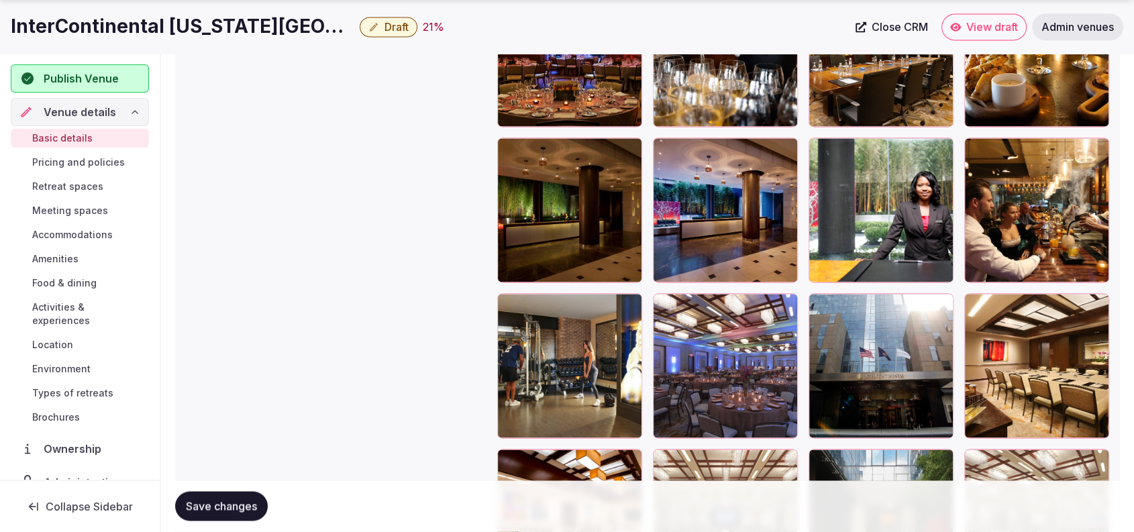
scroll to position [2027, 0]
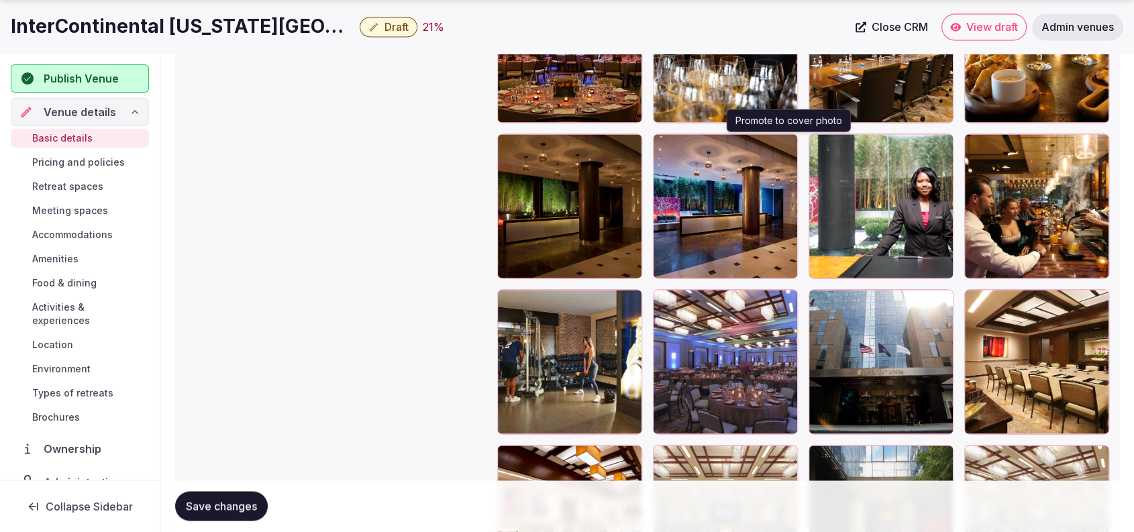
click at [780, 140] on button "button" at bounding box center [785, 147] width 16 height 16
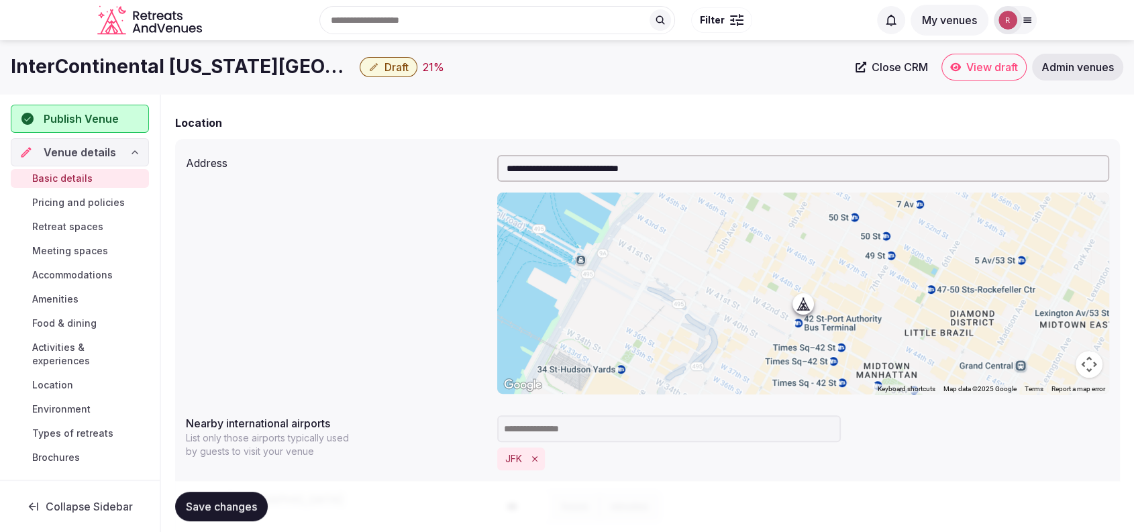
scroll to position [860, 0]
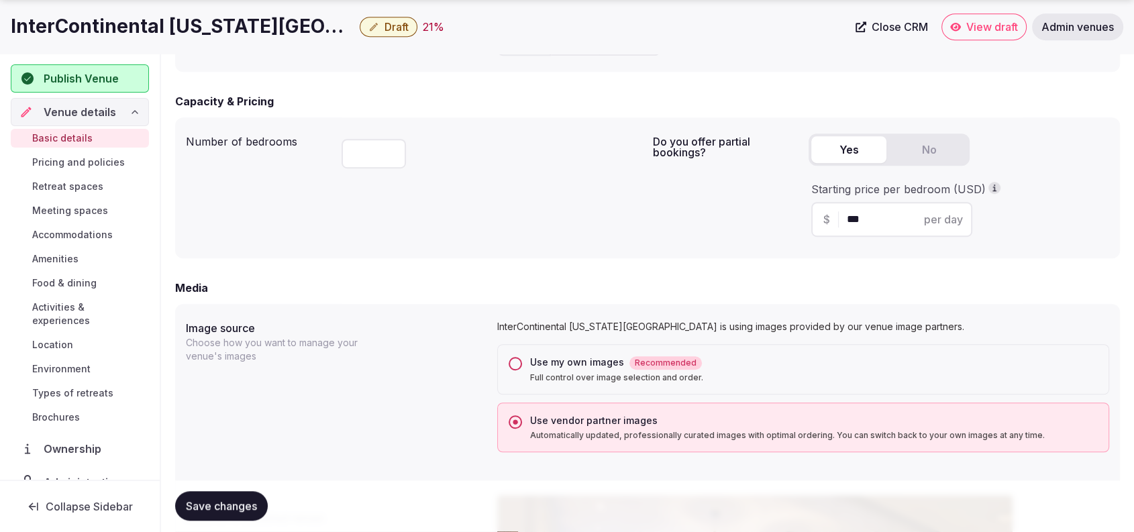
click at [517, 360] on button "Use my own images Recommended Full control over image selection and order." at bounding box center [515, 363] width 13 height 13
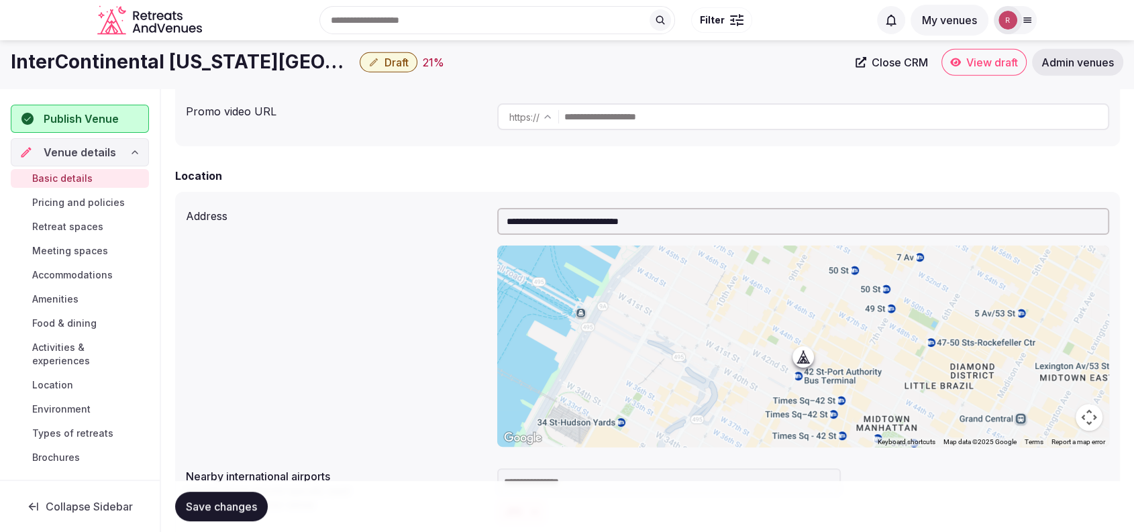
scroll to position [0, 0]
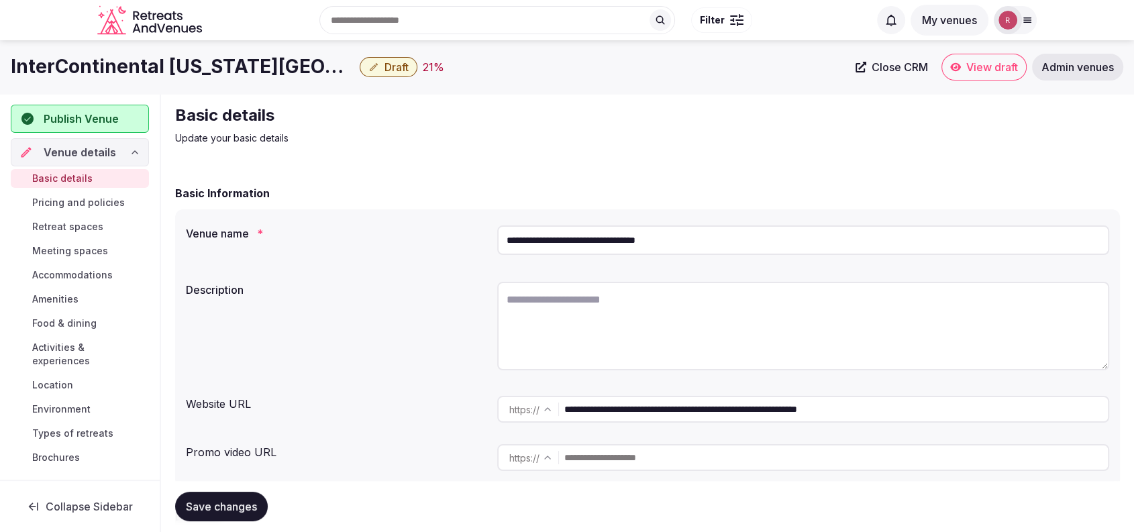
click at [589, 298] on textarea at bounding box center [803, 326] width 612 height 89
paste textarea "**********"
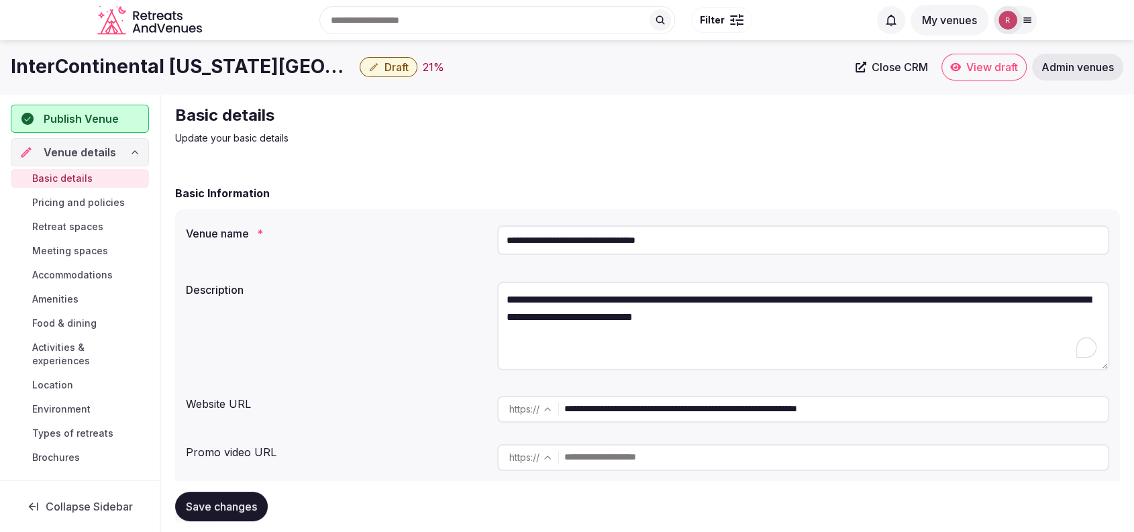
type textarea "**********"
click at [234, 494] on button "Save changes" at bounding box center [221, 507] width 93 height 30
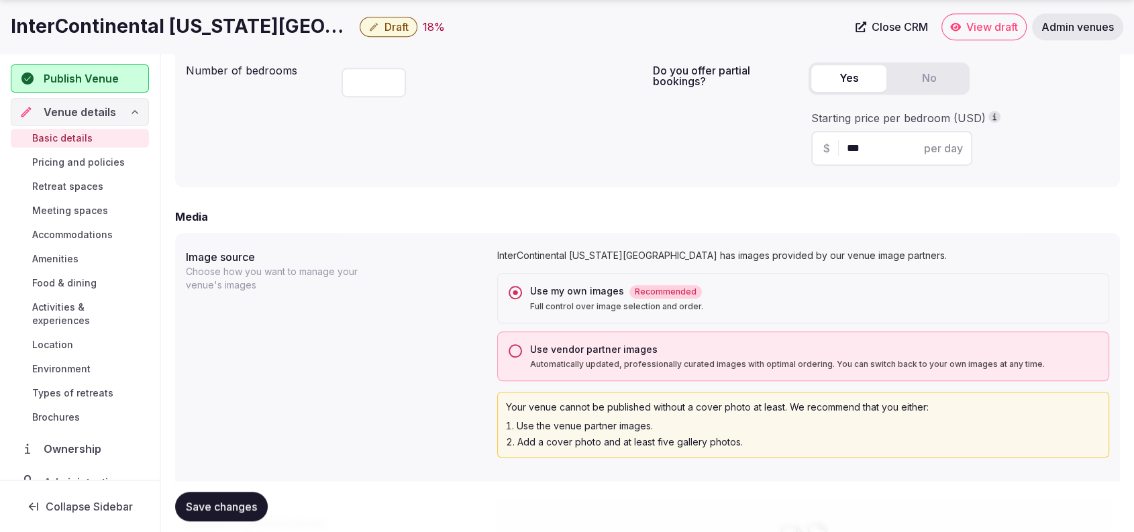
scroll to position [466, 0]
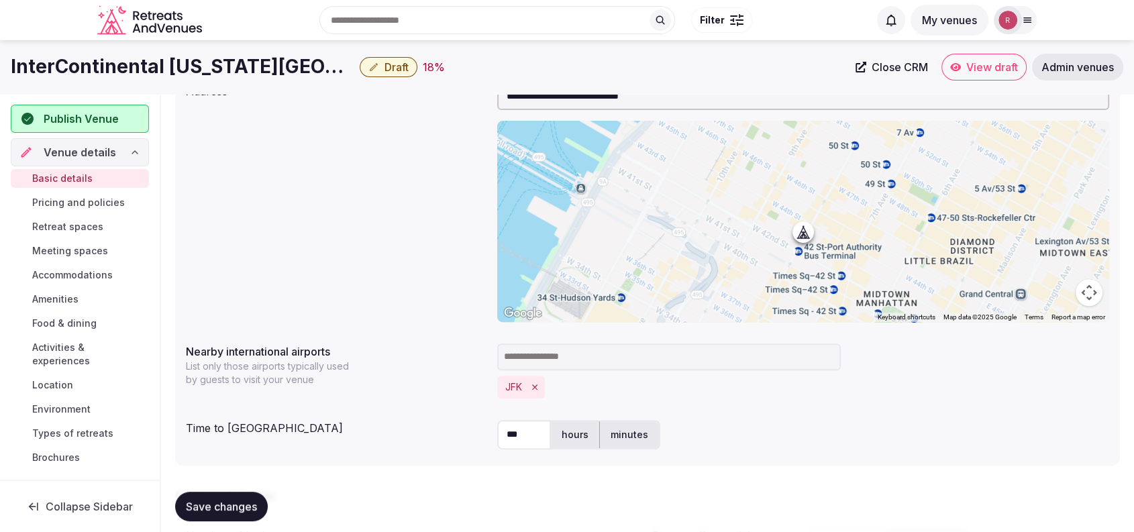
click at [1074, 376] on div "JFK" at bounding box center [803, 387] width 612 height 23
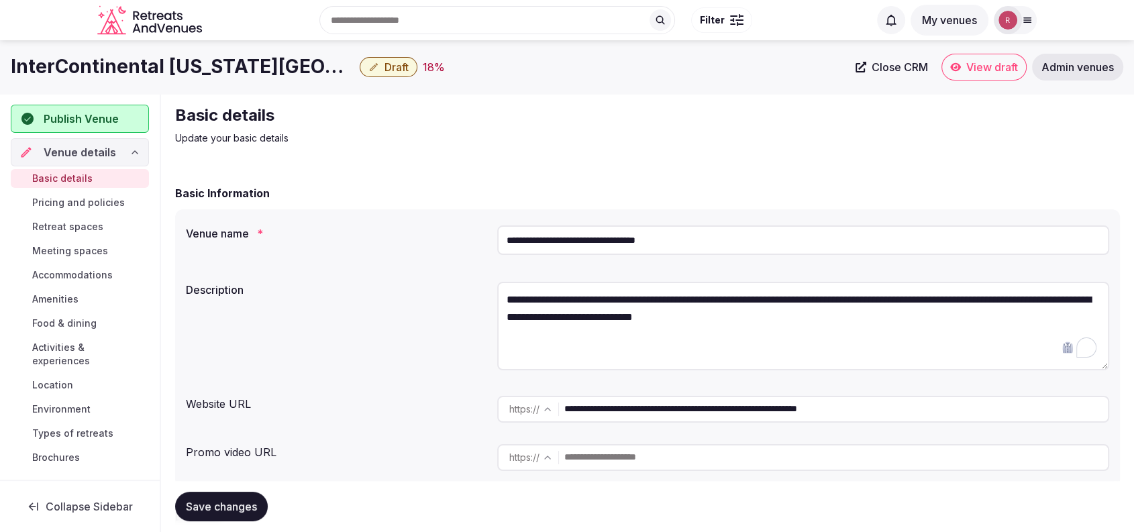
click at [367, 277] on div "Description" at bounding box center [336, 286] width 301 height 19
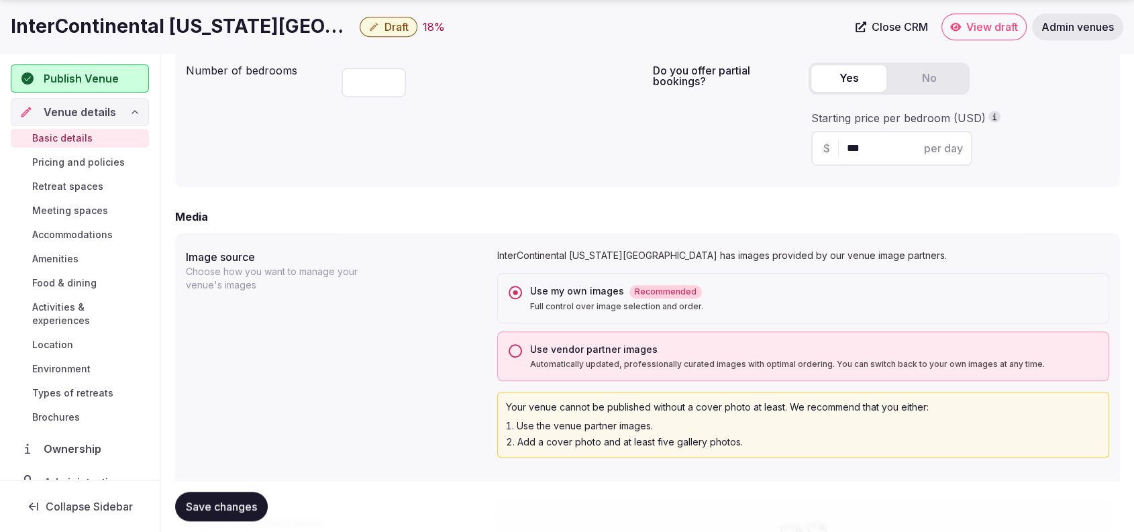
scroll to position [1340, 0]
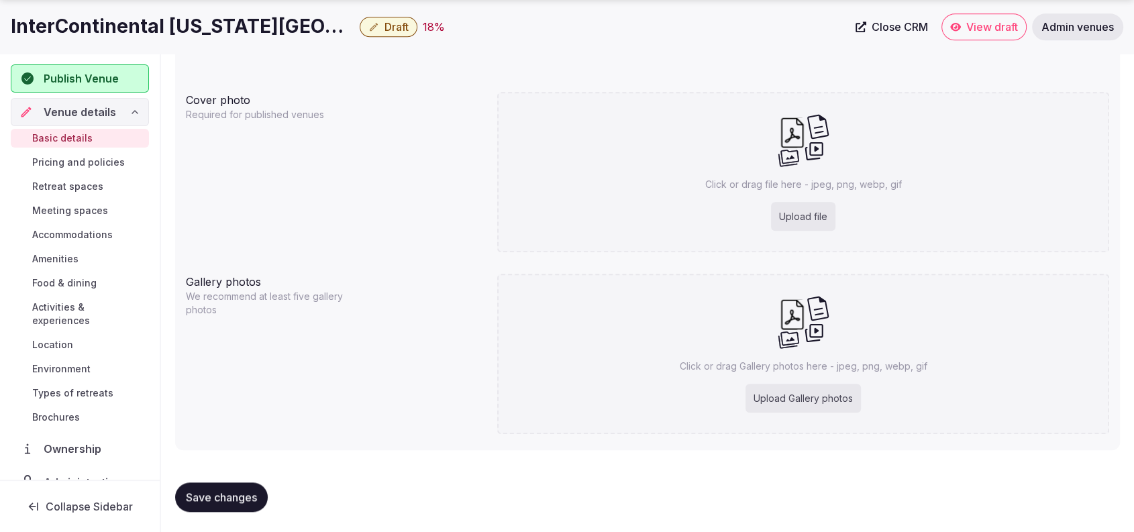
click at [778, 210] on div "Upload file" at bounding box center [803, 217] width 64 height 30
type input "**********"
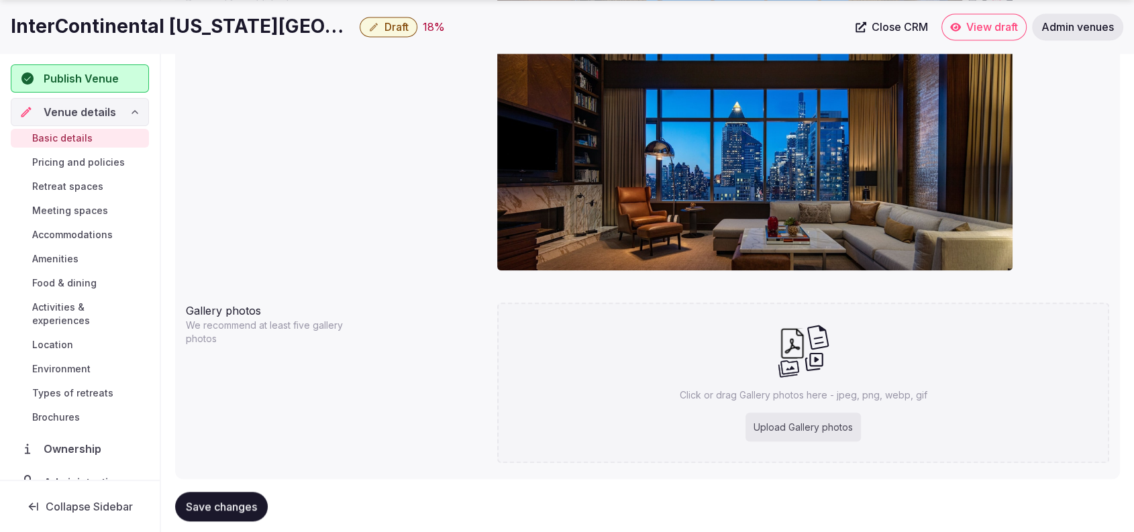
scroll to position [1404, 0]
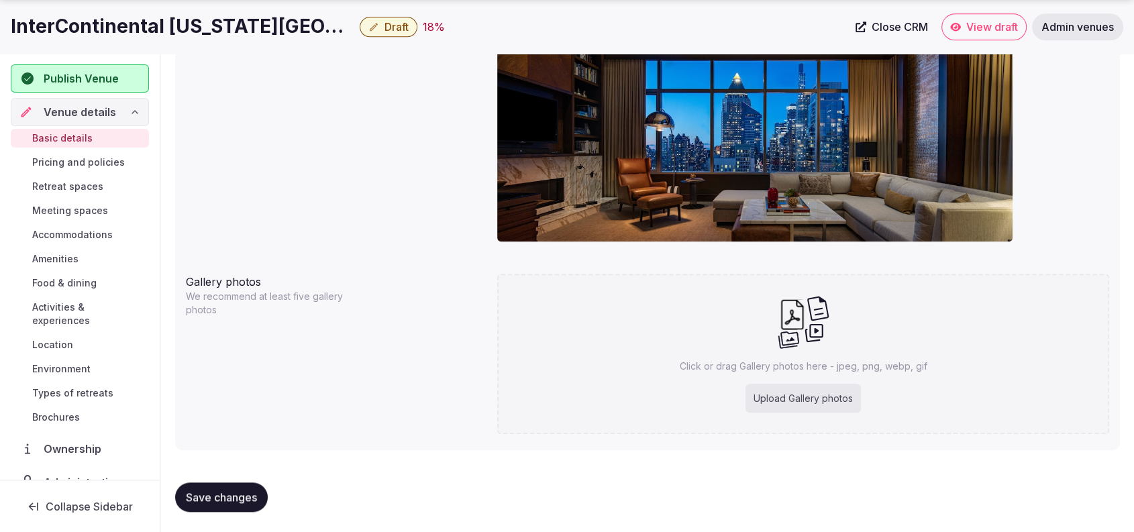
click at [247, 500] on span "Save changes" at bounding box center [221, 497] width 71 height 13
